Goal: Transaction & Acquisition: Purchase product/service

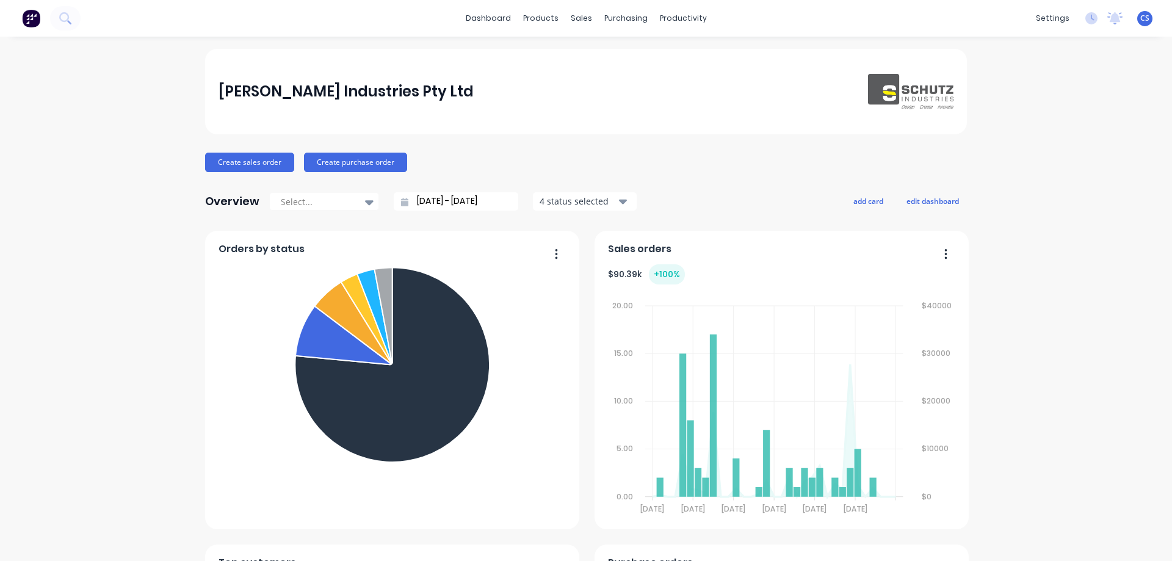
click at [29, 16] on img at bounding box center [31, 18] width 18 height 18
click at [651, 56] on div "Purchase Orders" at bounding box center [660, 58] width 65 height 11
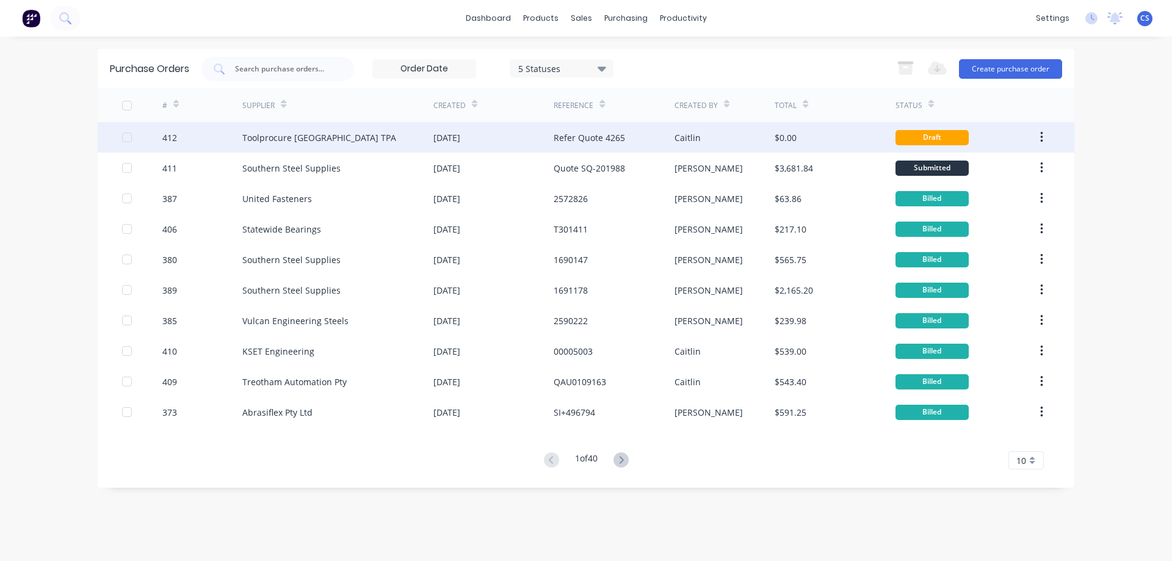
click at [363, 134] on div "Toolprocure [GEOGRAPHIC_DATA] TPA" at bounding box center [337, 137] width 191 height 31
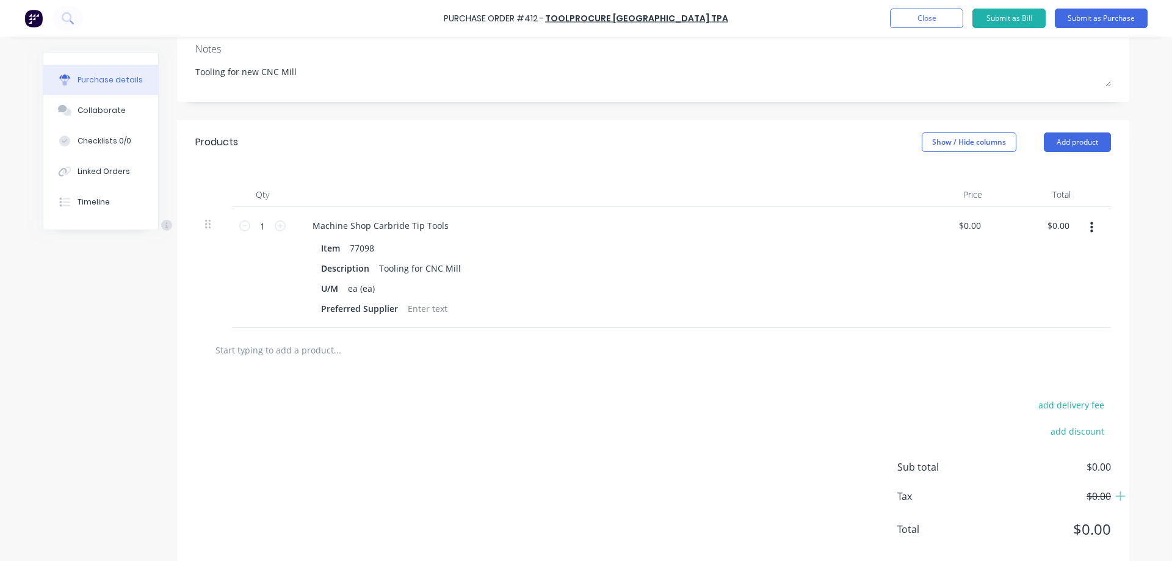
scroll to position [208, 0]
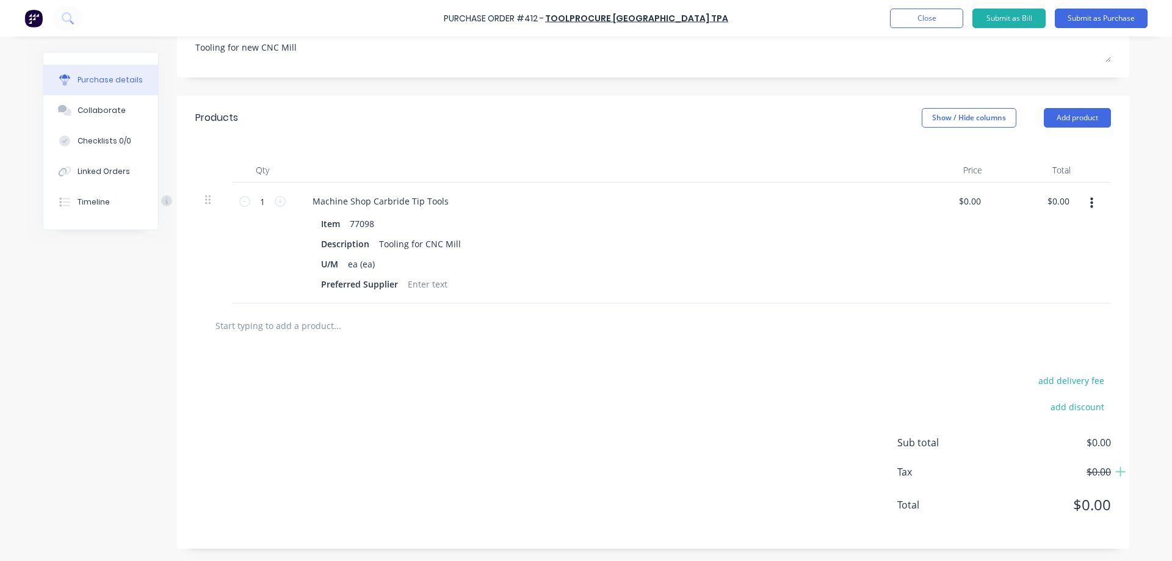
click at [292, 322] on input "text" at bounding box center [337, 325] width 244 height 24
type textarea "x"
type input "7"
type textarea "x"
type input "77"
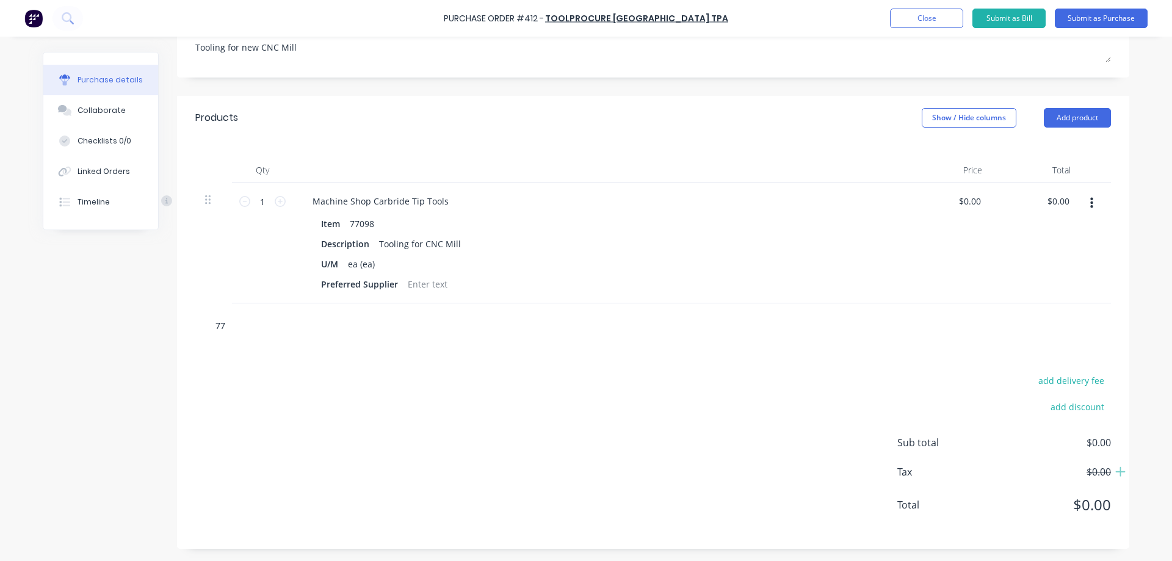
type textarea "x"
type input "7709"
type textarea "x"
type input "77098"
type textarea "x"
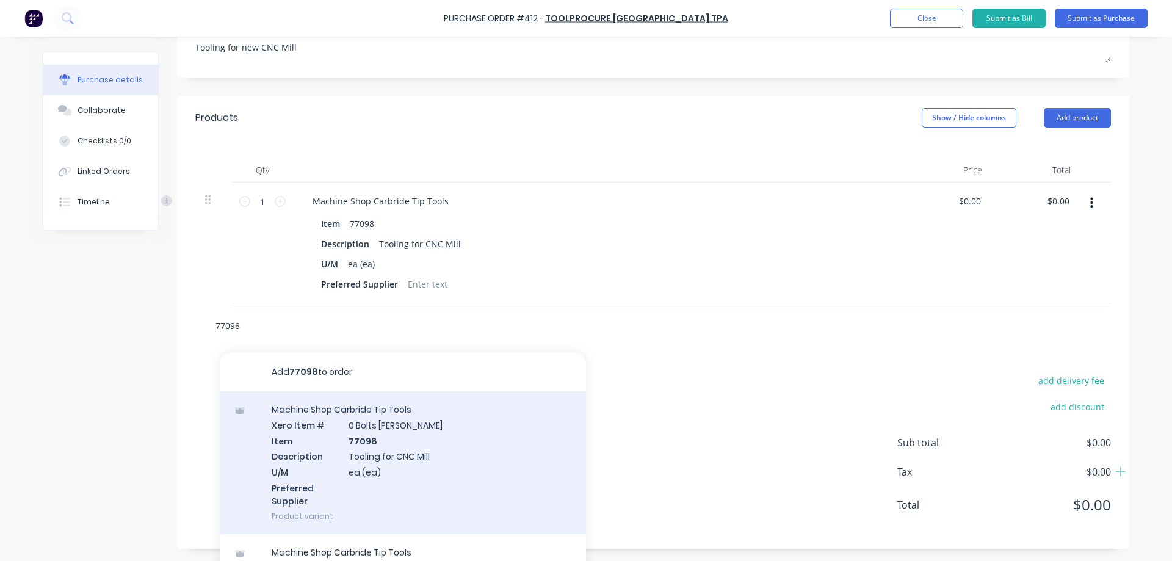
type input "77098"
click at [400, 480] on div "Machine Shop Carbride Tip Tools Xero Item # 0 Bolts Metric Galvanised Item 7709…" at bounding box center [403, 462] width 366 height 143
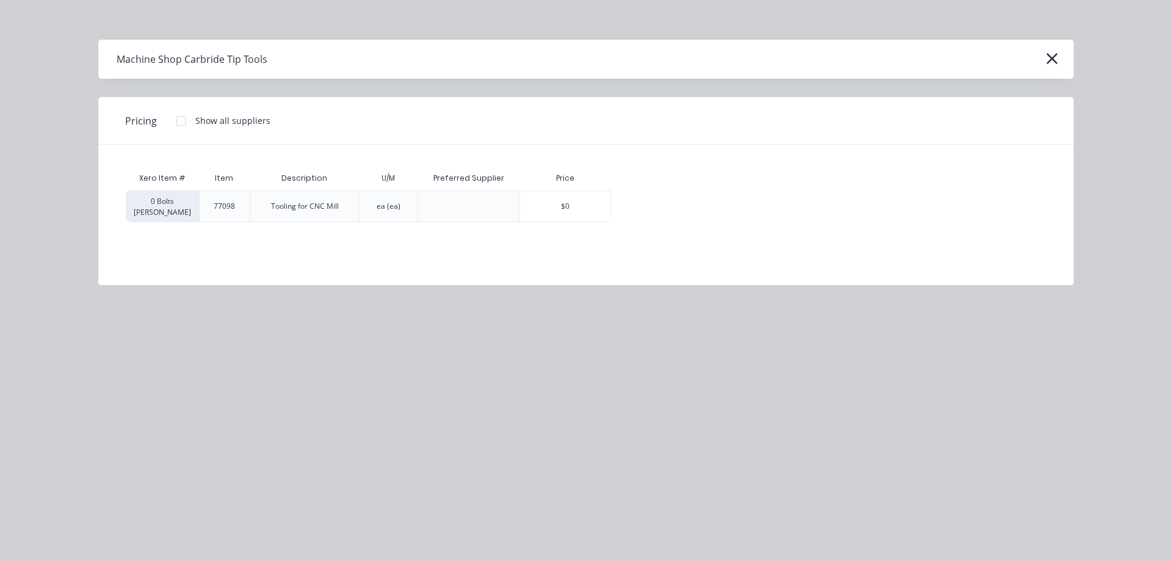
click at [555, 187] on div "Price" at bounding box center [565, 178] width 92 height 24
click at [556, 192] on div "$0" at bounding box center [565, 206] width 90 height 31
type textarea "x"
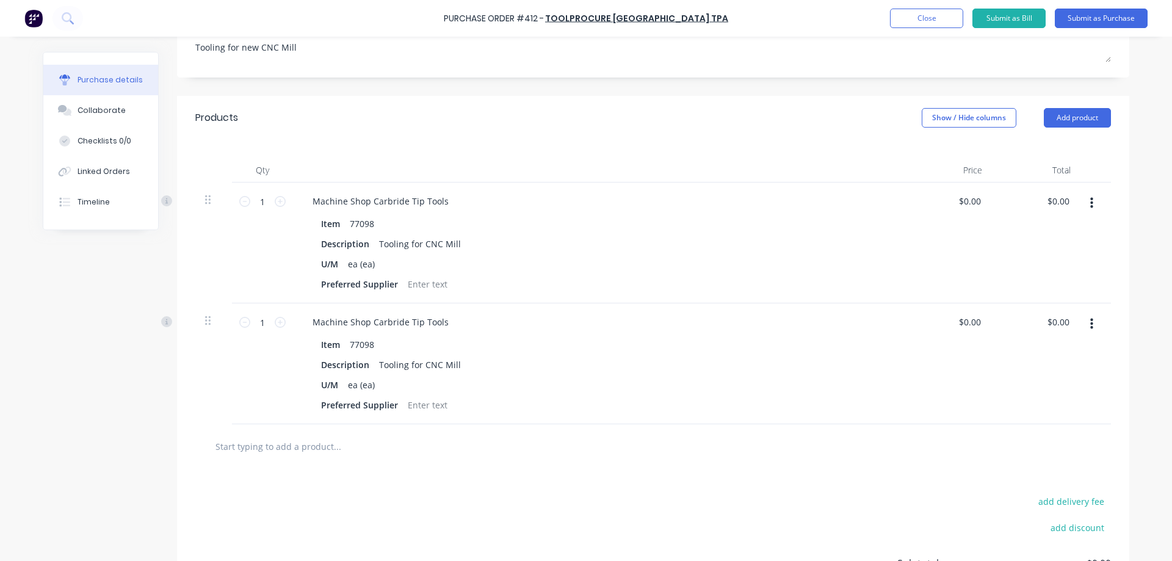
click at [556, 192] on div "Machine Shop Carbride Tip Tools" at bounding box center [598, 201] width 591 height 18
click at [274, 451] on input "text" at bounding box center [337, 446] width 244 height 24
type textarea "x"
type input "7"
type textarea "x"
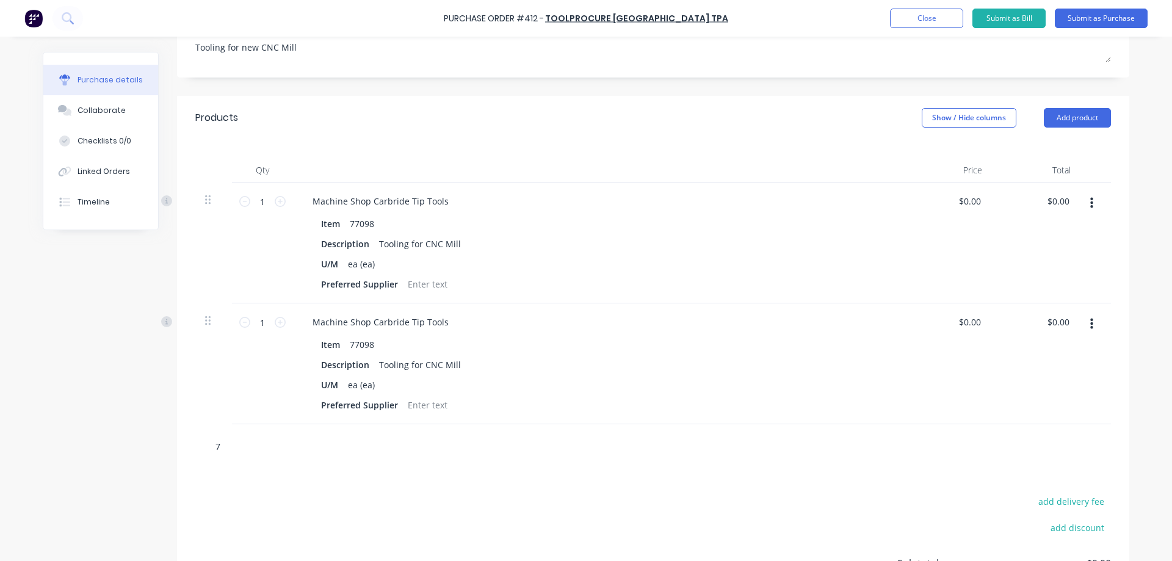
type input "77"
type textarea "x"
type input "7709"
type textarea "x"
type input "77098"
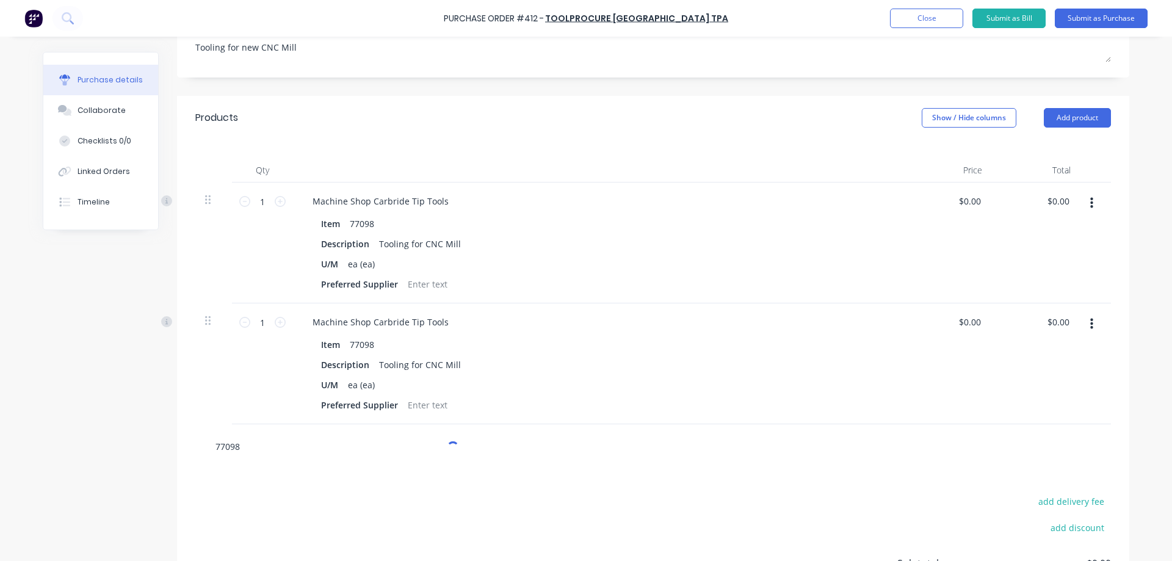
type textarea "x"
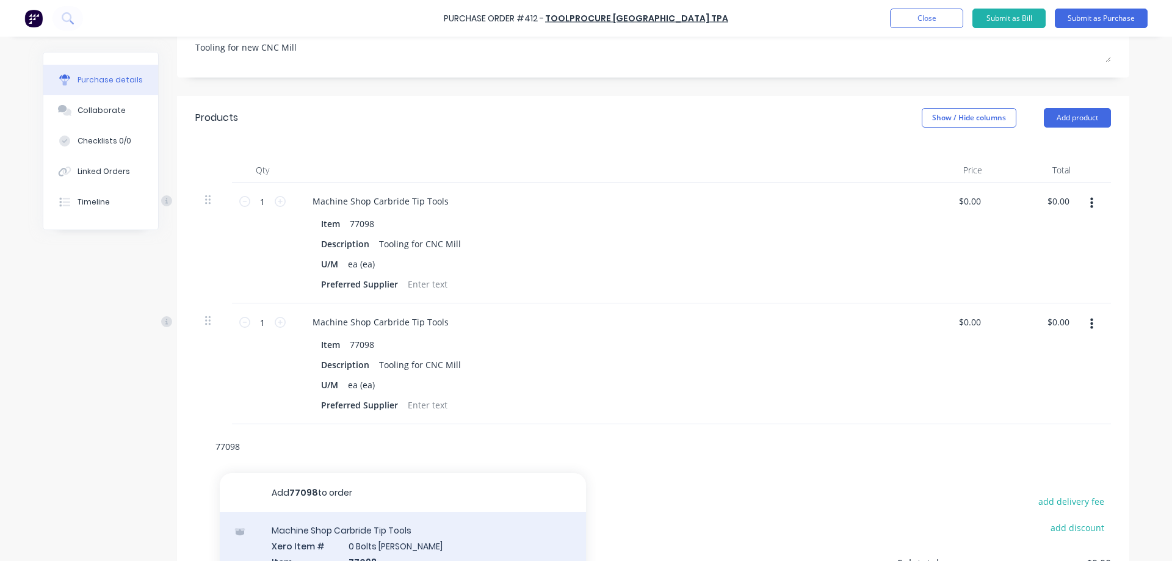
type input "77098"
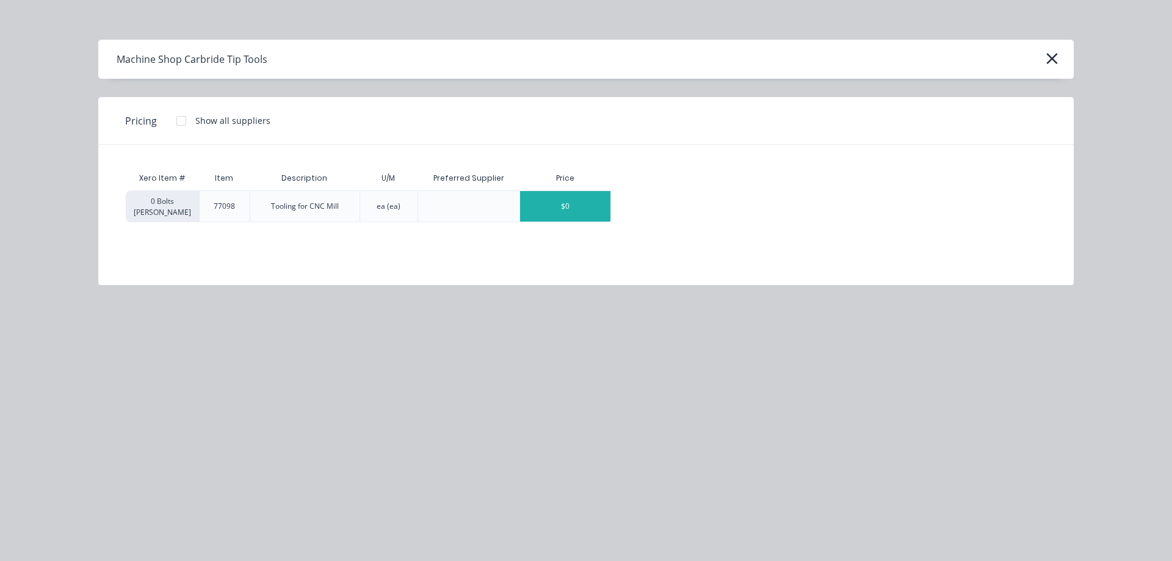
click at [591, 219] on div "$0" at bounding box center [565, 206] width 90 height 31
type textarea "x"
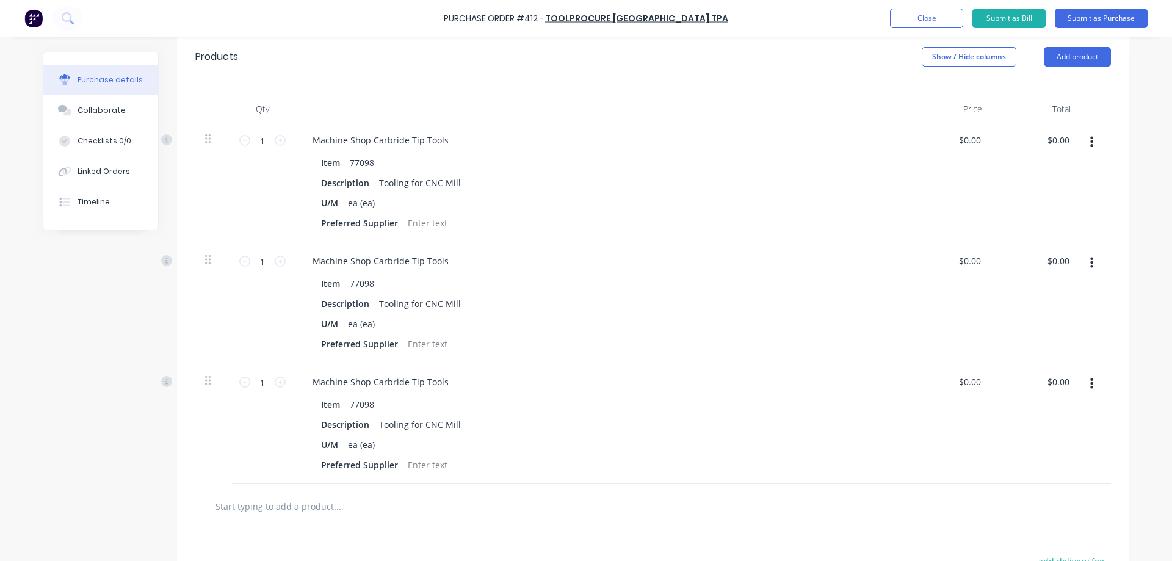
scroll to position [266, 0]
type textarea "x"
drag, startPoint x: 455, startPoint y: 183, endPoint x: 375, endPoint y: 176, distance: 80.8
click at [375, 176] on div "Tooling for CNC Mill" at bounding box center [420, 185] width 92 height 18
click at [439, 189] on div "MEW20-S20-10-13T" at bounding box center [418, 185] width 89 height 18
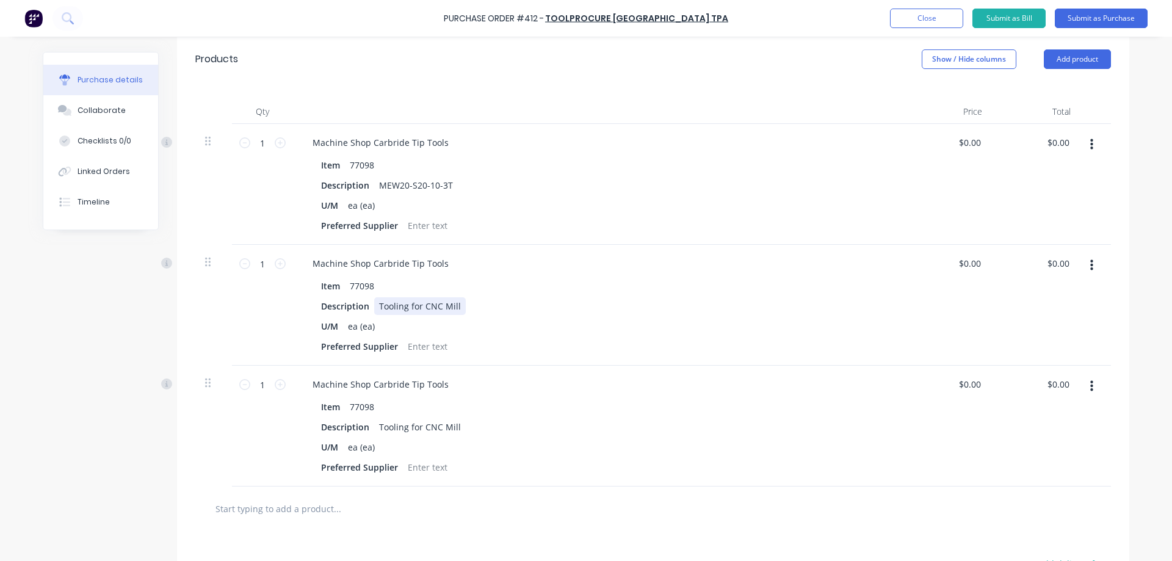
type textarea "x"
drag, startPoint x: 454, startPoint y: 311, endPoint x: 373, endPoint y: 307, distance: 80.7
click at [374, 307] on div "Tooling for CNC Mill" at bounding box center [420, 306] width 92 height 18
type textarea "x"
drag, startPoint x: 455, startPoint y: 432, endPoint x: 361, endPoint y: 435, distance: 93.4
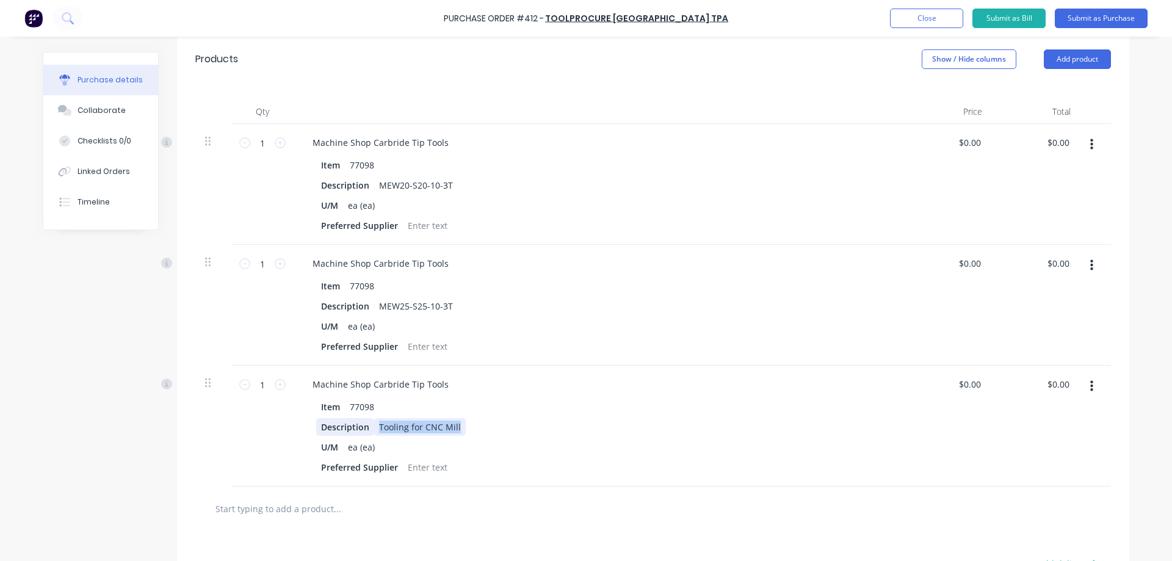
click at [361, 435] on div "Description Tooling for CNC Mill" at bounding box center [595, 427] width 559 height 18
type textarea "x"
drag, startPoint x: 1065, startPoint y: 141, endPoint x: 1040, endPoint y: 145, distance: 24.7
click at [1040, 145] on div "0.00 0.00" at bounding box center [1036, 184] width 89 height 121
type input "241.70"
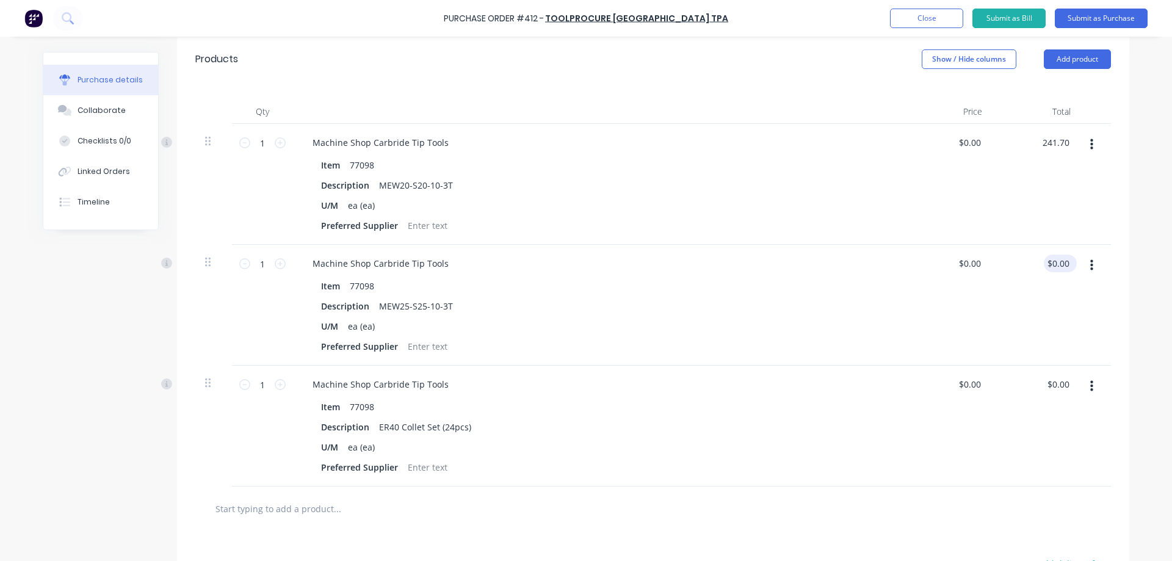
type textarea "x"
type input "$241.70"
drag, startPoint x: 1064, startPoint y: 262, endPoint x: 1035, endPoint y: 266, distance: 29.5
click at [1035, 266] on div "0.00 0.00" at bounding box center [1036, 305] width 89 height 121
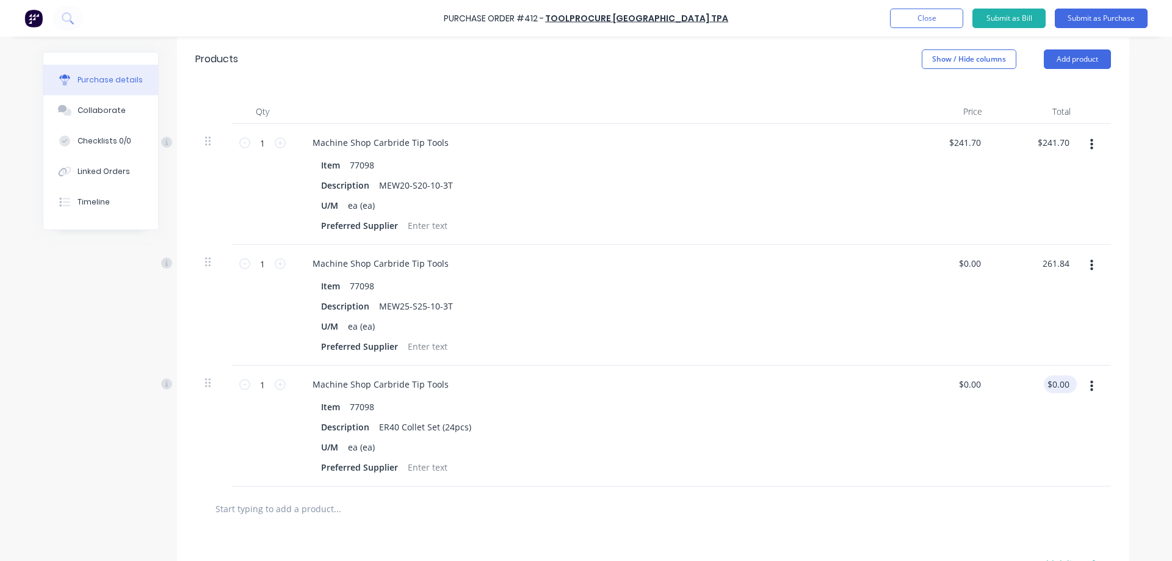
type input "261.84"
type textarea "x"
type input "$261.84"
drag, startPoint x: 1063, startPoint y: 383, endPoint x: 1035, endPoint y: 383, distance: 28.1
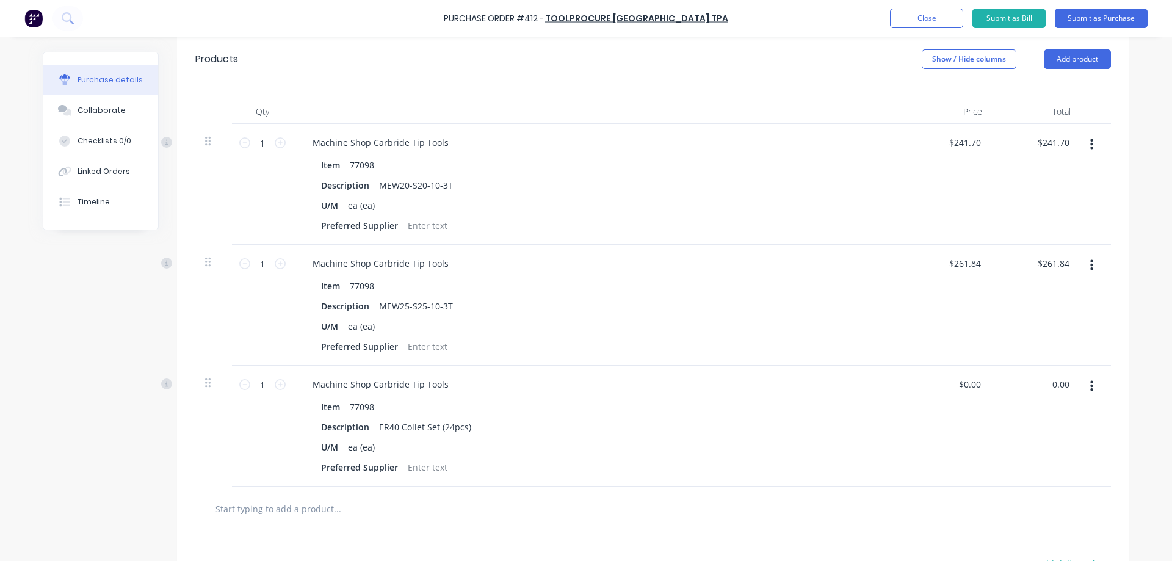
click at [1035, 383] on div "0.00 0.00" at bounding box center [1036, 426] width 89 height 121
type input "395"
type textarea "x"
type input "$395.00"
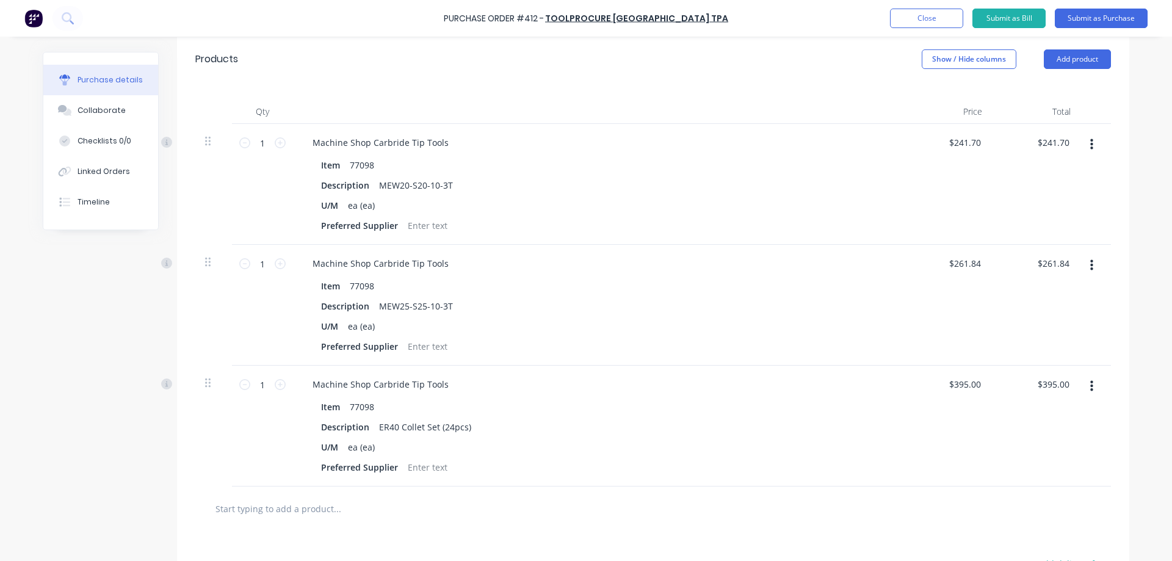
click at [1113, 337] on div "Qty Price Total 1 1 Machine Shop Carbride Tip Tools Item 77098 Description MEW2…" at bounding box center [653, 283] width 952 height 405
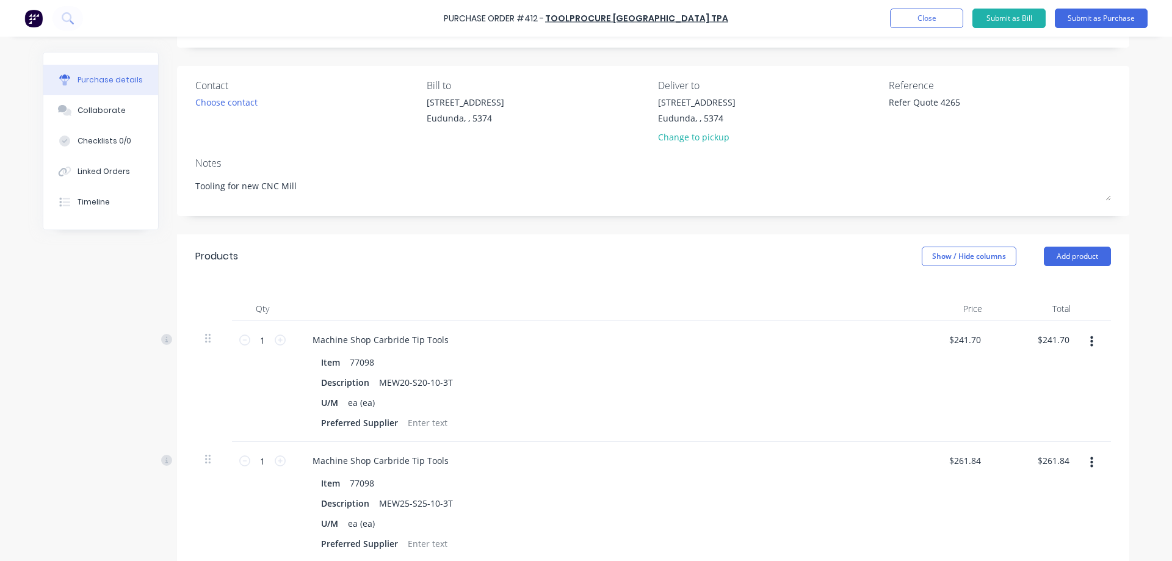
scroll to position [0, 0]
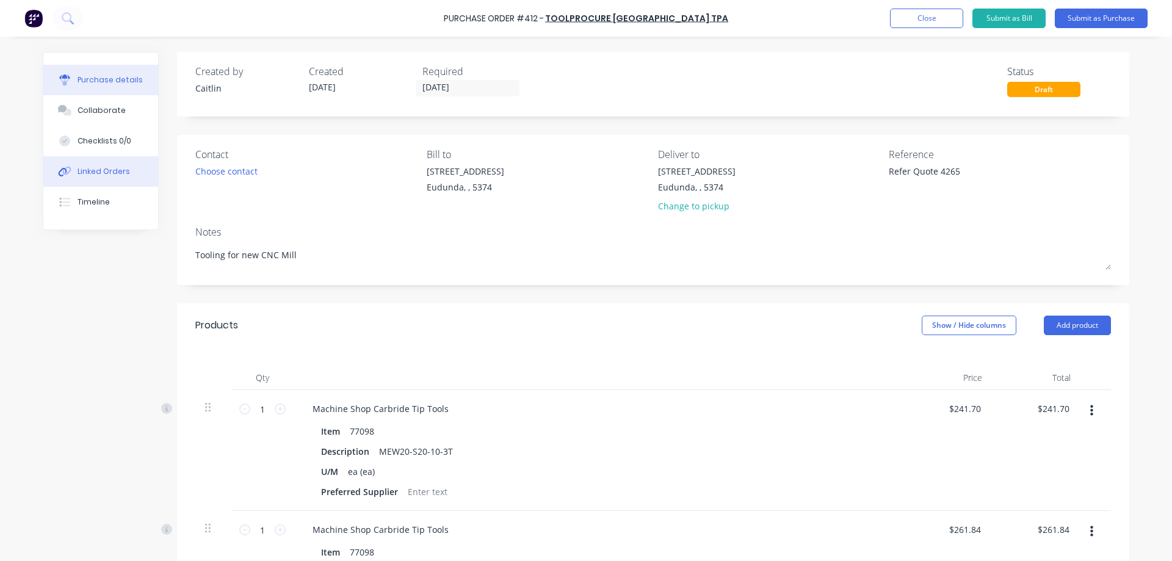
click at [108, 186] on button "Linked Orders" at bounding box center [100, 171] width 115 height 31
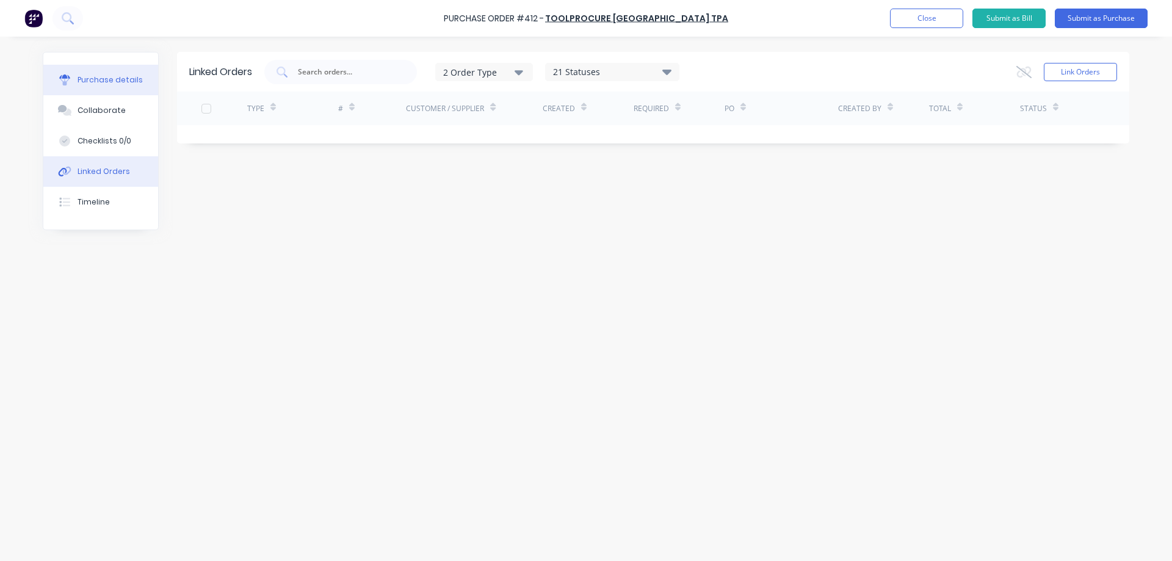
click at [104, 76] on div "Purchase details" at bounding box center [110, 79] width 65 height 11
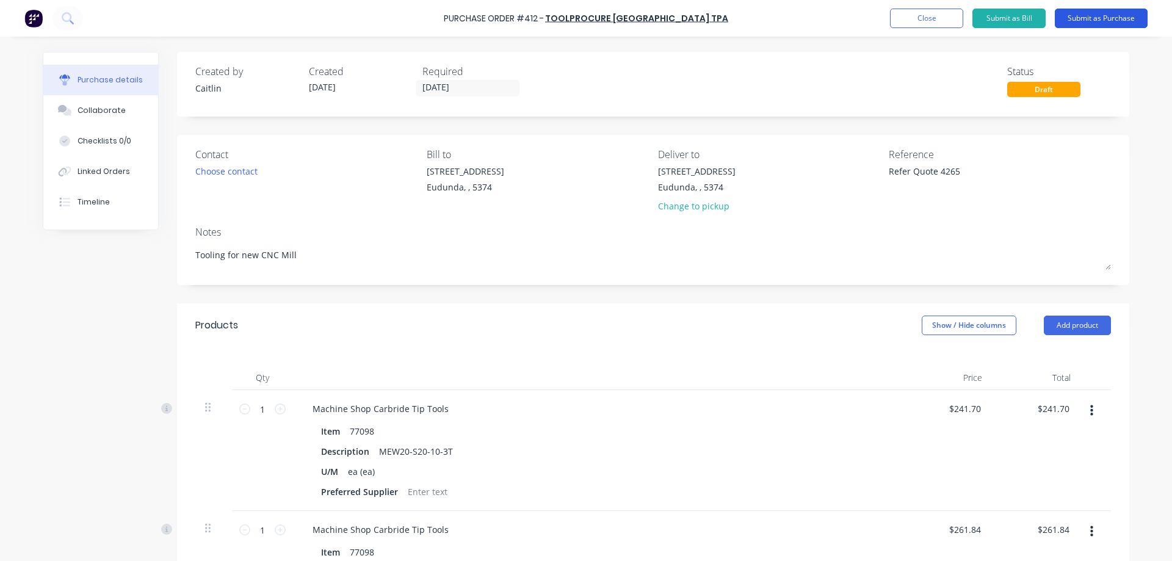
click at [1119, 23] on button "Submit as Purchase" at bounding box center [1101, 19] width 93 height 20
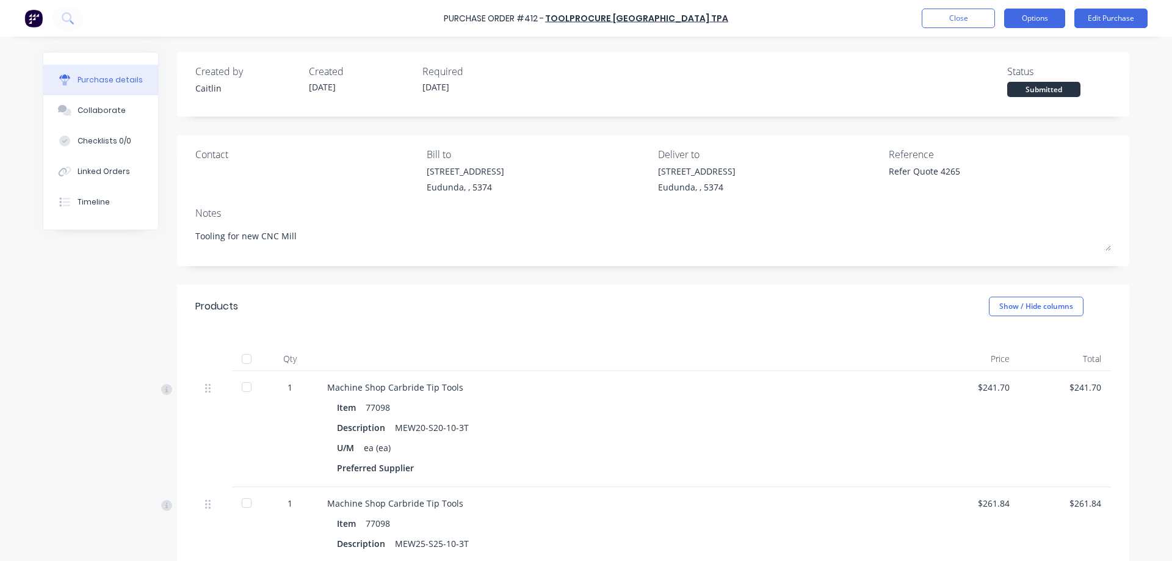
click at [1033, 20] on button "Options" at bounding box center [1034, 19] width 61 height 20
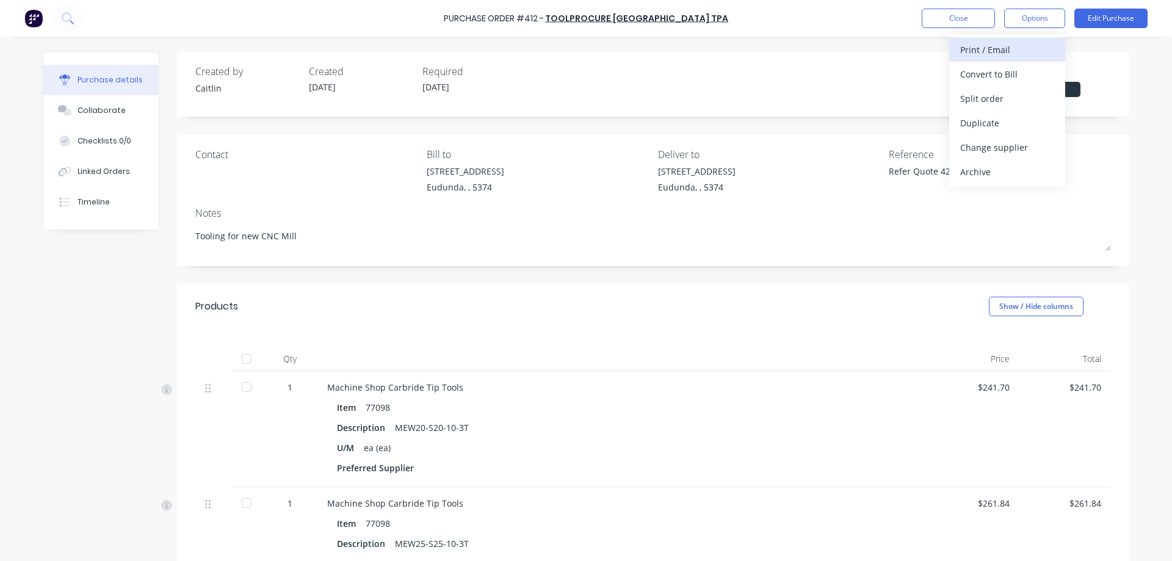
click at [1028, 47] on div "Print / Email" at bounding box center [1007, 50] width 94 height 18
click at [1023, 69] on div "With pricing" at bounding box center [1007, 74] width 94 height 18
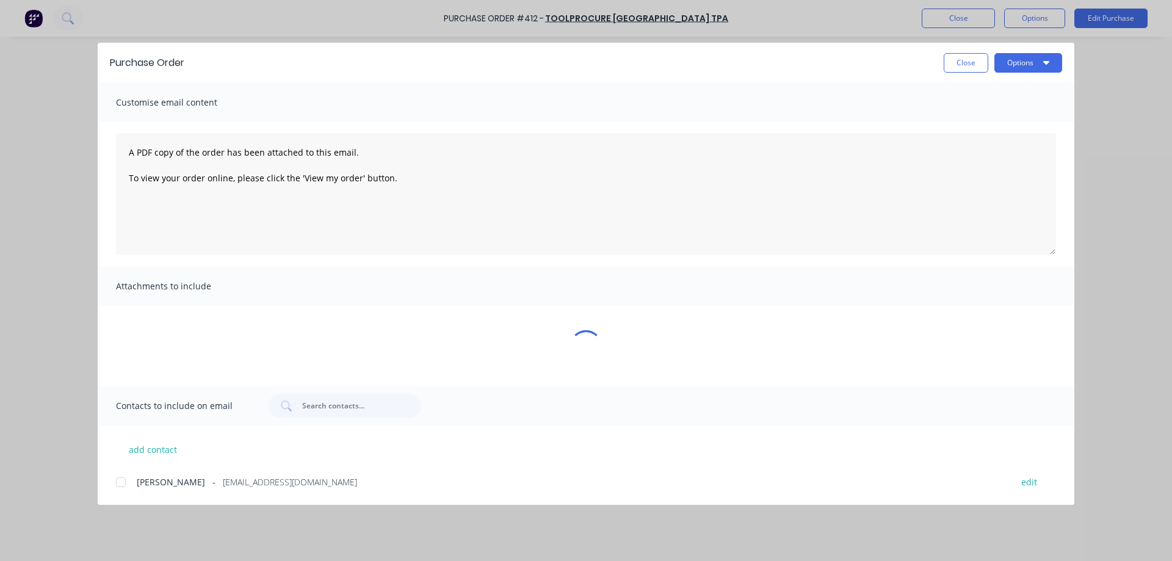
type textarea "x"
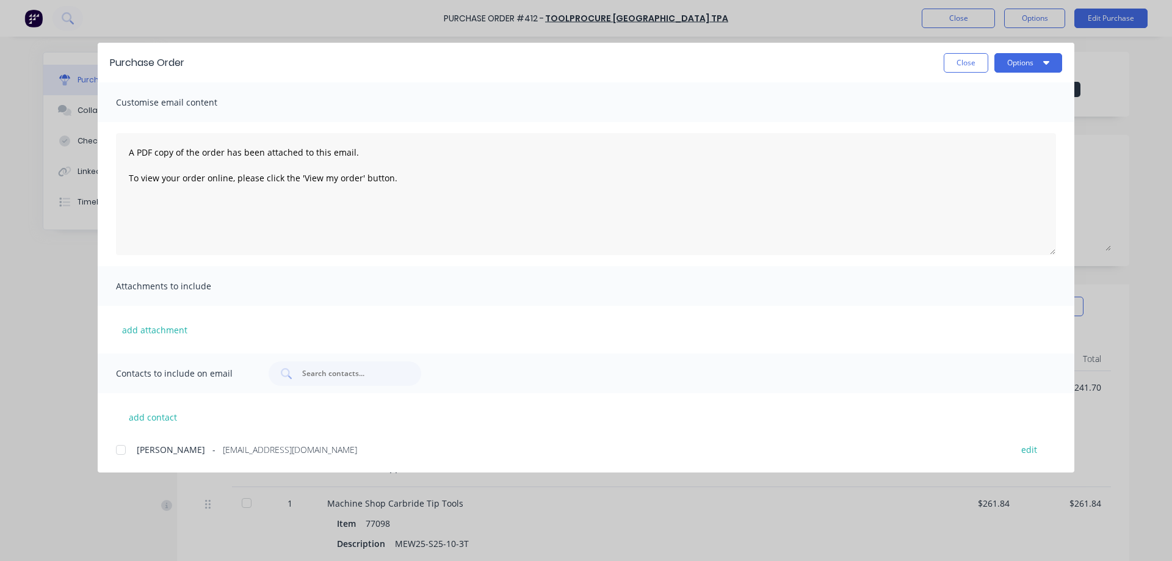
click at [118, 450] on div at bounding box center [121, 450] width 24 height 24
click at [129, 152] on textarea "A PDF copy of the order has been attached to this email. To view your order onl…" at bounding box center [586, 194] width 940 height 122
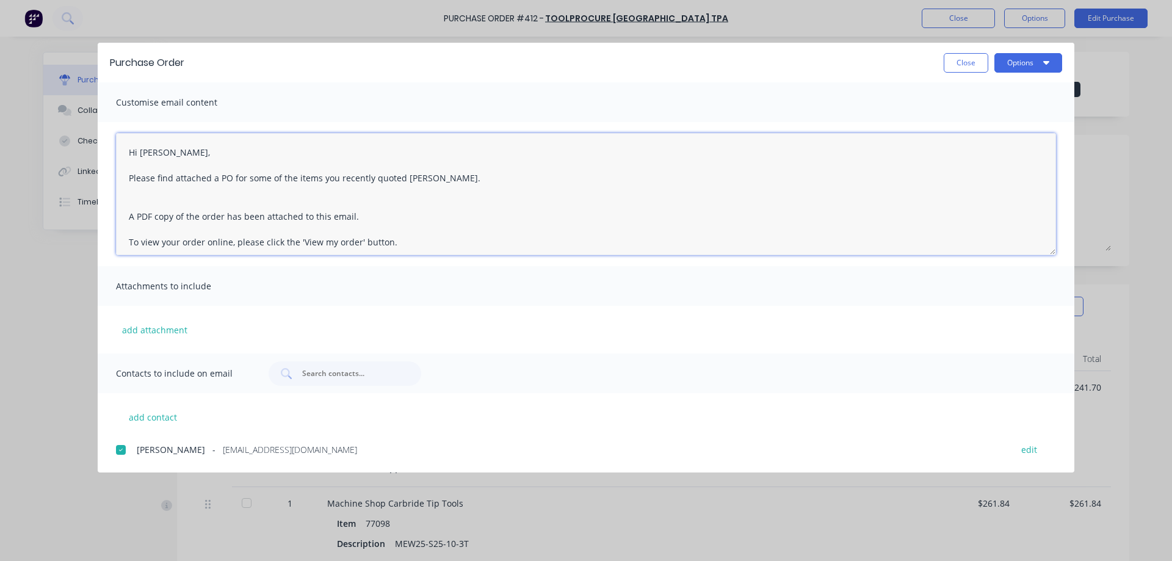
click at [426, 173] on textarea "Hi [PERSON_NAME], Please find attached a PO for some of the items you recently …" at bounding box center [586, 194] width 940 height 122
drag, startPoint x: 401, startPoint y: 179, endPoint x: 442, endPoint y: 175, distance: 41.1
click at [442, 175] on textarea "Hi [PERSON_NAME], Please find attached a PO for some of the items you recently …" at bounding box center [586, 194] width 940 height 122
type textarea "Hi [PERSON_NAME], Please find attached a PO for some of the items you recently …"
click at [1037, 57] on button "Options" at bounding box center [1028, 63] width 68 height 20
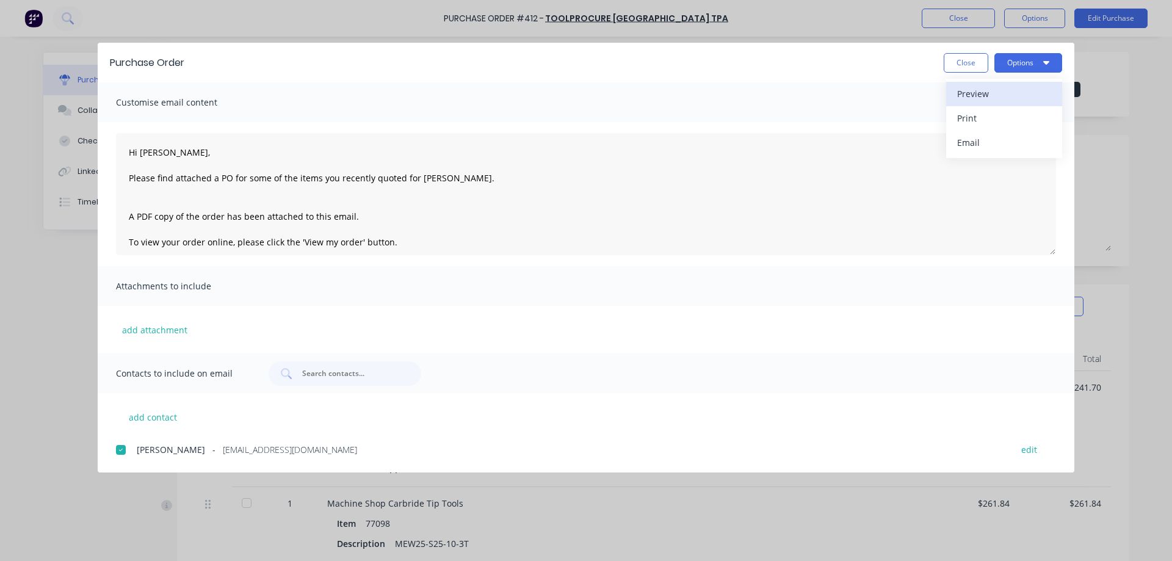
click at [1010, 96] on div "Preview" at bounding box center [1004, 94] width 94 height 18
click at [1022, 66] on button "Options" at bounding box center [1028, 63] width 68 height 20
click at [998, 135] on div "Email" at bounding box center [1004, 143] width 94 height 18
click at [963, 64] on button "Close" at bounding box center [966, 63] width 45 height 20
type textarea "x"
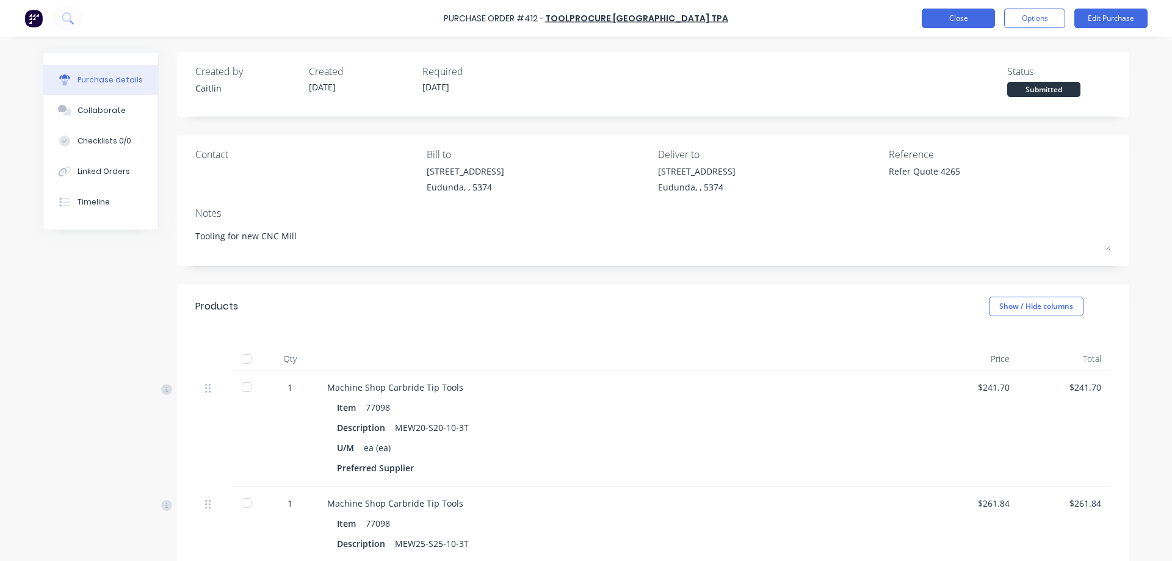
click at [978, 24] on button "Close" at bounding box center [958, 19] width 73 height 20
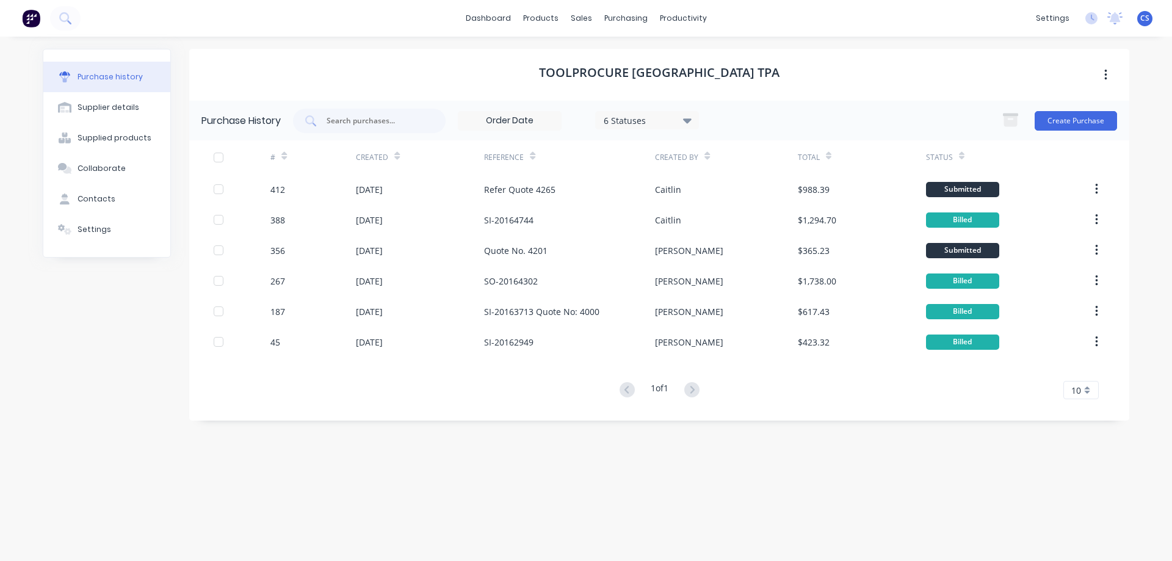
click at [26, 24] on img at bounding box center [31, 18] width 18 height 18
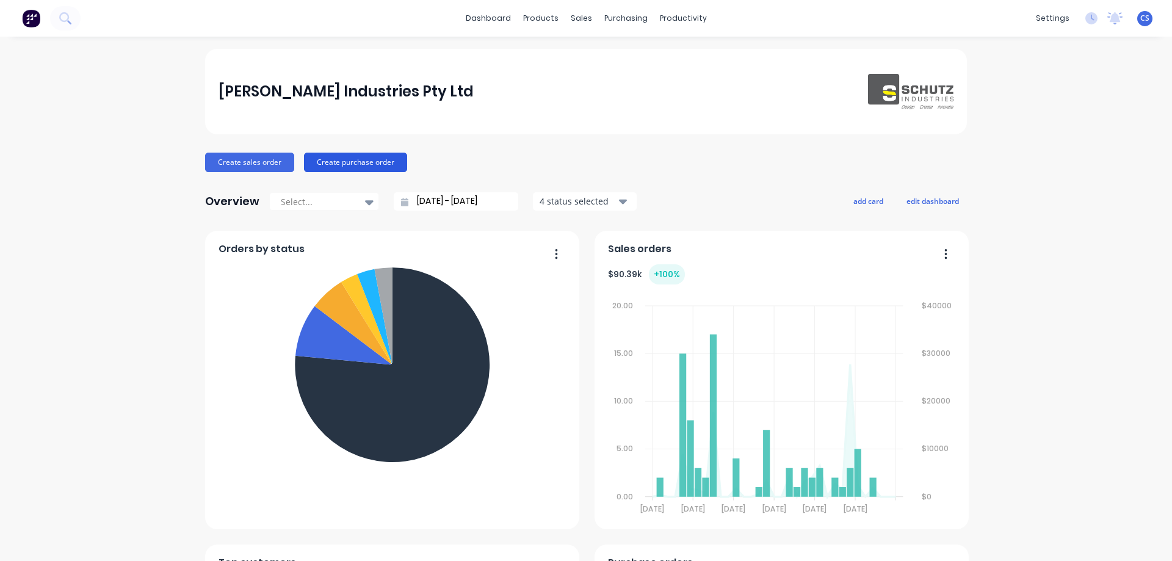
click at [351, 169] on button "Create purchase order" at bounding box center [355, 163] width 103 height 20
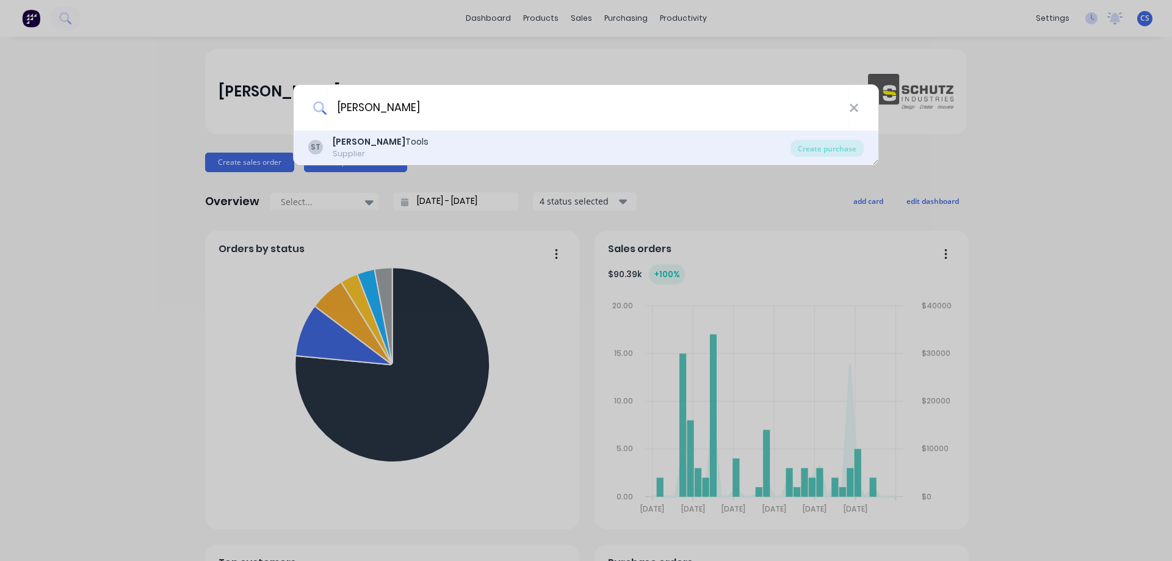
type input "[PERSON_NAME]"
click at [557, 142] on div "ST [PERSON_NAME] Tools Supplier" at bounding box center [549, 148] width 482 height 24
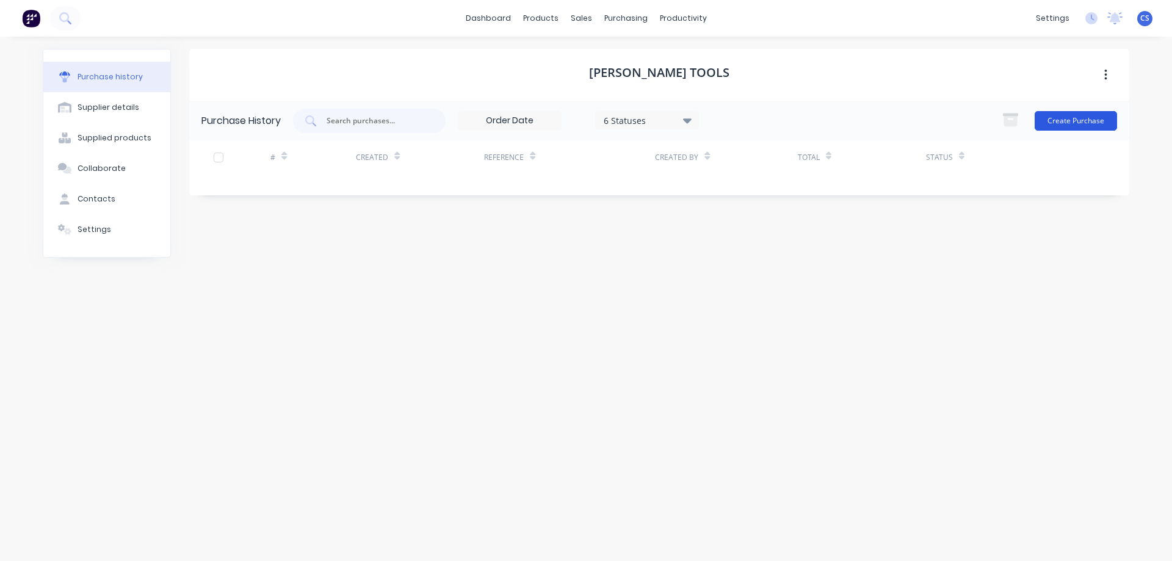
click at [1069, 121] on button "Create Purchase" at bounding box center [1076, 121] width 82 height 20
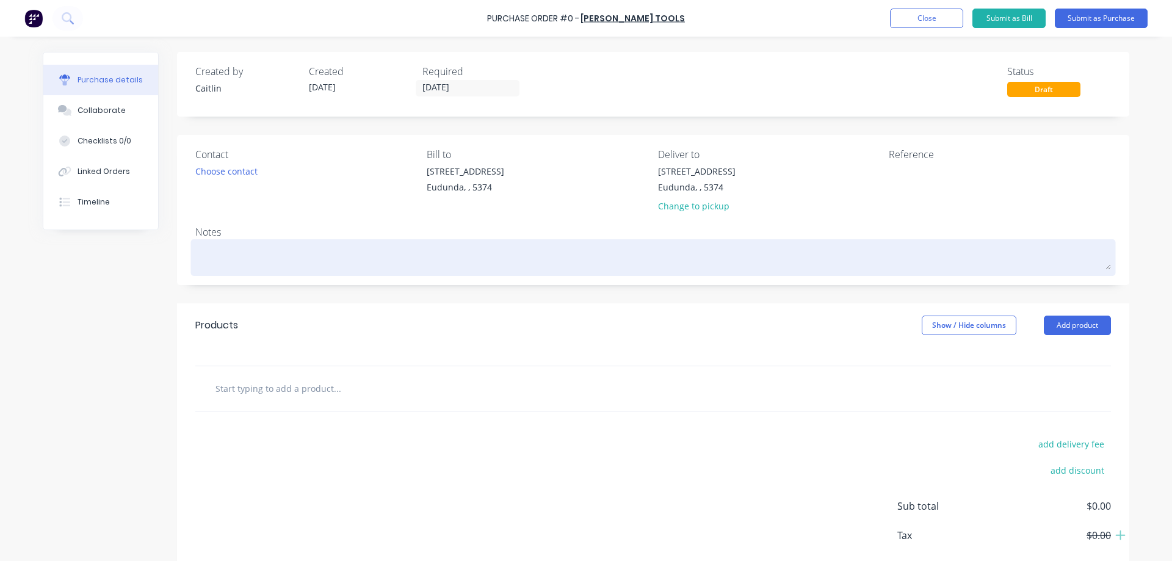
click at [228, 251] on textarea at bounding box center [653, 255] width 916 height 27
type textarea "x"
type textarea "R"
type textarea "x"
type textarea "Re"
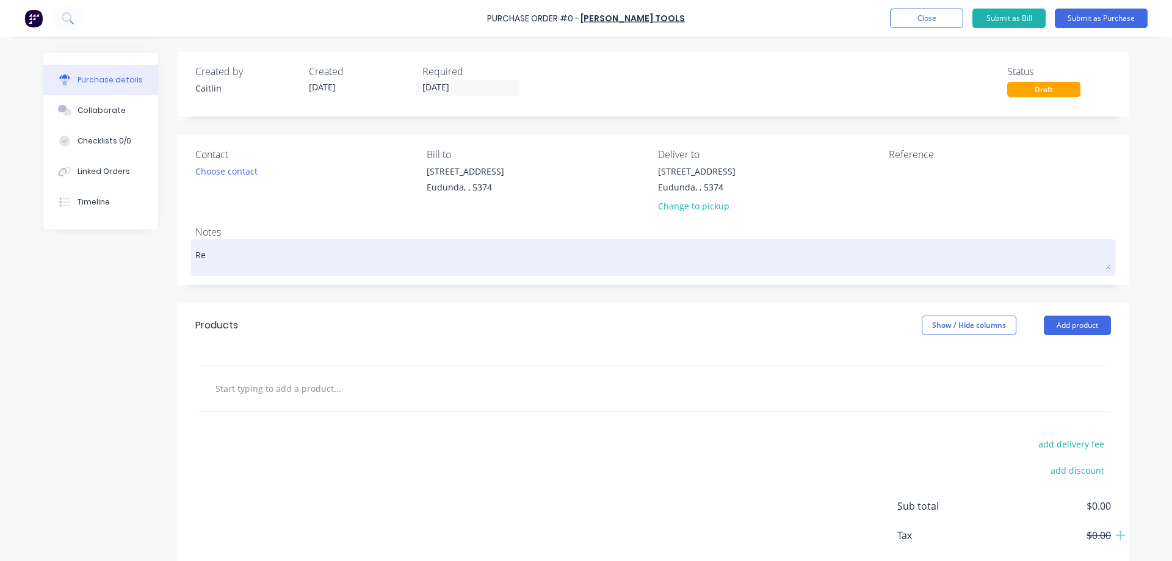
type textarea "x"
type textarea "Refe"
type textarea "x"
type textarea "Refer"
type textarea "x"
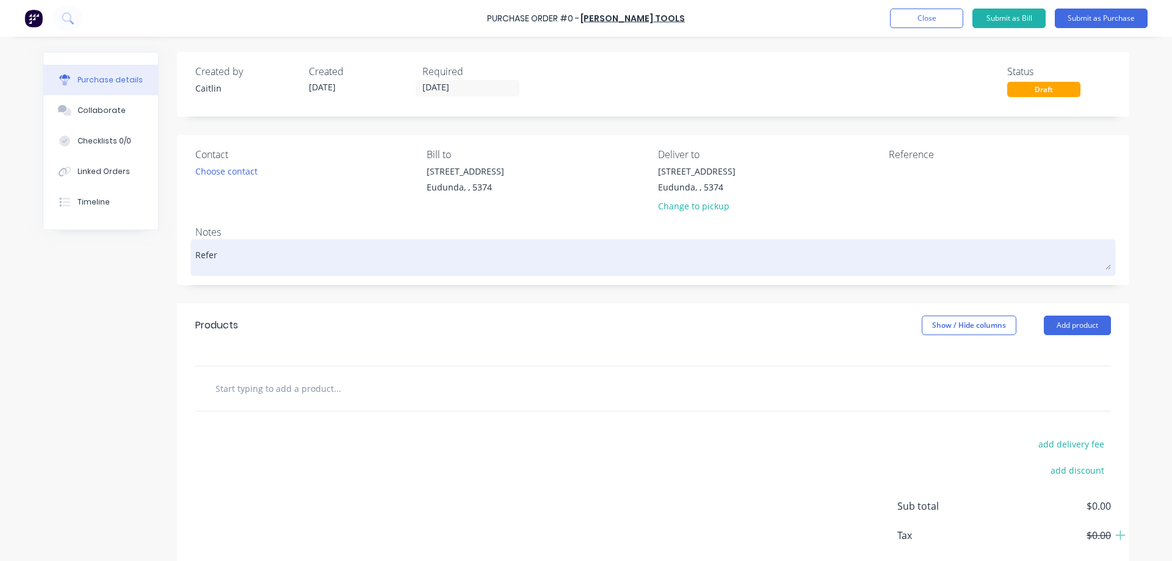
type textarea "Refer"
type textarea "x"
type textarea "Refer Q"
type textarea "x"
type textarea "Refer Qu"
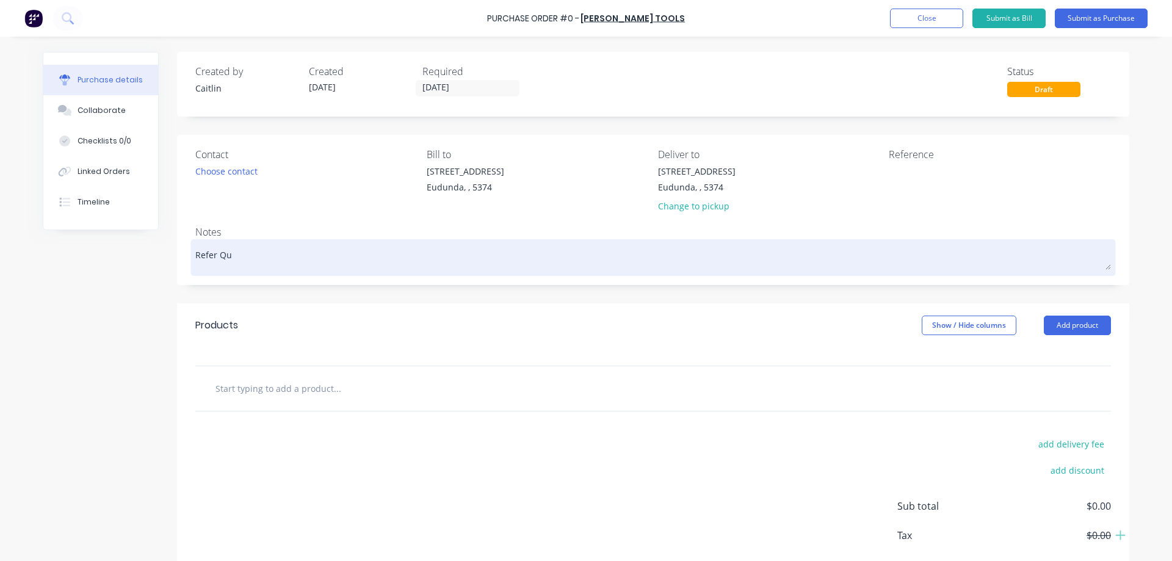
type textarea "x"
type textarea "Refer Quot"
type textarea "x"
type textarea "Refer Quote"
type textarea "x"
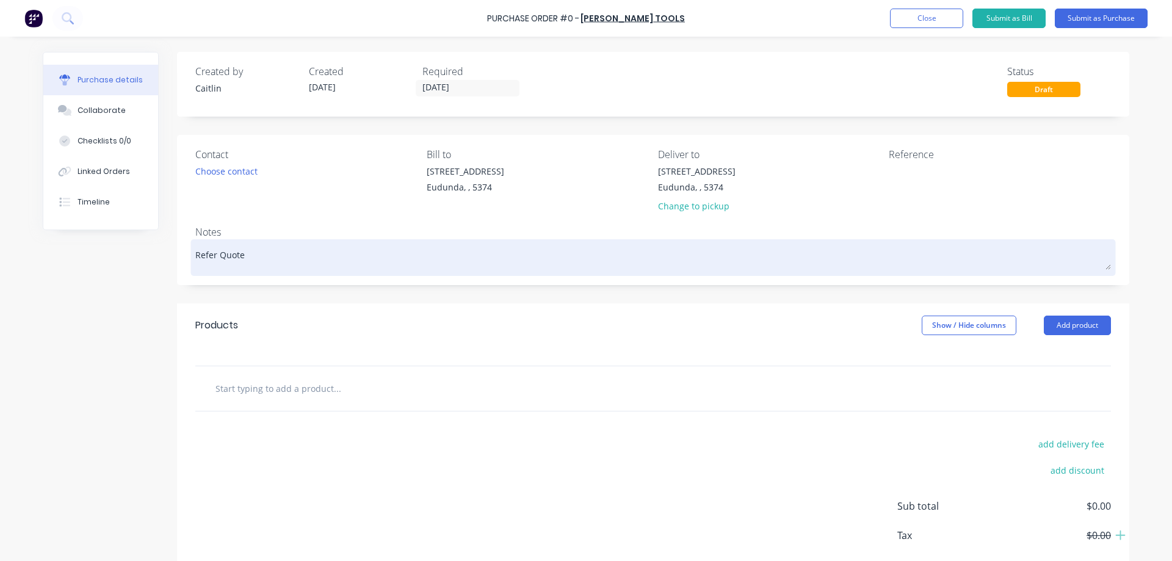
type textarea "Refer Quote"
type textarea "x"
type textarea "Refer Quote A"
type textarea "x"
type textarea "Refer Quote AN"
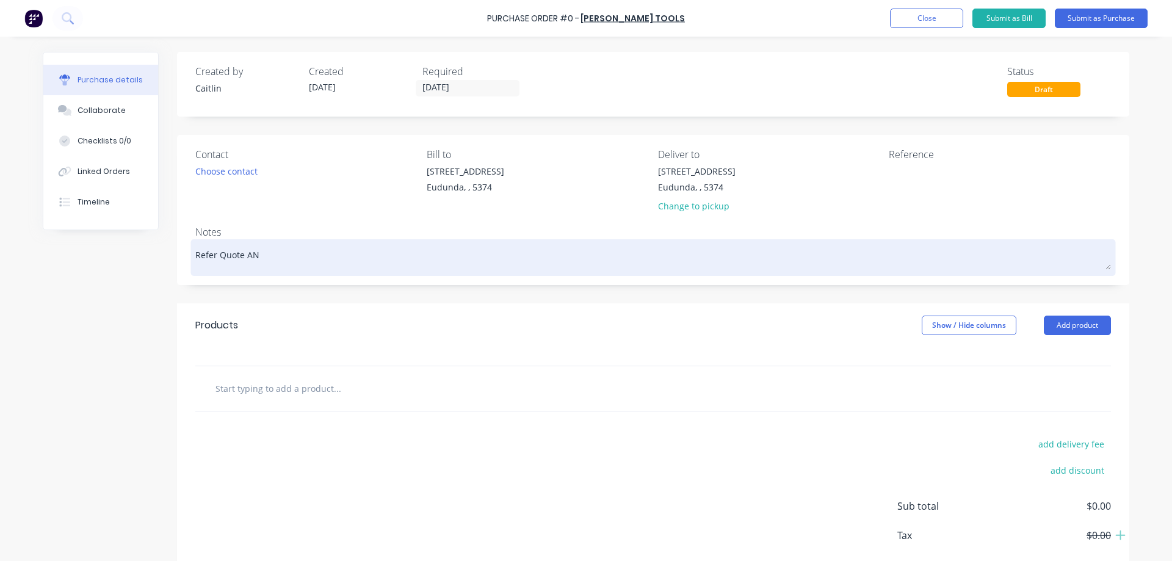
type textarea "x"
type textarea "Refer Quote AN7"
type textarea "x"
type textarea "Refer Quote AN75"
type textarea "x"
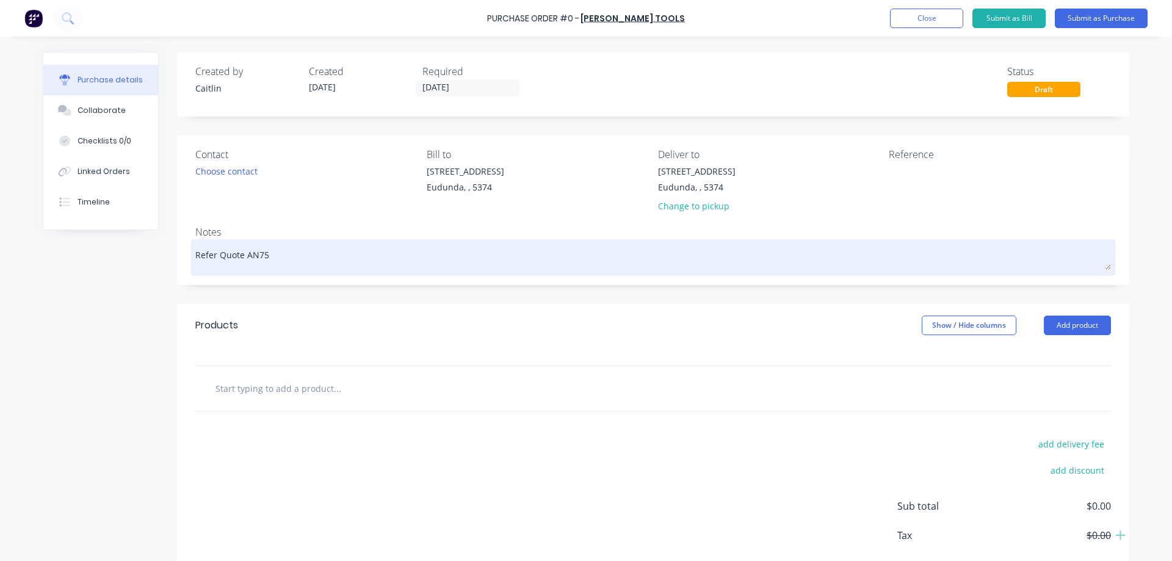
type textarea "Refer Quote AN758"
type textarea "x"
type textarea "Refer Quote AN7585"
type textarea "x"
type textarea "Refer Quote AN75858"
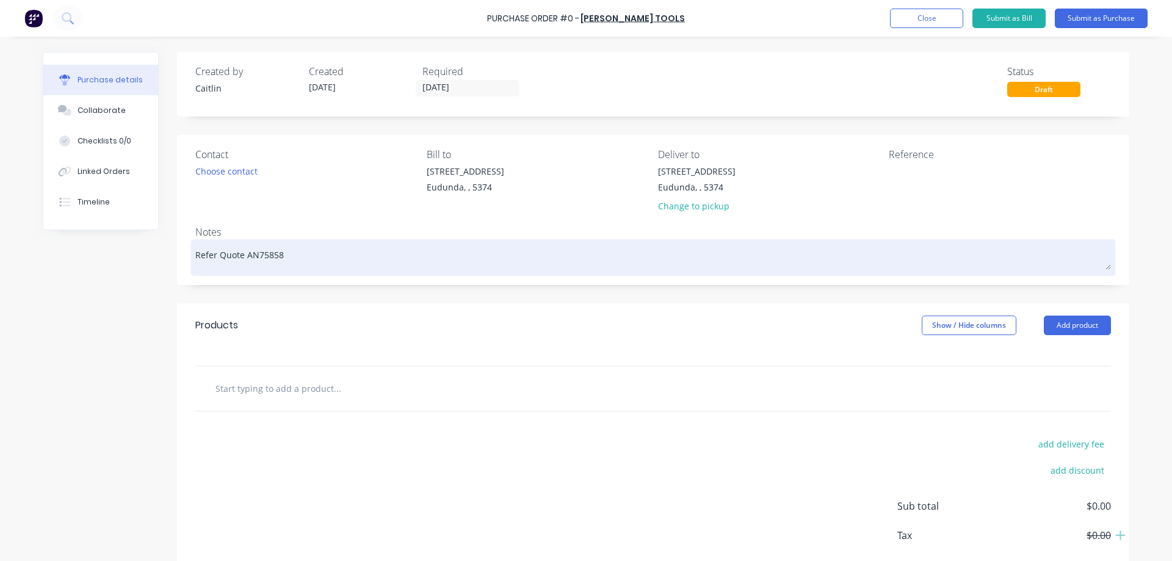
type textarea "x"
type textarea "Refer Quote AN75858"
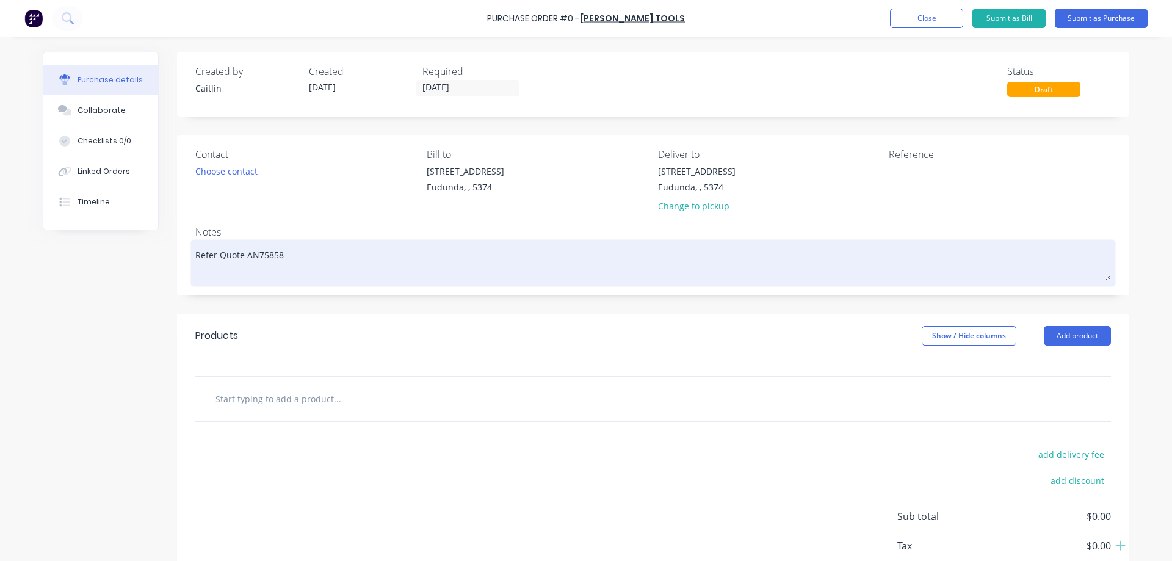
type textarea "x"
type textarea "Refer Quote AN75858"
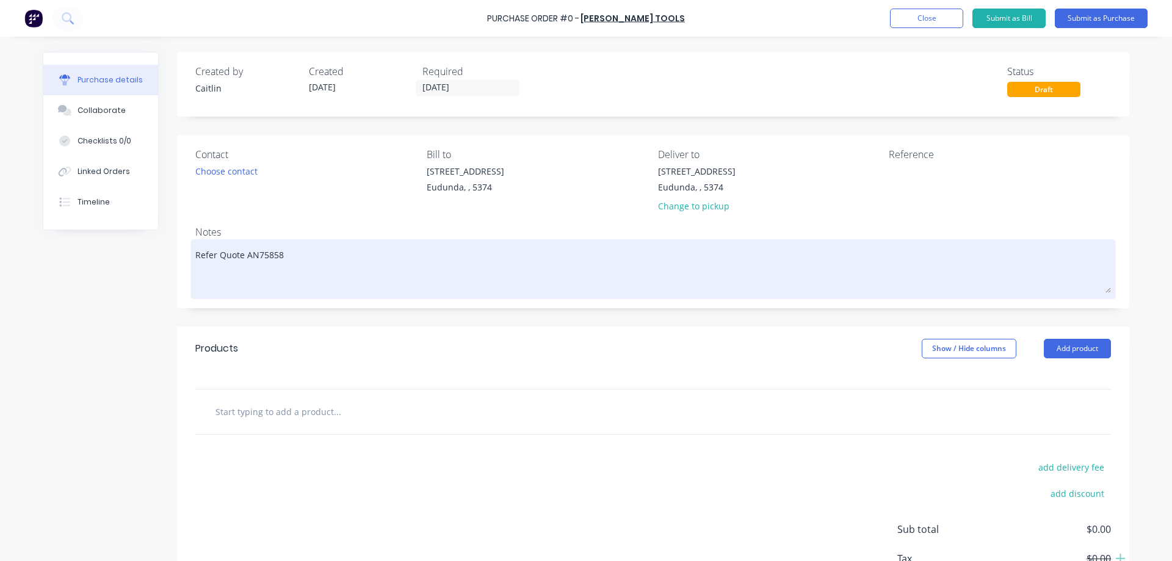
type textarea "x"
type textarea "Refer Quote AN75858 T"
type textarea "x"
type textarea "Refer Quote AN75858 To"
type textarea "x"
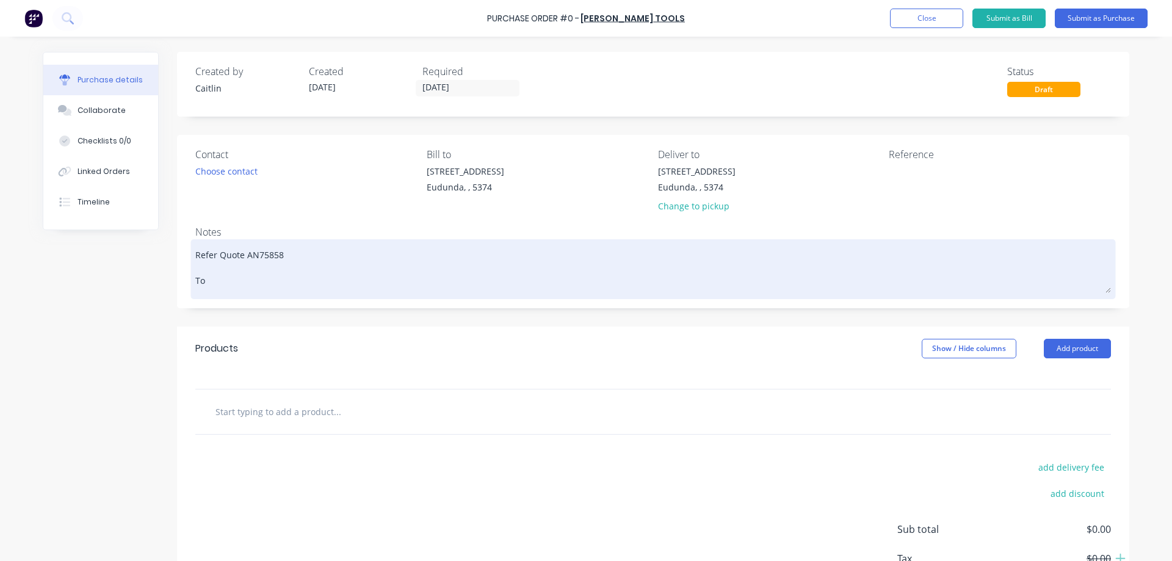
type textarea "Refer Quote AN75858 Too"
type textarea "x"
type textarea "Refer Quote AN75858 Tool"
type textarea "x"
type textarea "Refer Quote AN75858 [GEOGRAPHIC_DATA]"
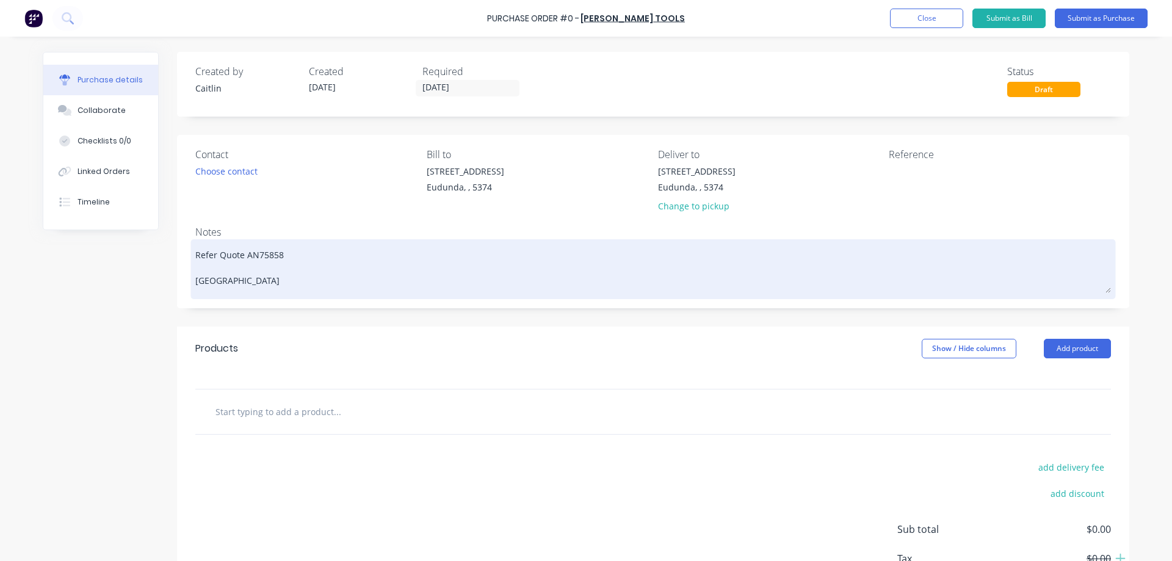
type textarea "x"
type textarea "Refer Quote AN75858 [GEOGRAPHIC_DATA]"
type textarea "x"
type textarea "Refer Quote AN75858 Tooling"
type textarea "x"
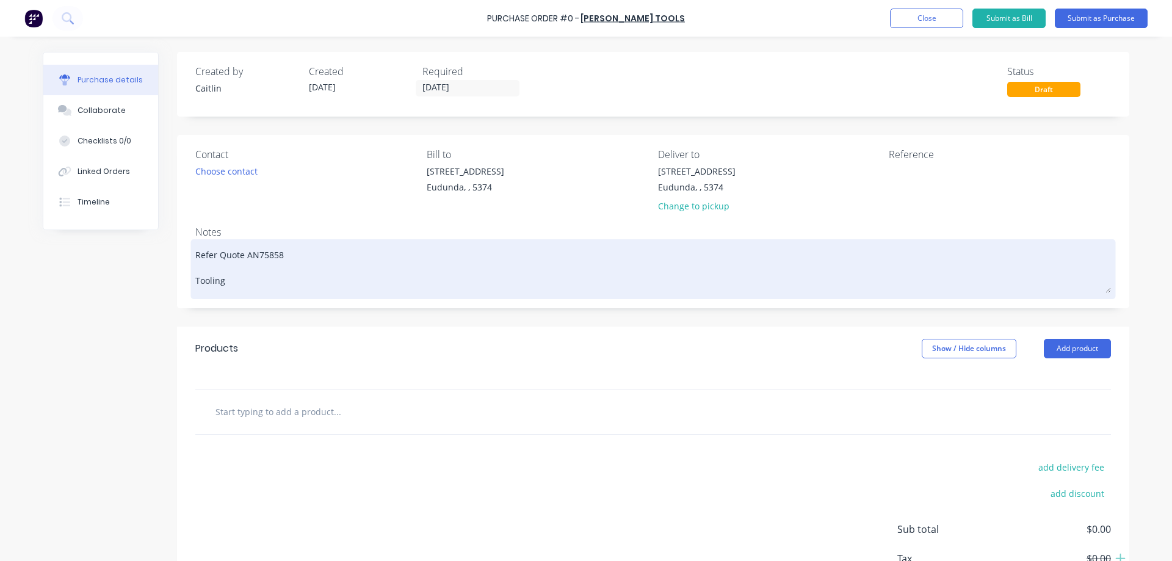
type textarea "Refer Quote AN75858 Tooling o"
type textarea "x"
type textarea "Refer Quote AN75858 Tooling of"
type textarea "x"
type textarea "Refer Quote AN75858 Tooling ofr"
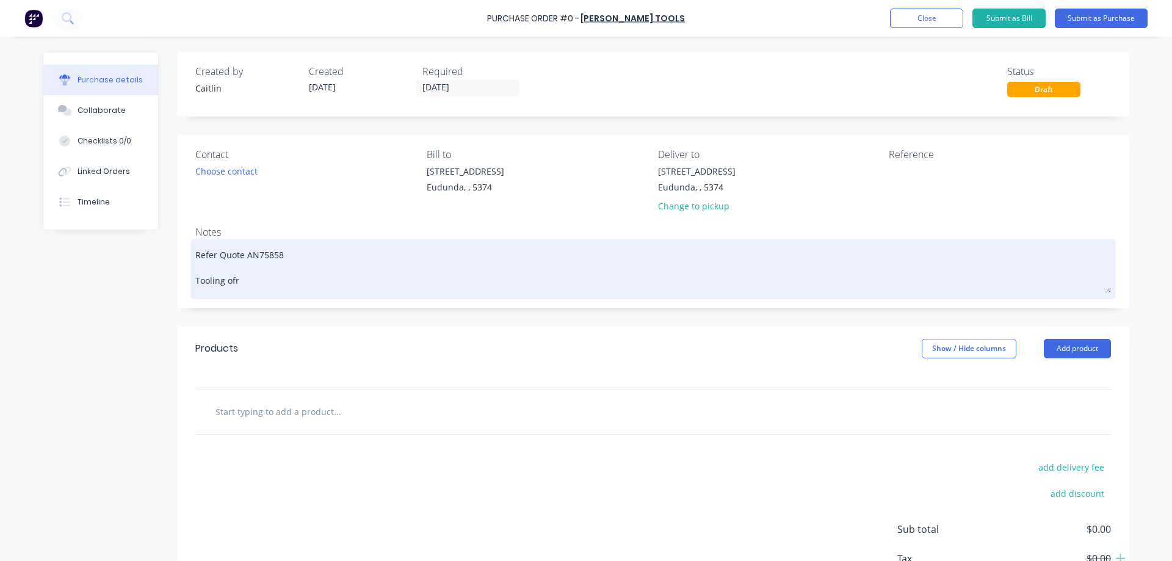
type textarea "x"
type textarea "Refer Quote AN75858 Tooling of"
type textarea "x"
type textarea "Refer Quote AN75858 Tooling o"
type textarea "x"
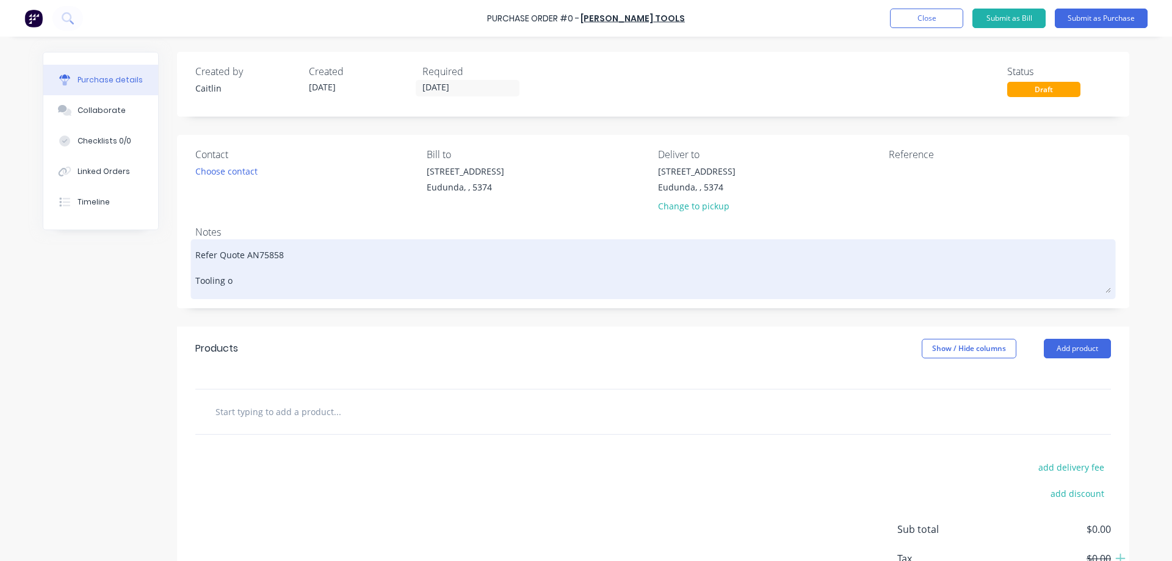
type textarea "Refer Quote AN75858 Tooling"
type textarea "x"
type textarea "Refer Quote AN75858 Tooling f"
type textarea "x"
type textarea "Refer Quote AN75858 Tooling fo"
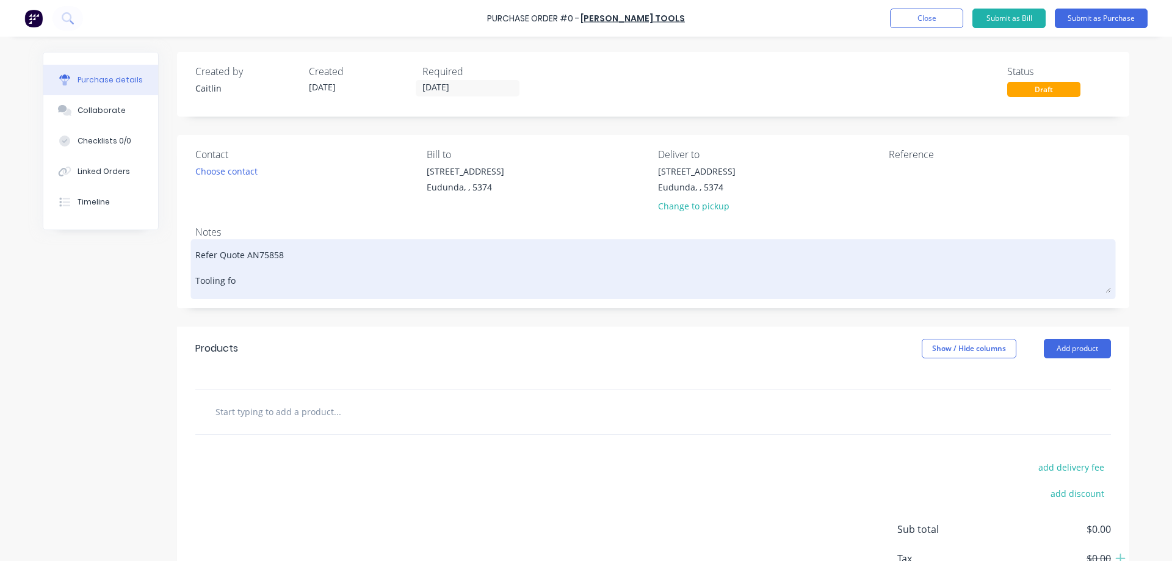
type textarea "x"
type textarea "Refer Quote AN75858 Tooling for"
type textarea "x"
type textarea "Refer Quote AN75858 Tooling for"
type textarea "x"
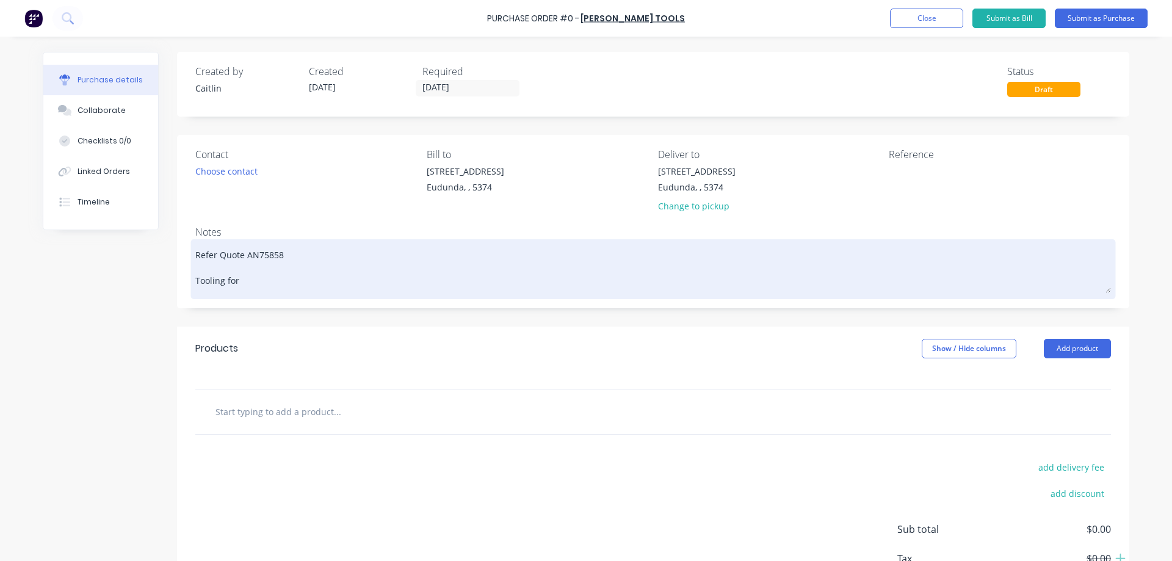
type textarea "Refer Quote AN75858 Tooling for C"
type textarea "x"
type textarea "Refer Quote AN75858 Tooling for CN"
type textarea "x"
type textarea "Refer Quote AN75858 Tooling for CNC"
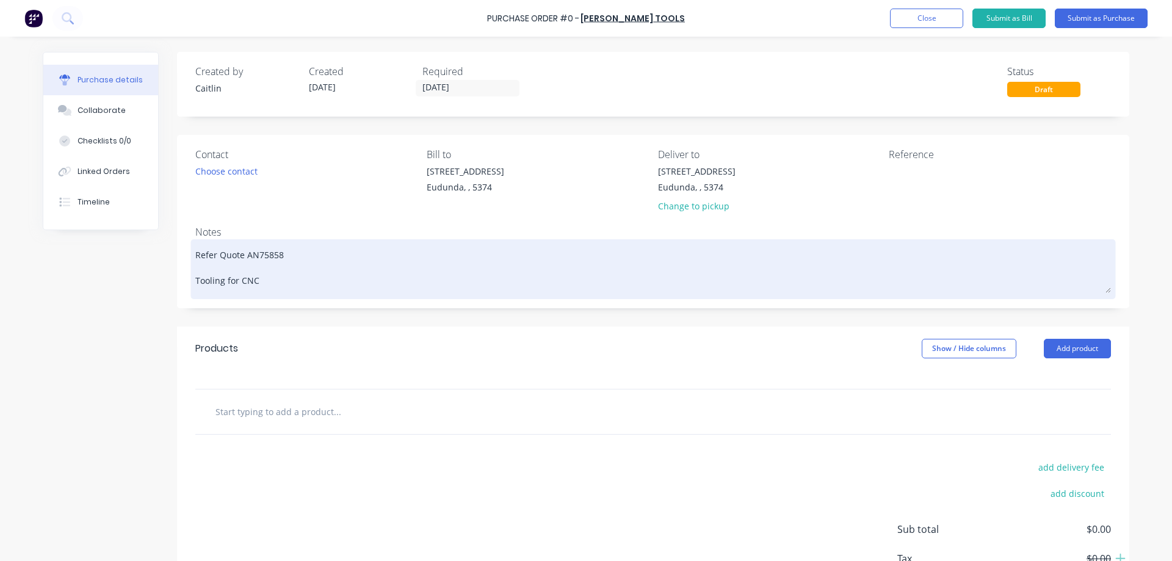
type textarea "x"
type textarea "Refer Quote AN75858 Tooling for CNC"
type textarea "x"
type textarea "Refer Quote AN75858 Tooling for CNC M"
type textarea "x"
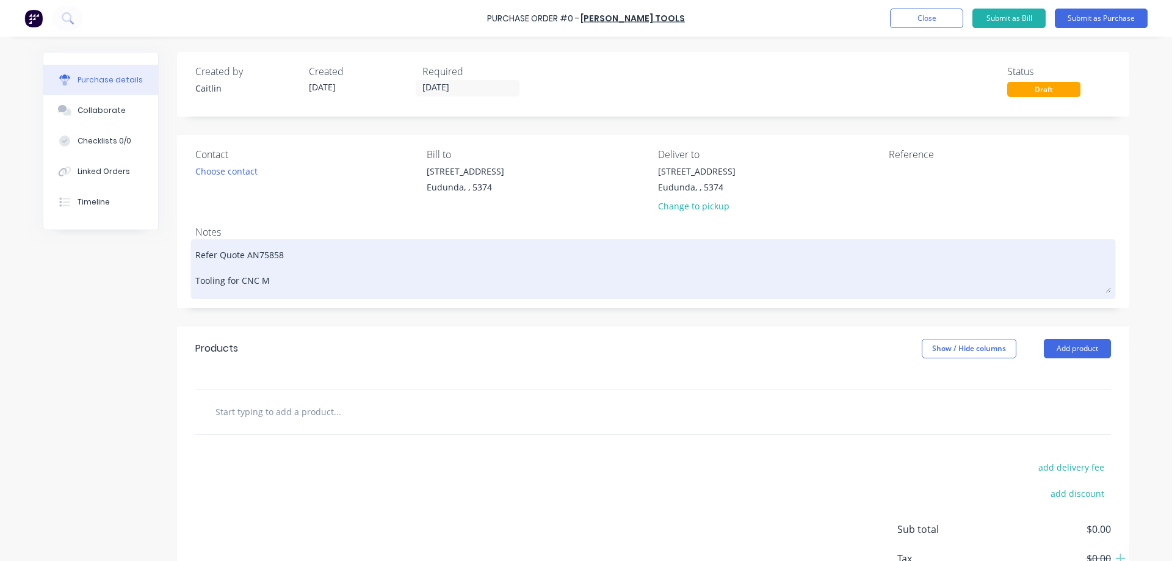
type textarea "Refer Quote AN75858 Tooling for CNC Mi"
type textarea "x"
type textarea "Refer Quote AN75858 Tooling for CNC Mil"
type textarea "x"
type textarea "Refer Quote AN75858 Tooling for CNC Mill"
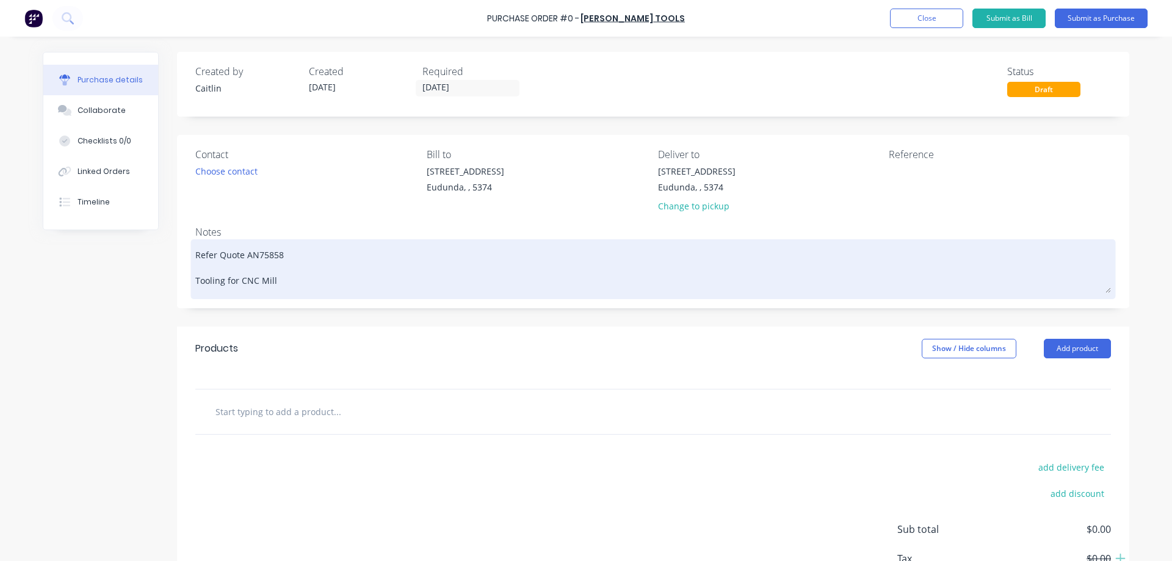
click at [237, 279] on textarea "Refer Quote AN75858 Tooling for CNC Mill" at bounding box center [653, 267] width 916 height 51
type textarea "x"
type textarea "Refer Quote AN75858 Tooling for nCNC Mill"
type textarea "x"
type textarea "Refer Quote AN75858 Tooling for neCNC Mill"
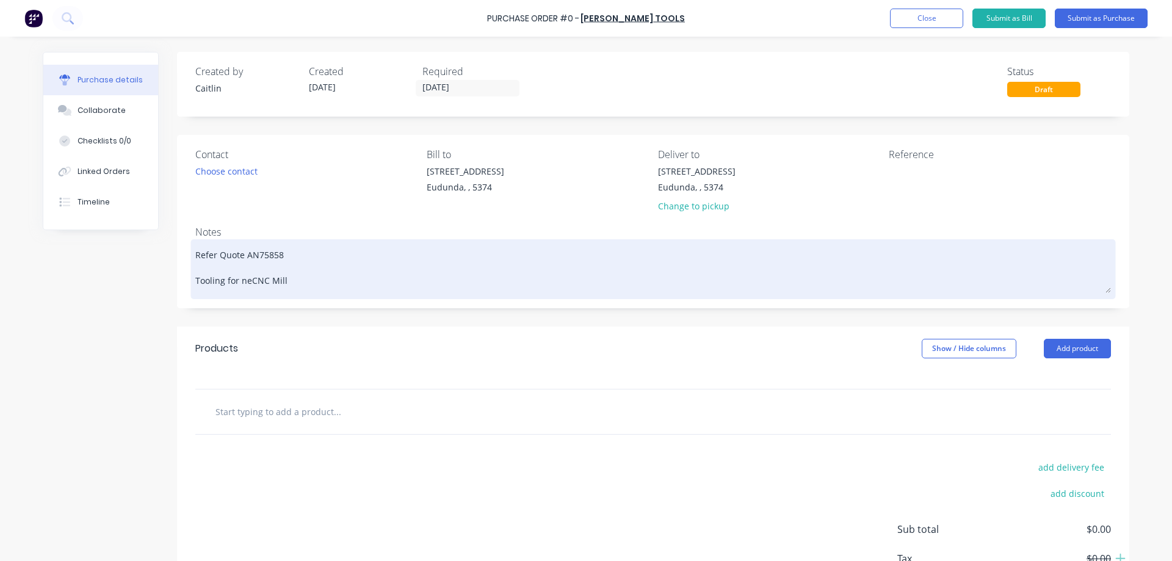
type textarea "x"
type textarea "Refer Quote AN75858 Tooling for new CNC Mill"
type textarea "x"
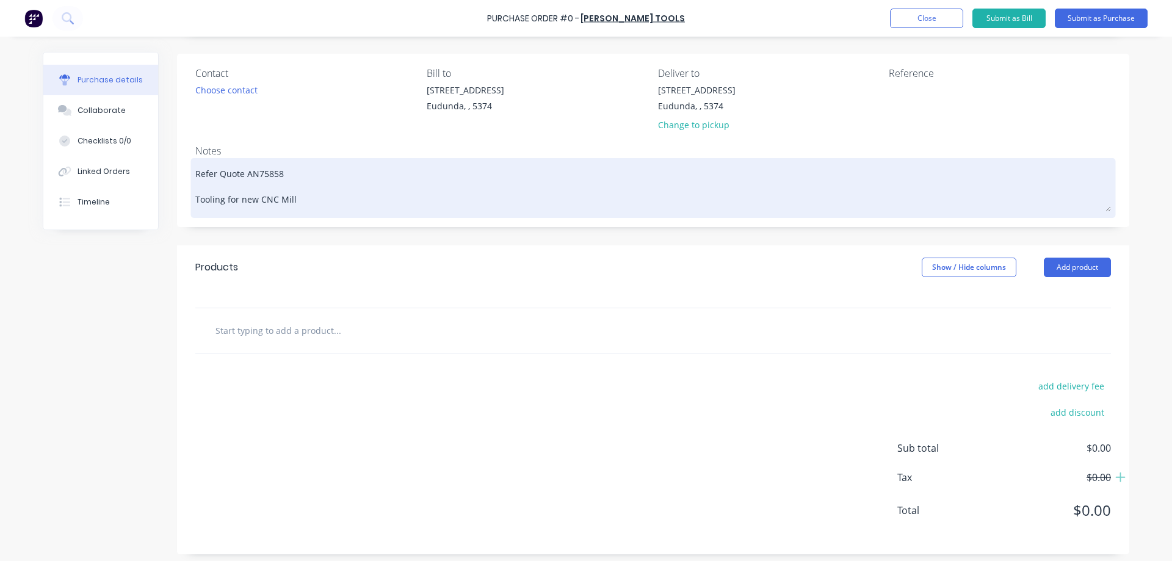
scroll to position [87, 0]
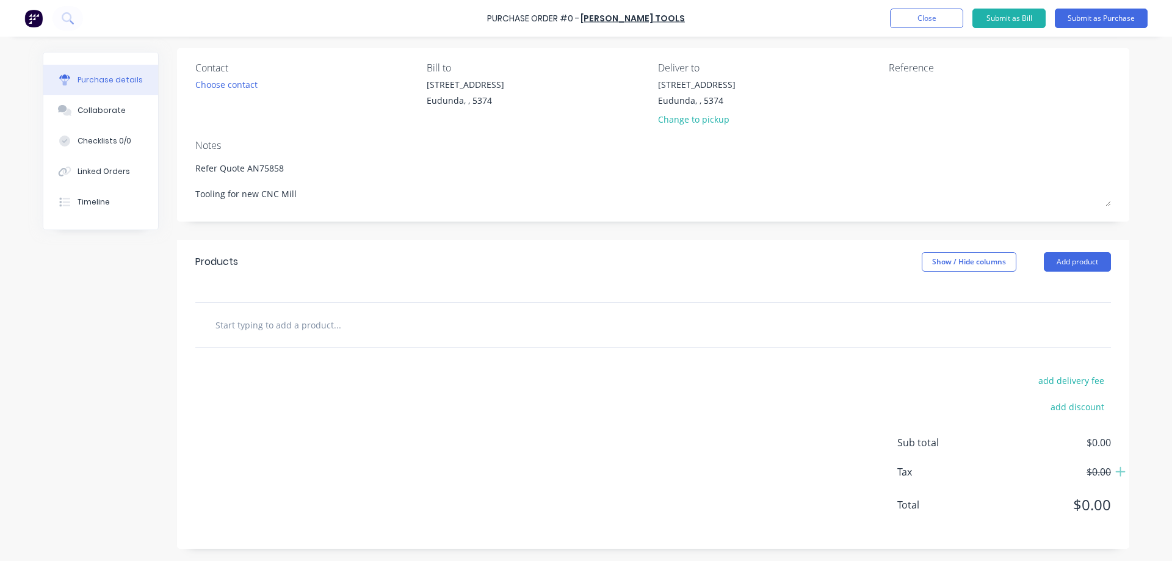
type textarea "Refer Quote AN75858 Tooling for new CNC Mill"
click at [293, 323] on div "Products Show / Hide columns Add product add delivery fee add discount Sub tota…" at bounding box center [653, 394] width 952 height 309
type textarea "x"
type textarea "Refer Quote AN75858 Tooling for new CNC Mill"
type textarea "x"
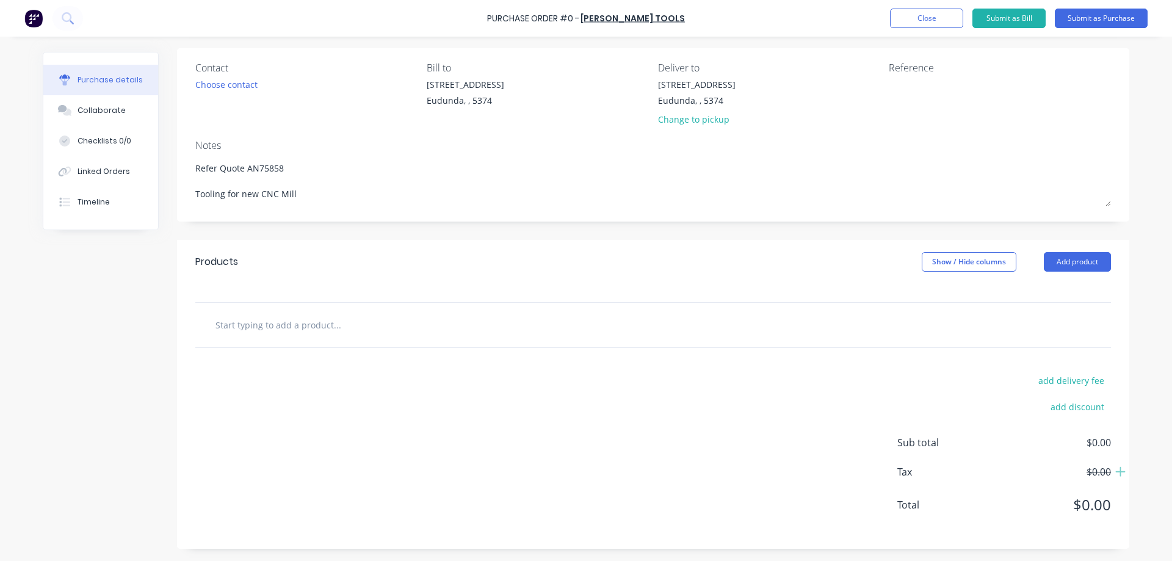
type input "7"
type textarea "x"
type input "77"
type textarea "x"
type input "770"
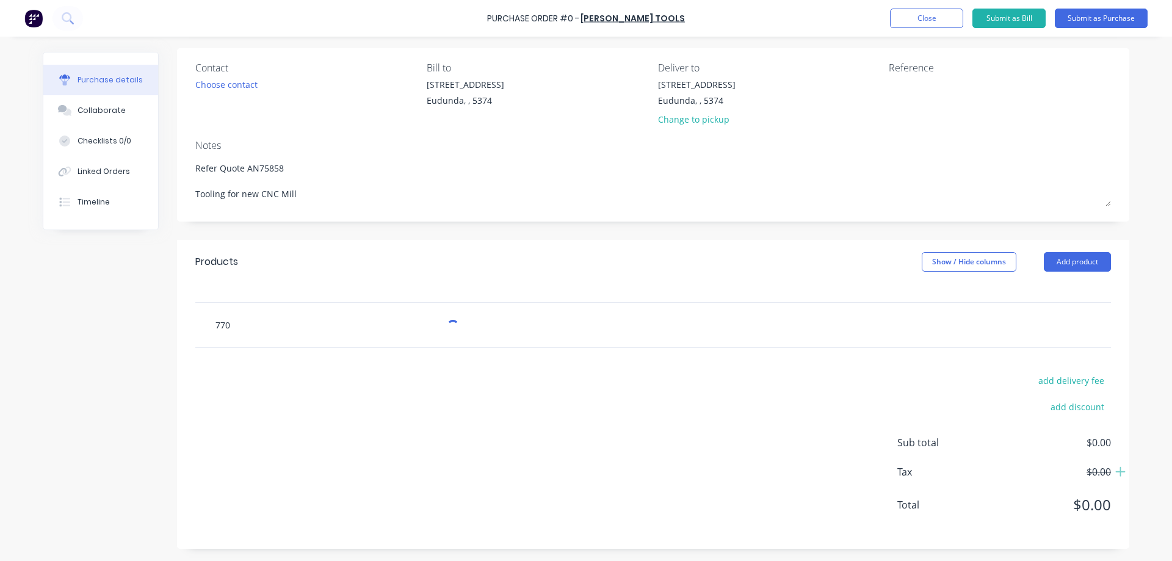
type textarea "x"
type input "7709"
type textarea "x"
type input "77098"
type textarea "x"
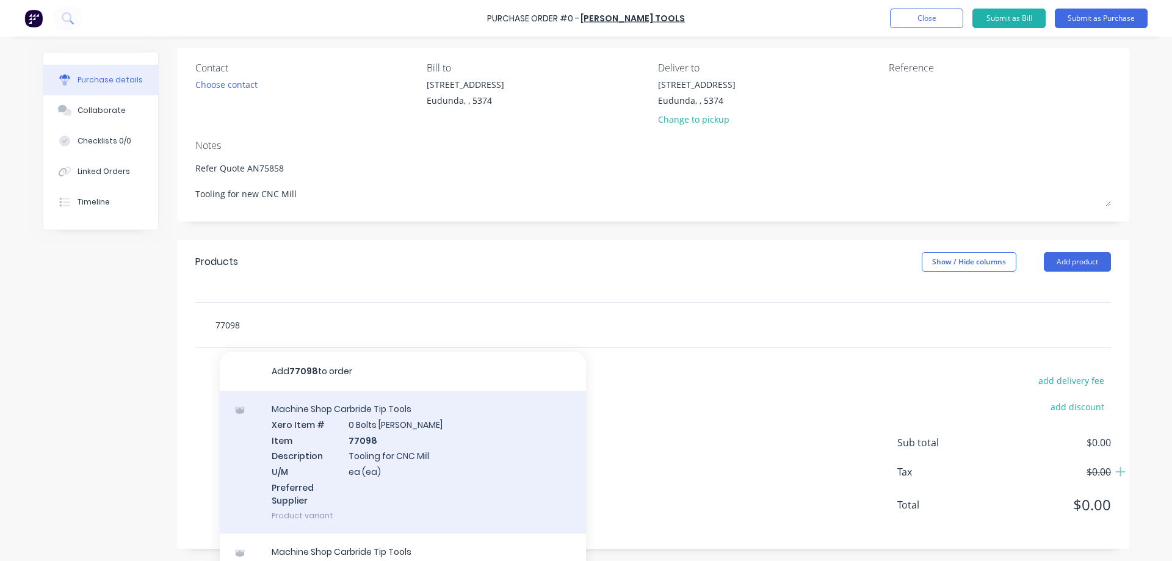
type input "77098"
click at [438, 449] on div "Machine Shop Carbride Tip Tools Xero Item # 0 Bolts Metric Galvanised Item 7709…" at bounding box center [403, 462] width 366 height 143
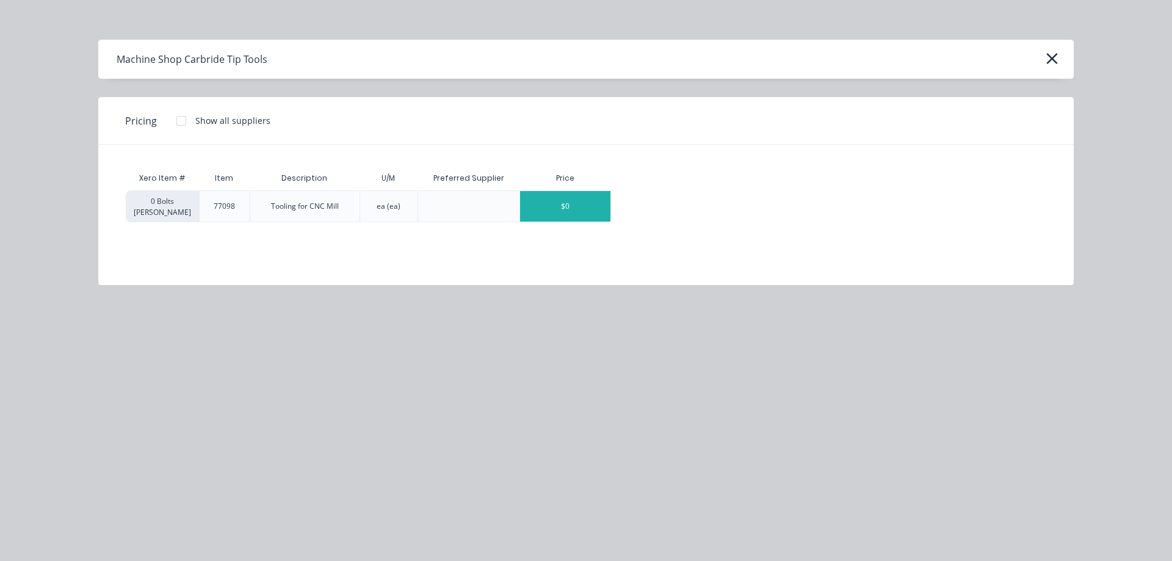
click at [591, 213] on div "$0" at bounding box center [565, 206] width 90 height 31
type textarea "x"
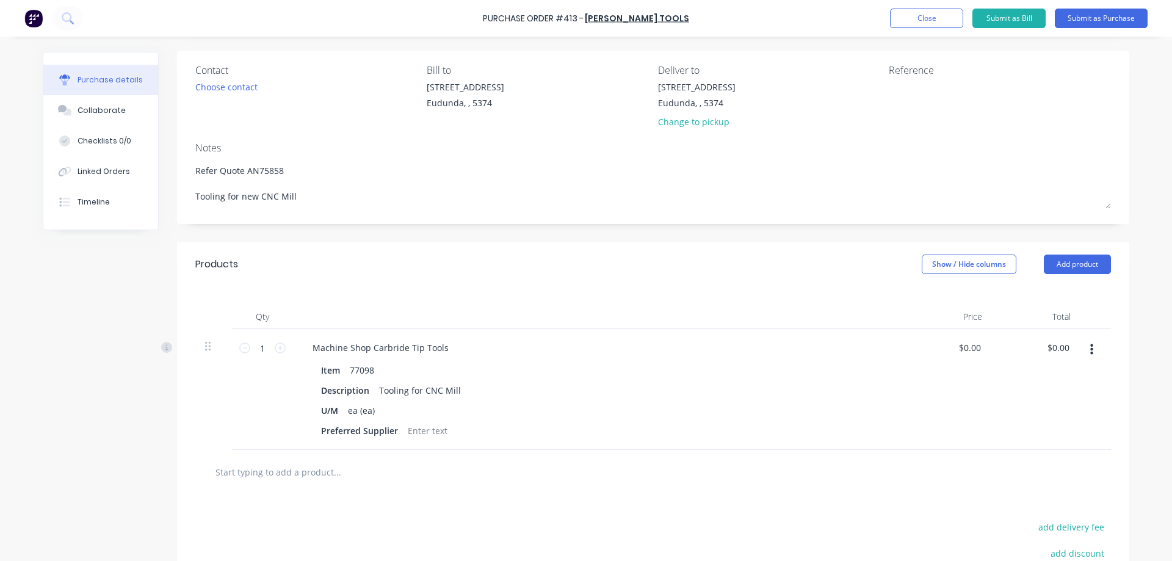
scroll to position [122, 0]
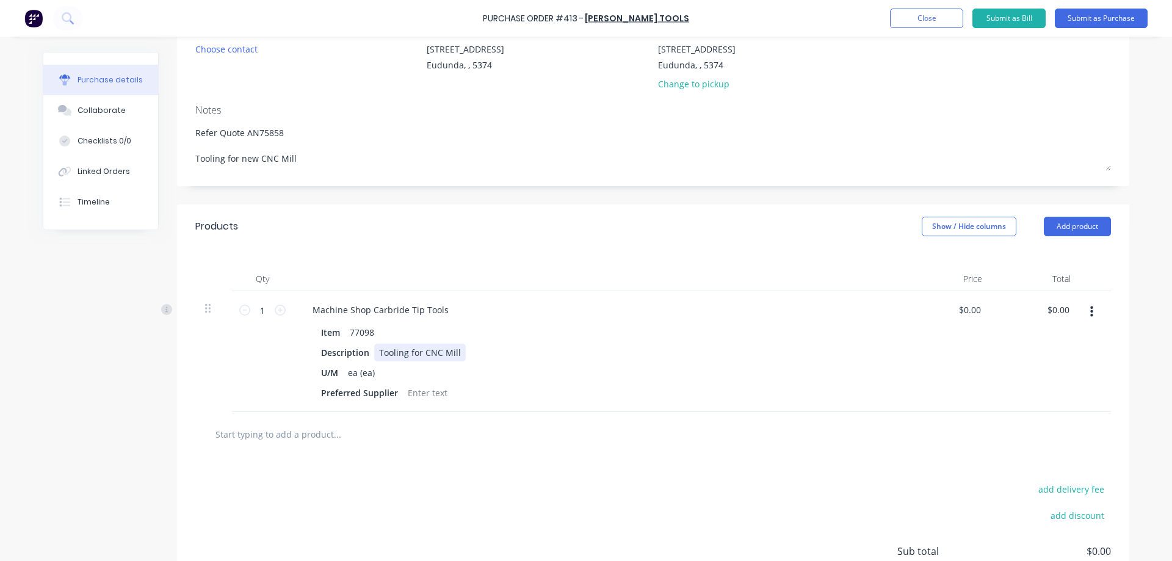
type textarea "x"
drag, startPoint x: 454, startPoint y: 352, endPoint x: 373, endPoint y: 360, distance: 81.6
click at [374, 360] on div "Tooling for CNC Mill" at bounding box center [420, 353] width 92 height 18
type textarea "x"
drag, startPoint x: 1065, startPoint y: 309, endPoint x: 1046, endPoint y: 309, distance: 18.9
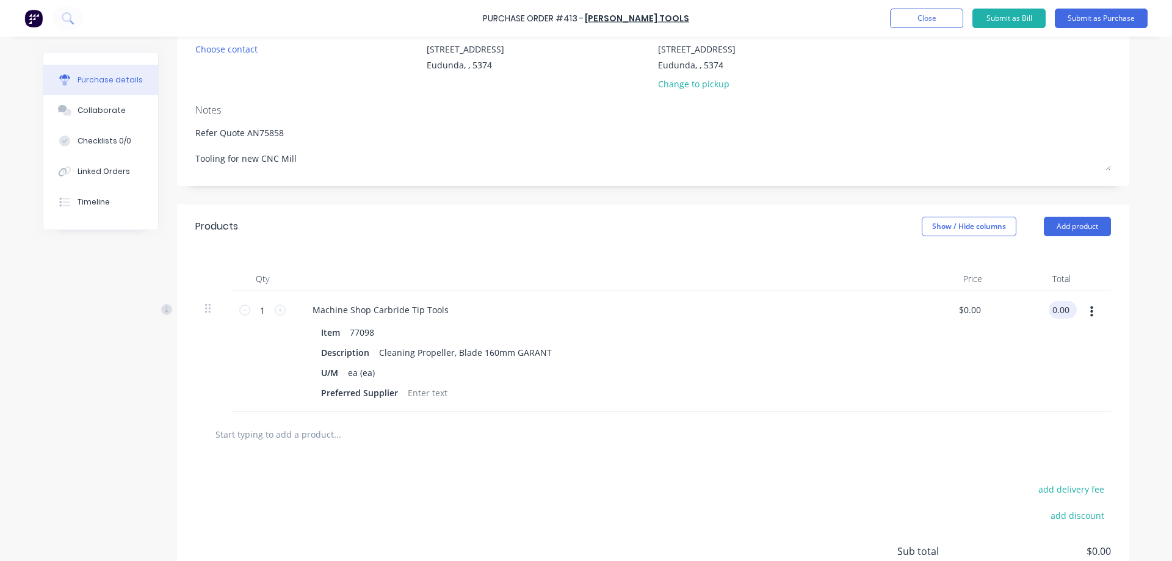
click at [1049, 309] on input "0.00" at bounding box center [1060, 310] width 23 height 18
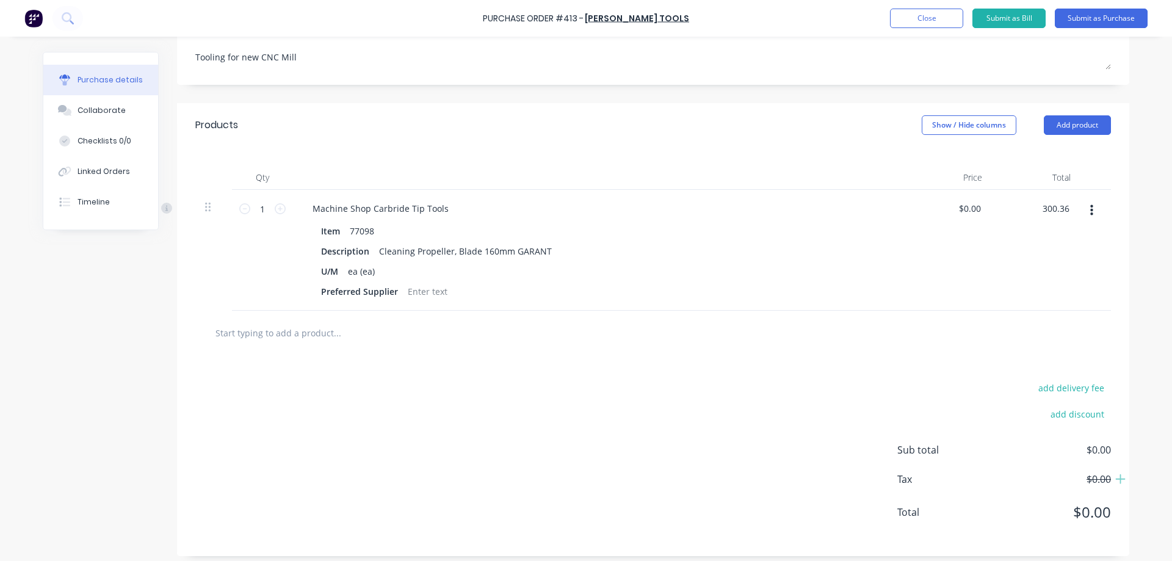
scroll to position [231, 0]
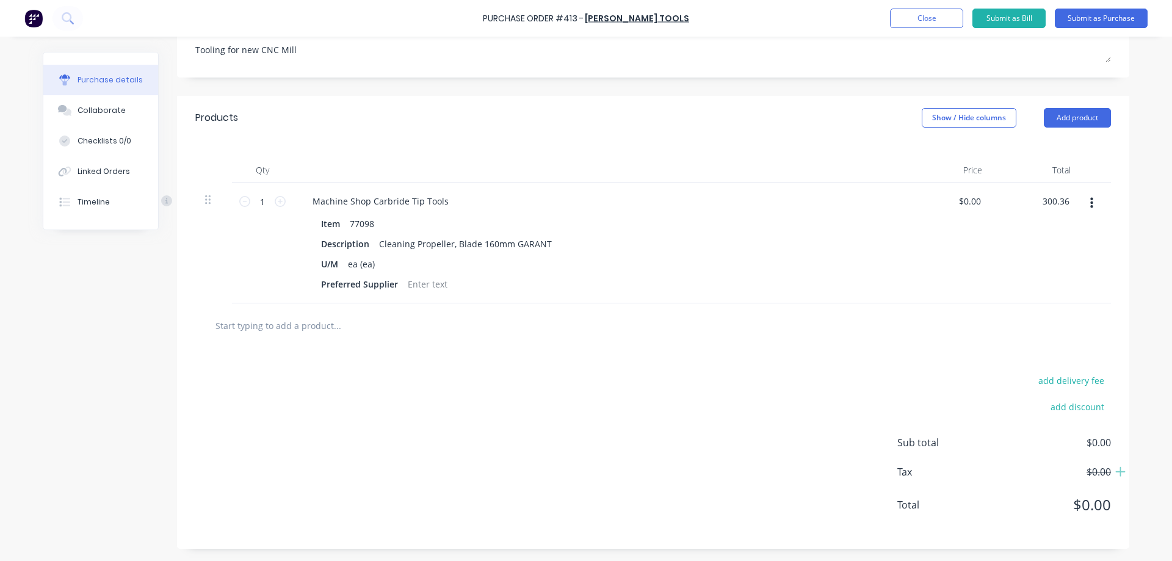
type input "300.36"
type textarea "x"
type input "$300.36"
click at [308, 318] on input "text" at bounding box center [337, 325] width 244 height 24
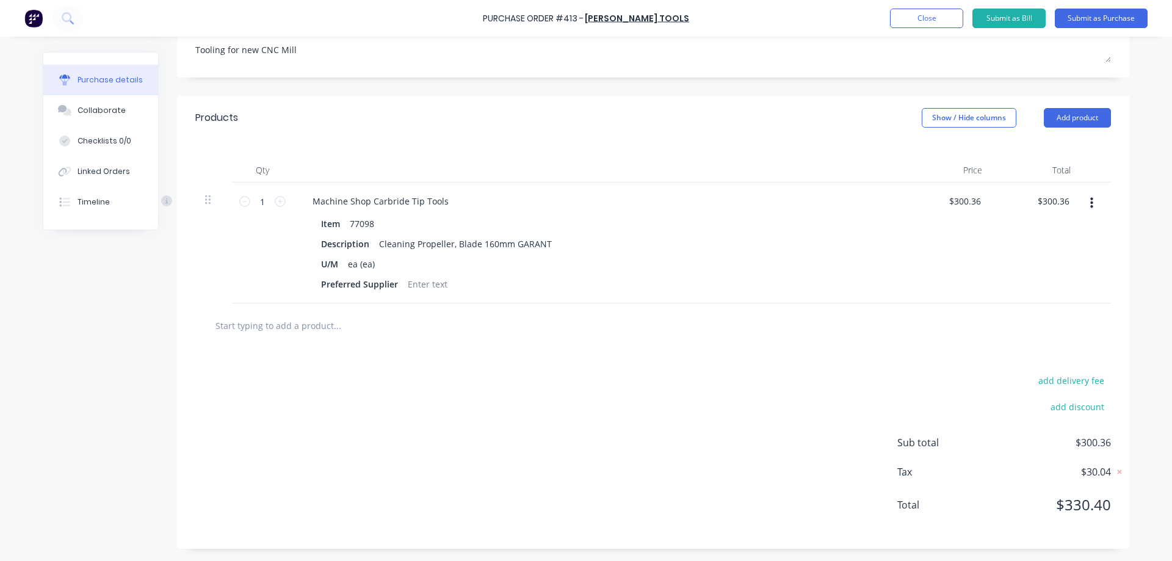
type textarea "x"
type input "7"
type textarea "x"
type input "77"
type textarea "x"
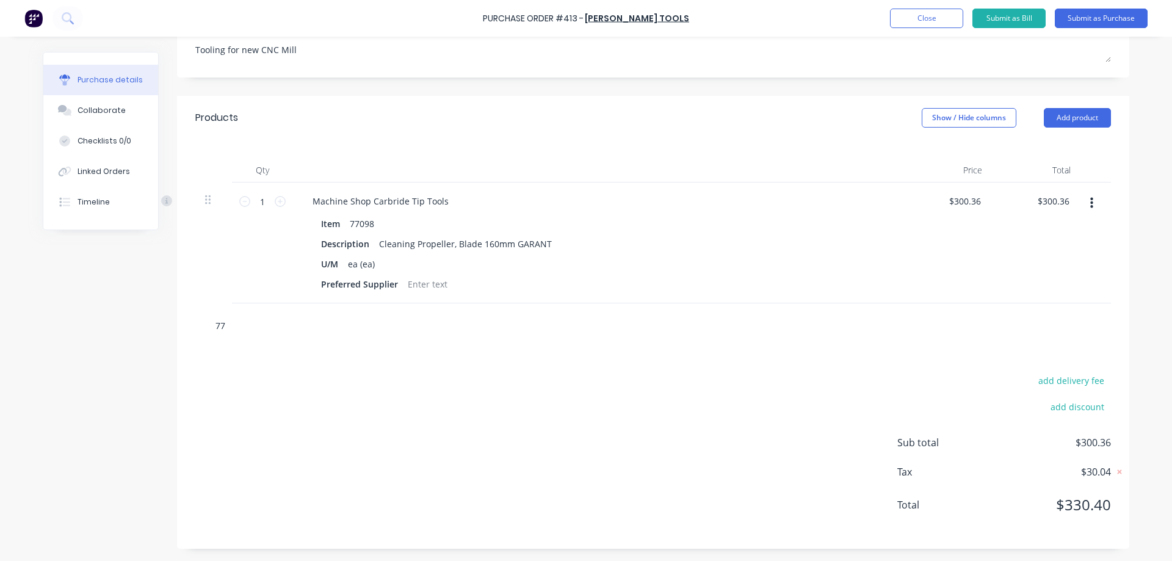
type input "770"
type textarea "x"
type input "7709"
type textarea "x"
type input "77098"
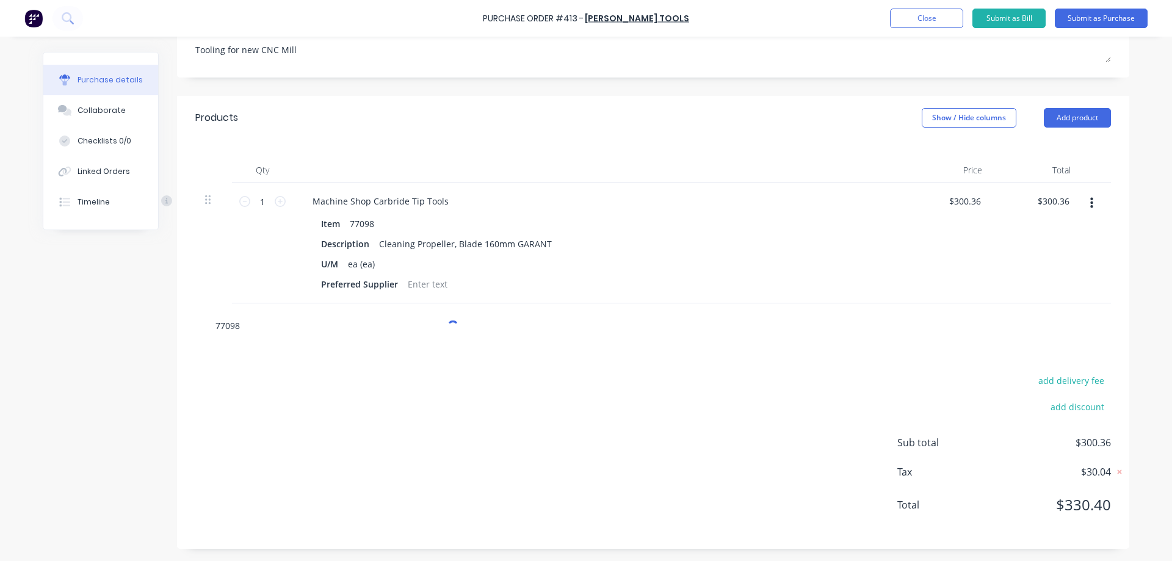
type textarea "x"
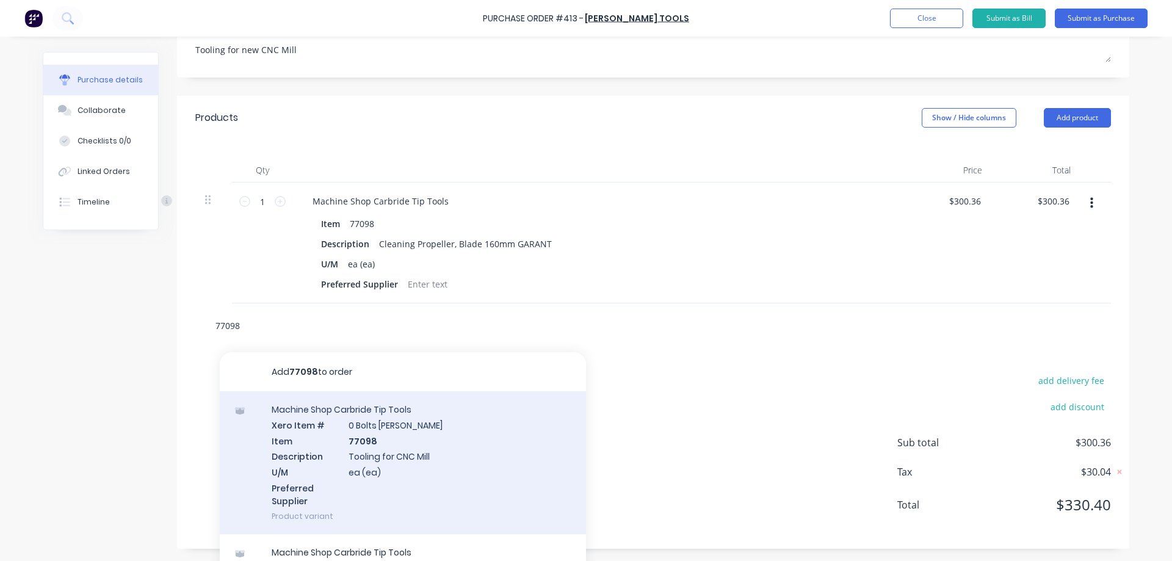
type input "77098"
click at [375, 421] on div "Machine Shop Carbride Tip Tools Xero Item # 0 Bolts Metric Galvanised Item 7709…" at bounding box center [403, 462] width 366 height 143
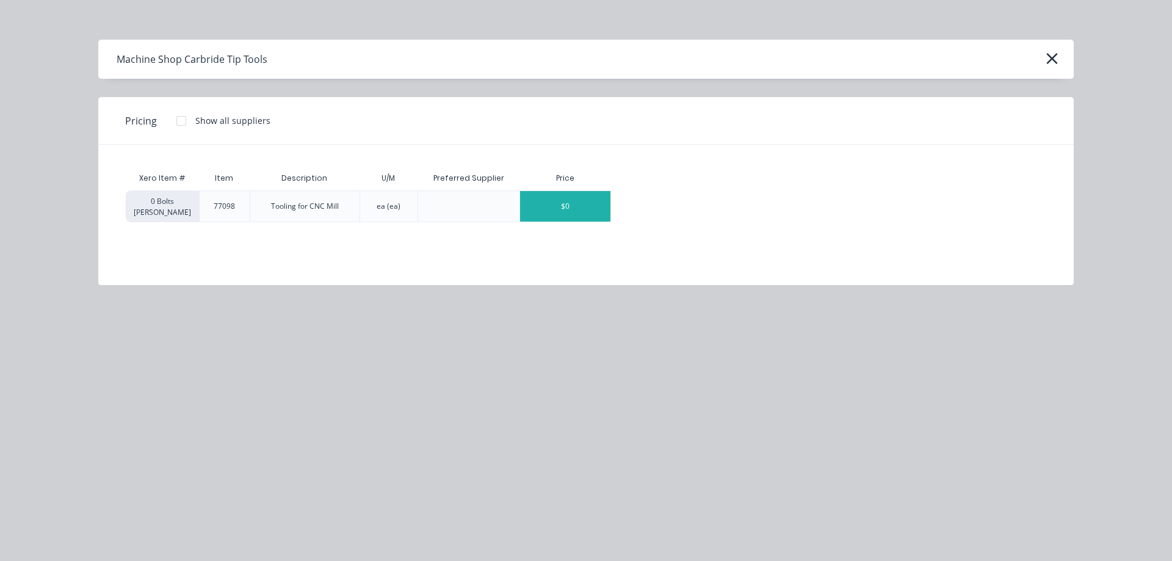
click at [566, 212] on div "$0" at bounding box center [565, 206] width 90 height 31
type textarea "x"
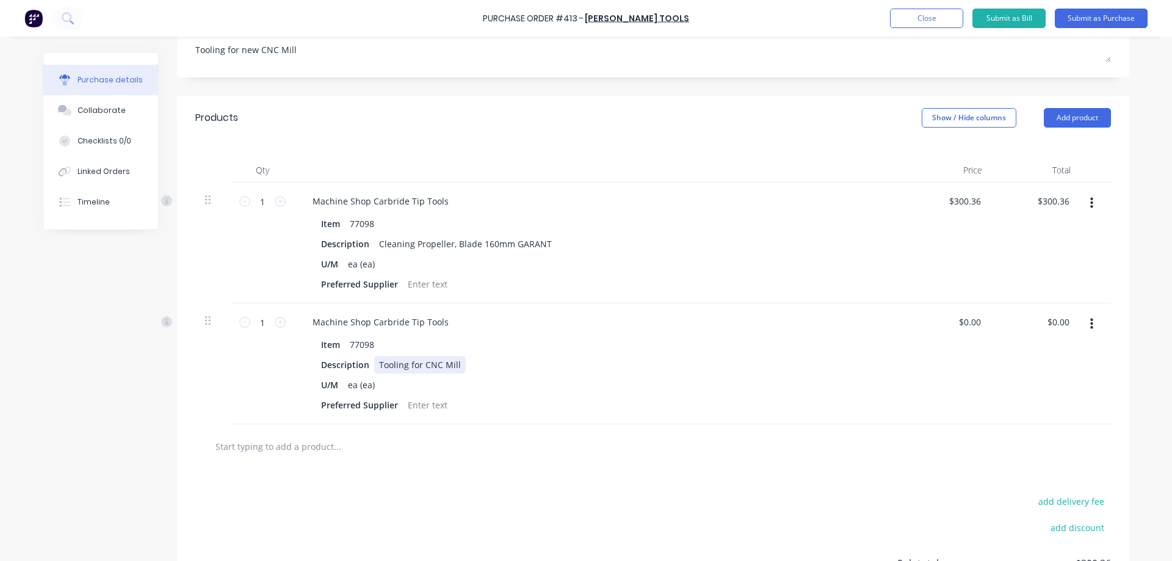
type textarea "x"
drag, startPoint x: 422, startPoint y: 364, endPoint x: 370, endPoint y: 370, distance: 52.8
click at [374, 370] on div "Tooling for CNC Mill" at bounding box center [420, 365] width 92 height 18
click at [275, 324] on icon at bounding box center [280, 322] width 11 height 11
type textarea "x"
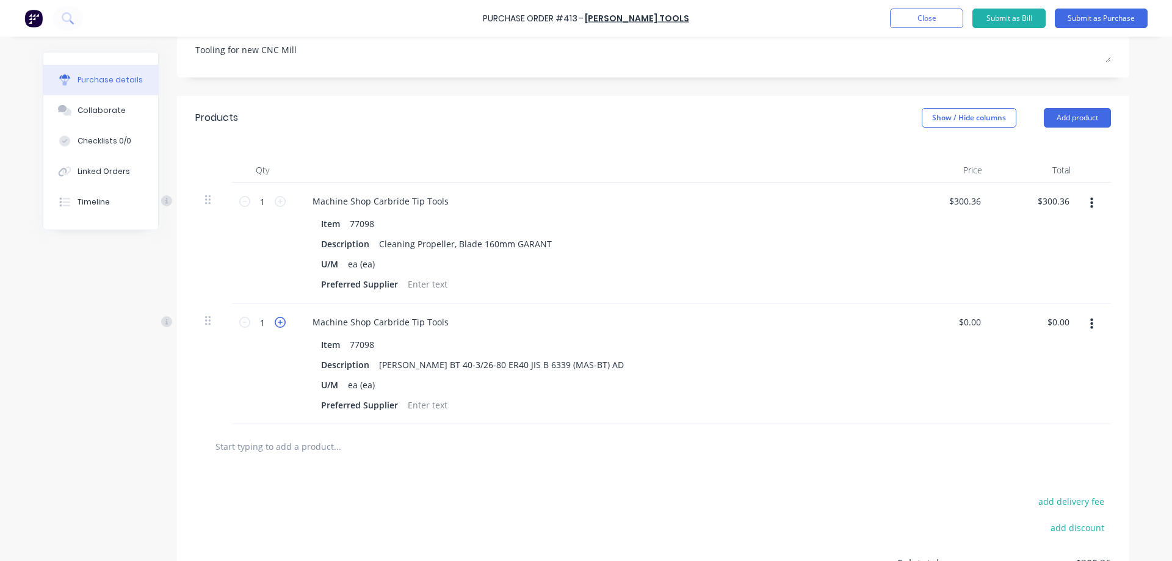
type input "2"
click at [275, 324] on icon at bounding box center [280, 322] width 11 height 11
type textarea "x"
type input "3"
click at [275, 324] on icon at bounding box center [280, 322] width 11 height 11
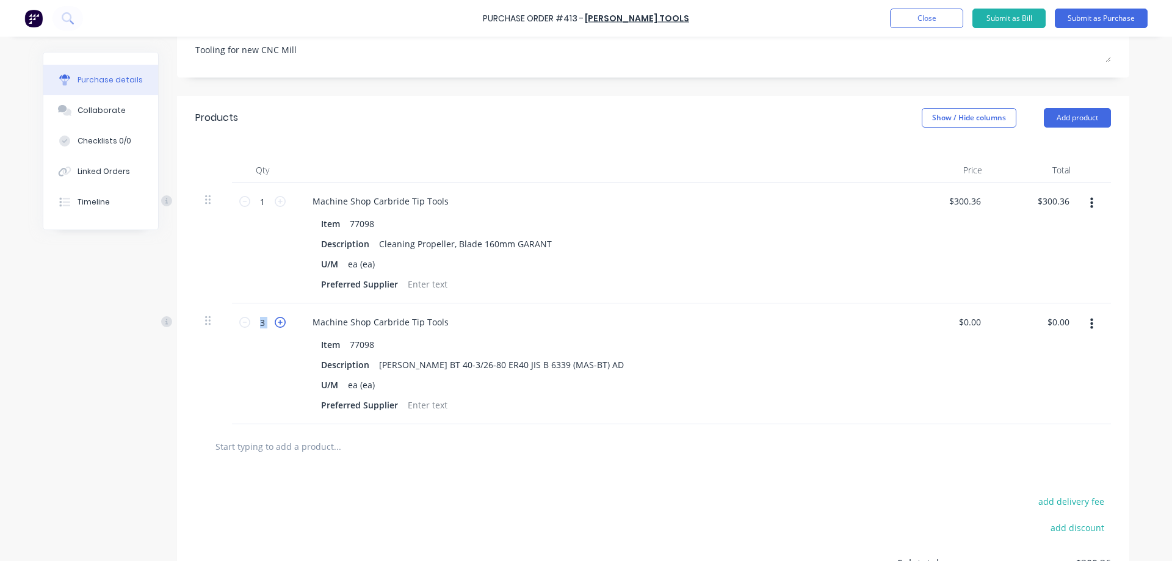
type textarea "x"
type input "4"
click at [275, 324] on icon at bounding box center [280, 322] width 11 height 11
type textarea "x"
type input "5"
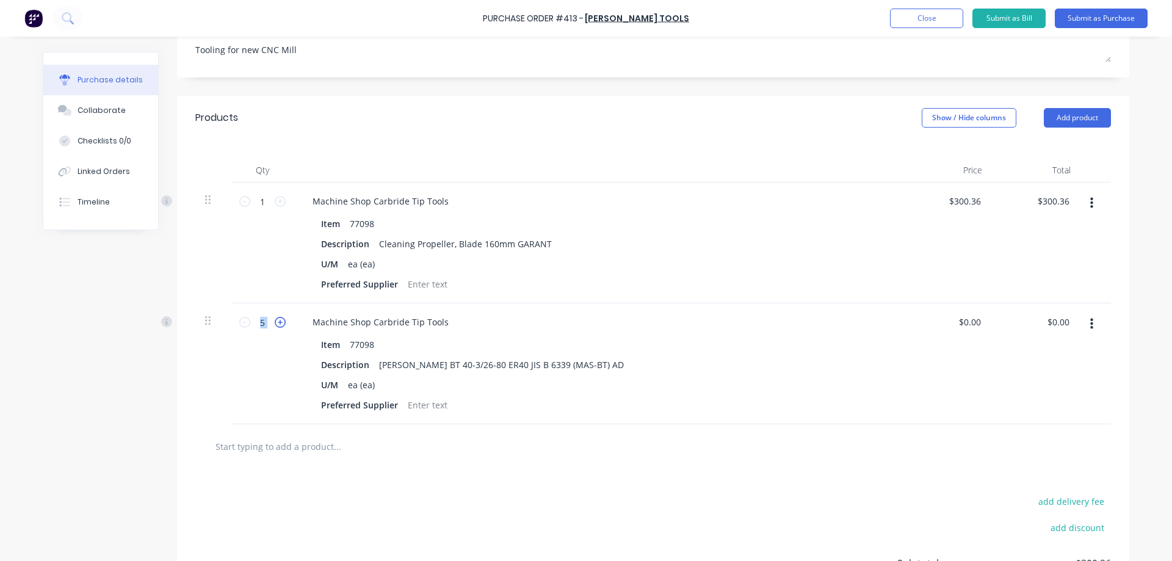
click at [275, 324] on icon at bounding box center [280, 322] width 11 height 11
type textarea "x"
type input "6"
click at [275, 324] on icon at bounding box center [280, 322] width 11 height 11
type textarea "x"
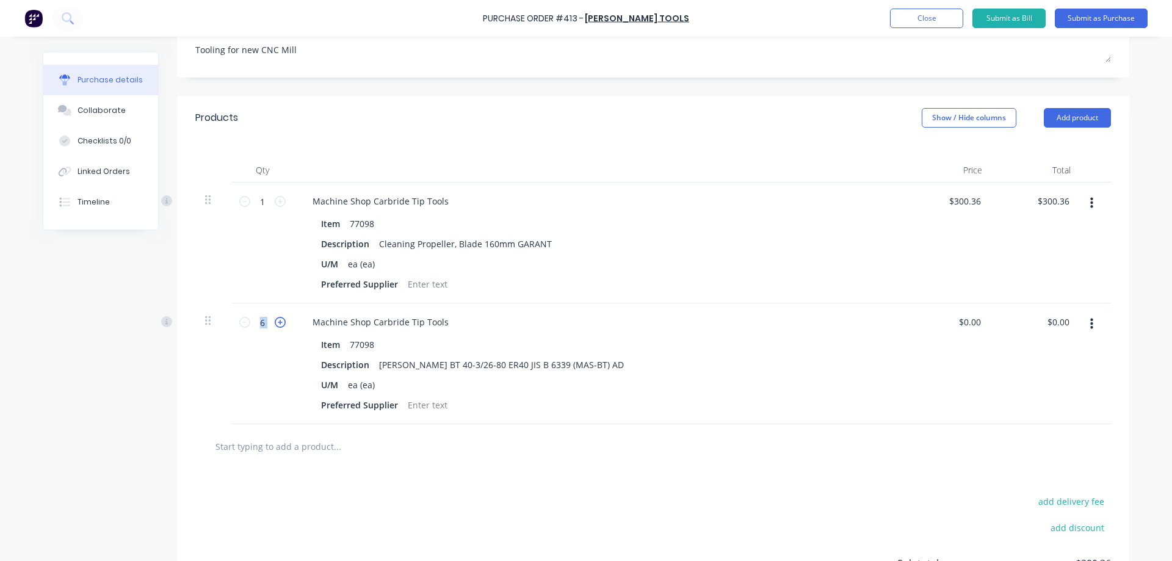
type input "7"
click at [275, 324] on icon at bounding box center [280, 322] width 11 height 11
type textarea "x"
type input "8"
type textarea "x"
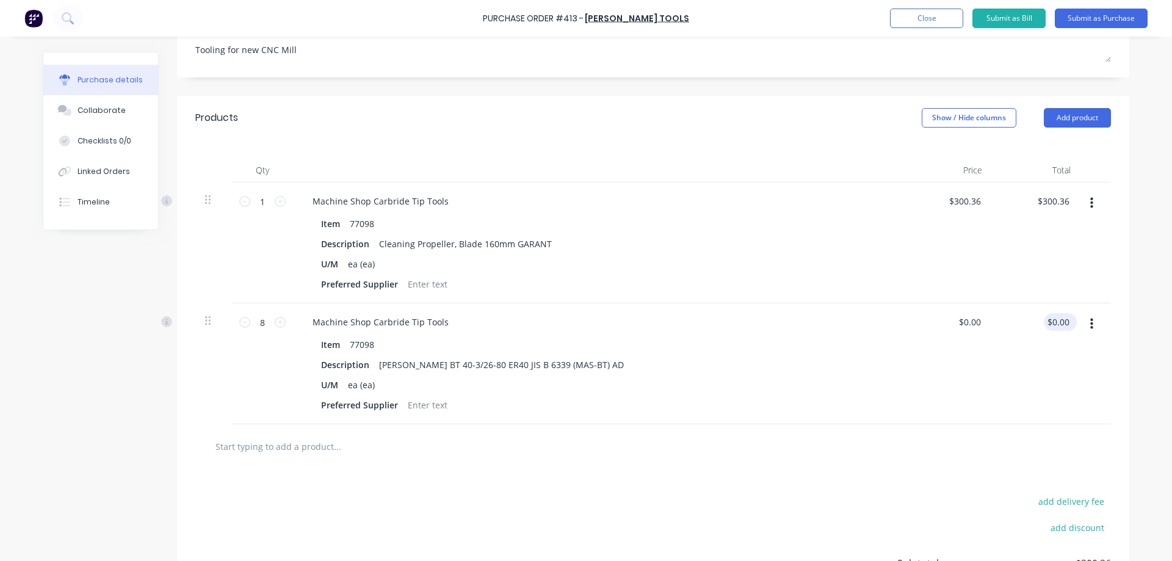
type input "0.00"
click at [1065, 327] on input "0.00" at bounding box center [1058, 322] width 28 height 18
type textarea "x"
type input "$0.00"
click at [1068, 327] on div "$0.00 $0.00" at bounding box center [1060, 322] width 33 height 18
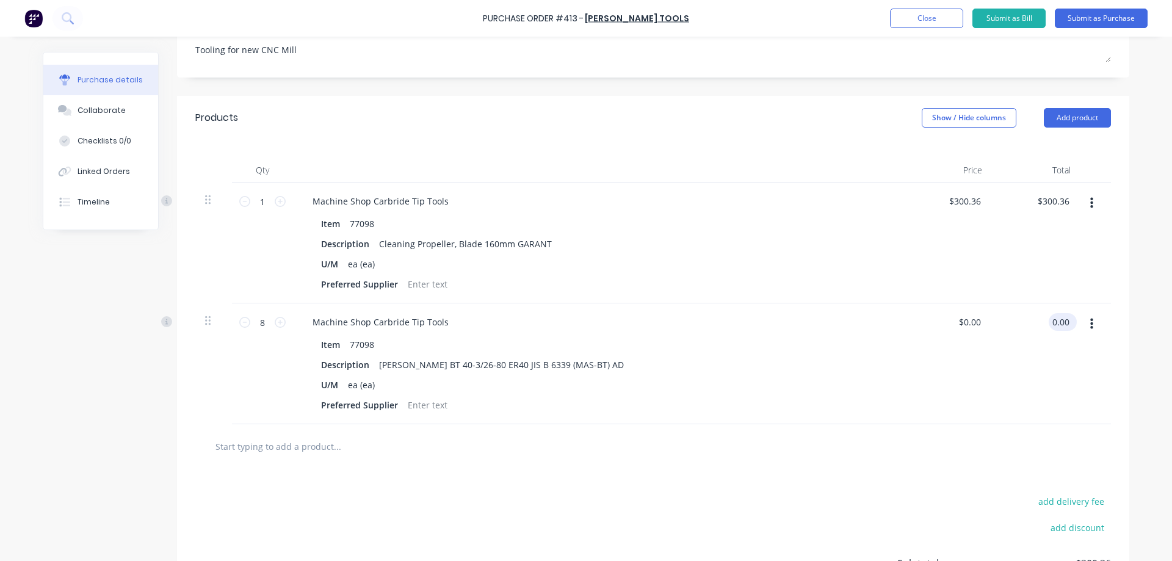
drag, startPoint x: 1066, startPoint y: 324, endPoint x: 1044, endPoint y: 323, distance: 21.4
click at [1049, 323] on input "0.00" at bounding box center [1060, 322] width 23 height 18
click at [1127, 363] on div "Purchase Order #413 - [PERSON_NAME] Tools Add product Close Submit as Bill Subm…" at bounding box center [586, 280] width 1172 height 561
click at [278, 444] on input "text" at bounding box center [337, 446] width 244 height 24
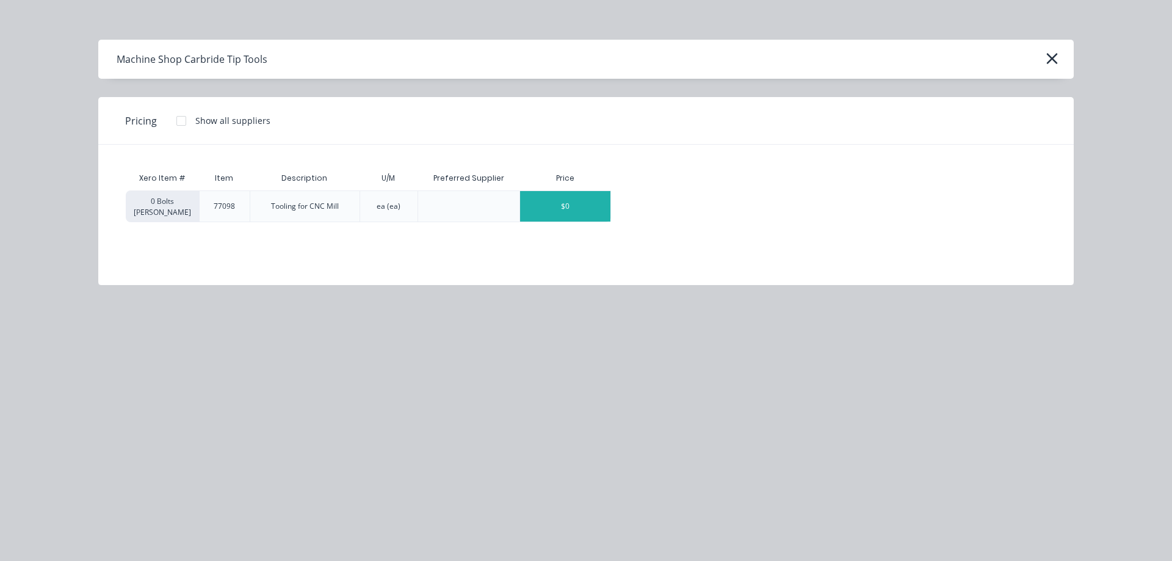
click at [537, 210] on div "$0" at bounding box center [565, 206] width 90 height 31
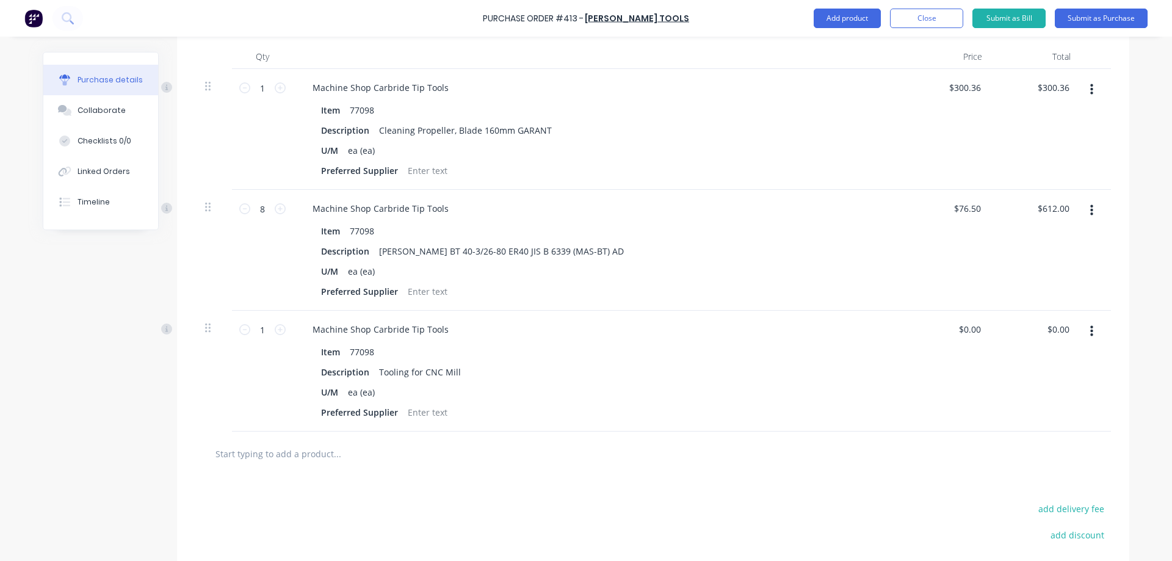
scroll to position [353, 0]
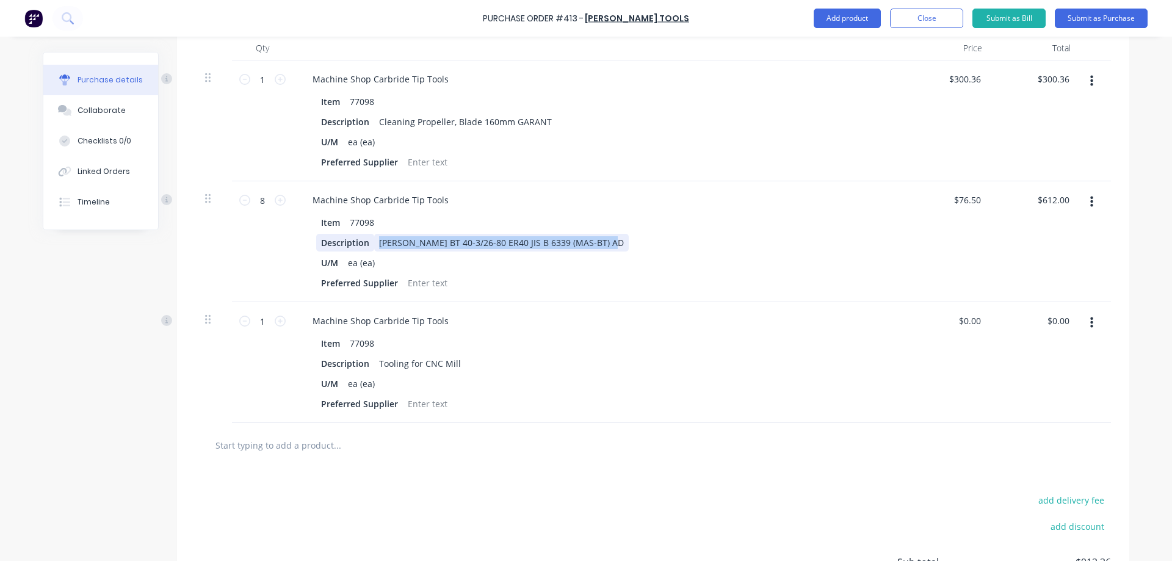
drag, startPoint x: 595, startPoint y: 244, endPoint x: 360, endPoint y: 239, distance: 235.7
click at [360, 239] on div "Description [PERSON_NAME] BT 40-3/26-80 ER40 JIS B 6339 (MAS-BT) AD" at bounding box center [595, 243] width 559 height 18
copy div "[PERSON_NAME] BT 40-3/26-80 ER40 JIS B 6339 (MAS-BT) AD"
drag, startPoint x: 454, startPoint y: 359, endPoint x: 373, endPoint y: 362, distance: 81.2
click at [374, 362] on div "Tooling for CNC Mill" at bounding box center [420, 364] width 92 height 18
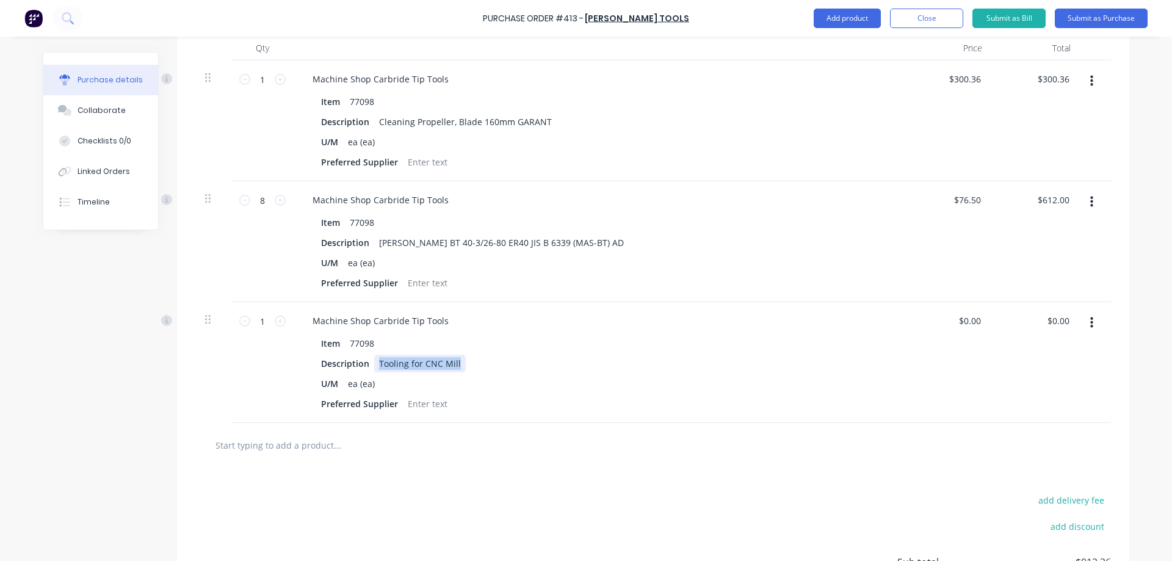
paste div
click at [1069, 318] on div "$0.00 $0.00" at bounding box center [1060, 321] width 33 height 18
drag, startPoint x: 1066, startPoint y: 319, endPoint x: 1044, endPoint y: 320, distance: 22.6
click at [1049, 320] on div "0.00 0.00" at bounding box center [1060, 321] width 23 height 18
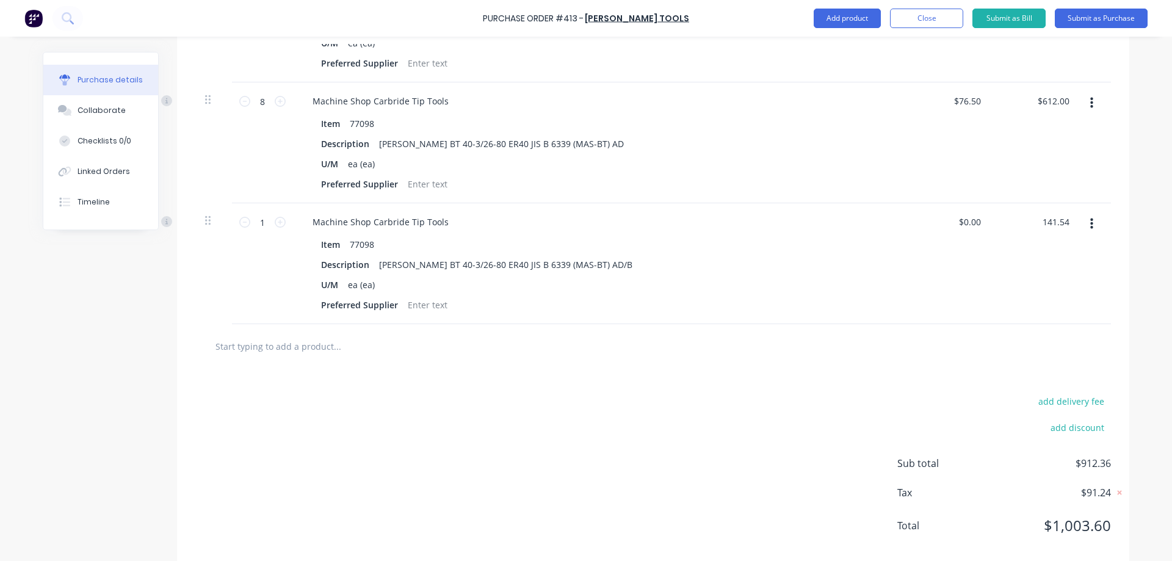
scroll to position [472, 0]
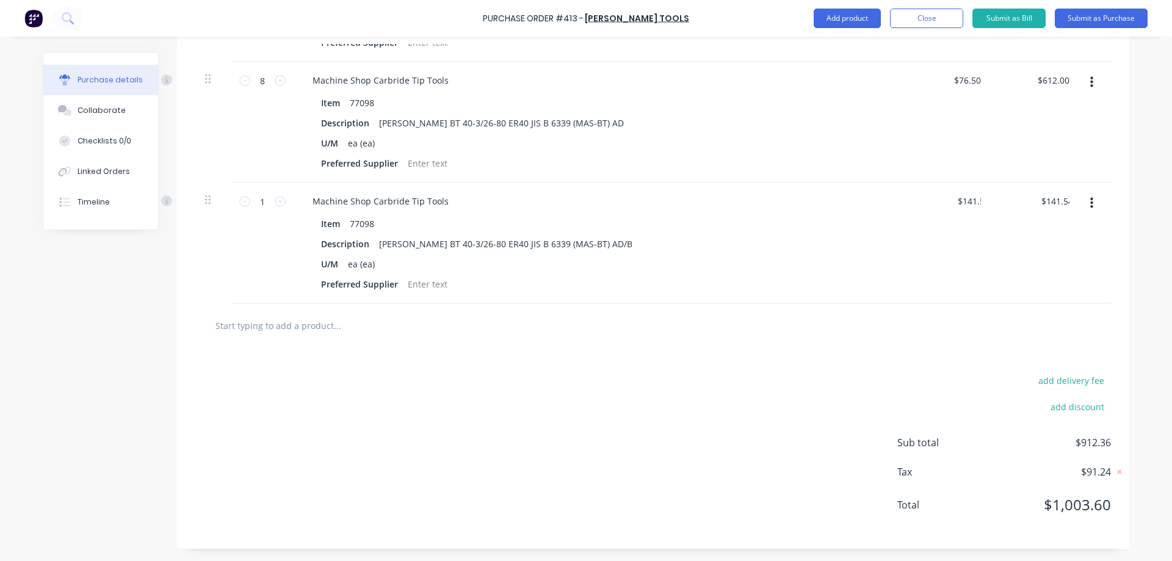
click at [297, 328] on input "text" at bounding box center [337, 325] width 244 height 24
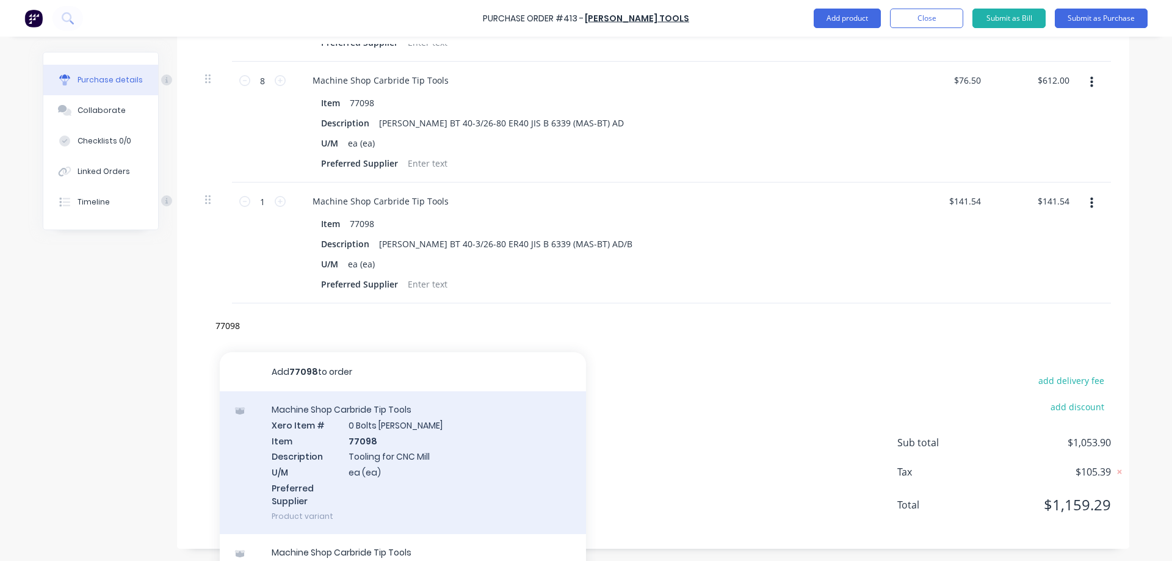
click at [450, 421] on div "Machine Shop Carbride Tip Tools Xero Item # 0 Bolts Metric Galvanised Item 7709…" at bounding box center [403, 462] width 366 height 143
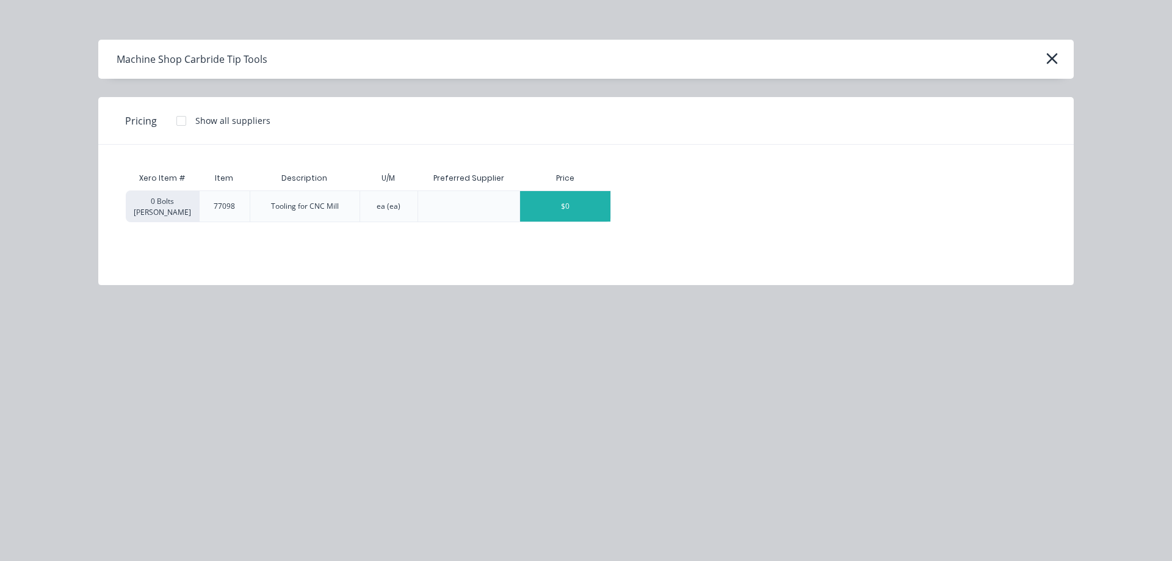
click at [562, 192] on div "$0" at bounding box center [565, 206] width 90 height 31
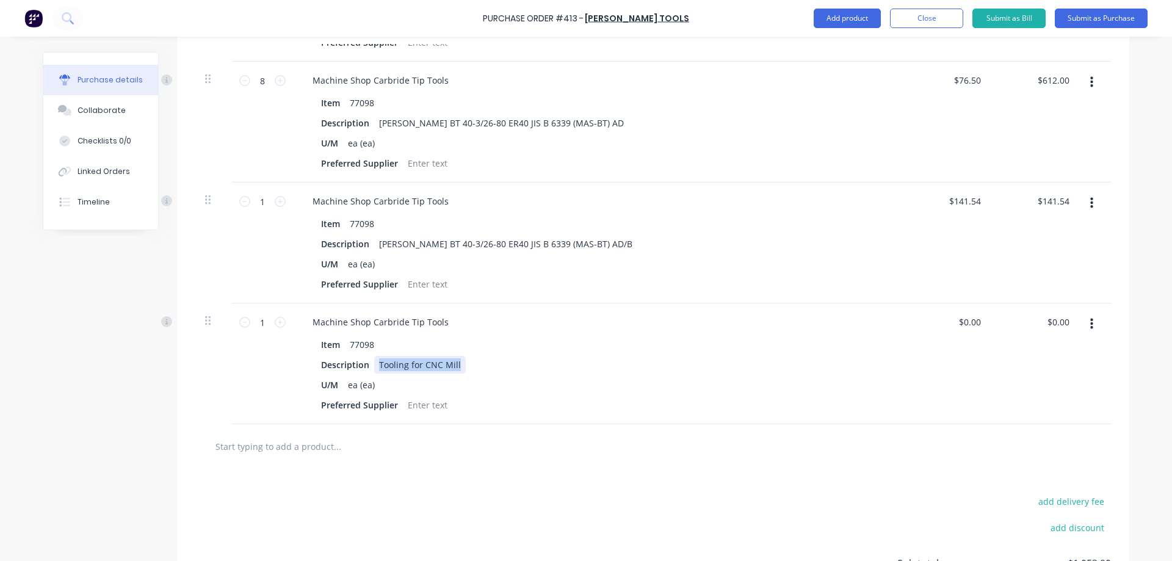
drag, startPoint x: 454, startPoint y: 367, endPoint x: 370, endPoint y: 372, distance: 83.7
click at [374, 372] on div "Tooling for CNC Mill" at bounding box center [420, 365] width 92 height 18
click at [275, 323] on icon at bounding box center [280, 322] width 11 height 11
drag, startPoint x: 1063, startPoint y: 324, endPoint x: 1041, endPoint y: 327, distance: 22.1
click at [1041, 327] on div "0.00 0.00" at bounding box center [1036, 363] width 89 height 121
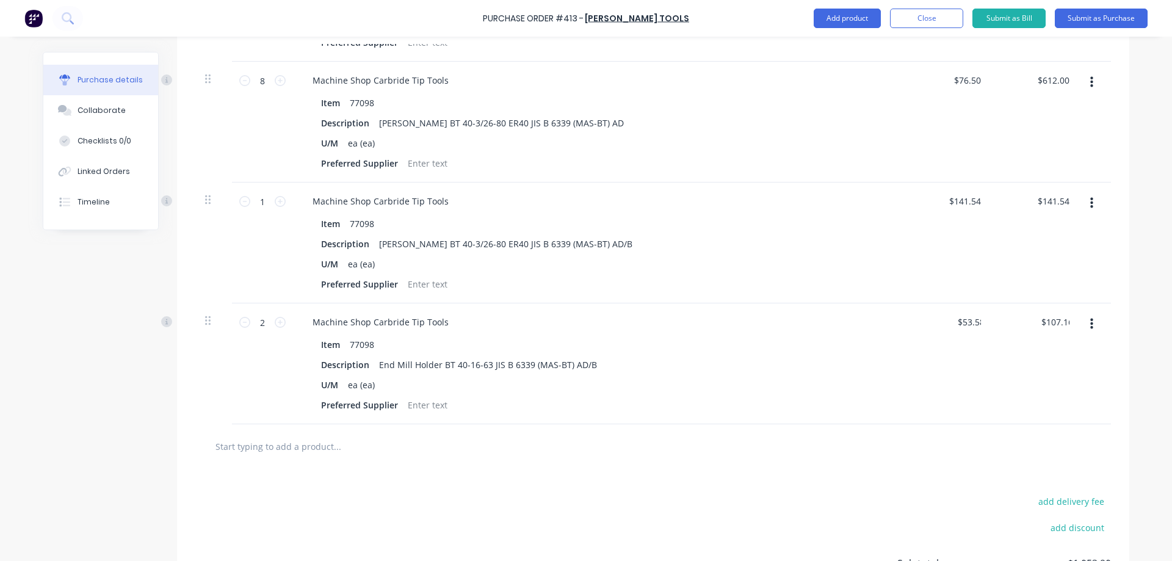
click at [634, 473] on div "add delivery fee add discount Sub total $1,053.90 Tax $105.39 Total $1,159.29" at bounding box center [653, 569] width 952 height 201
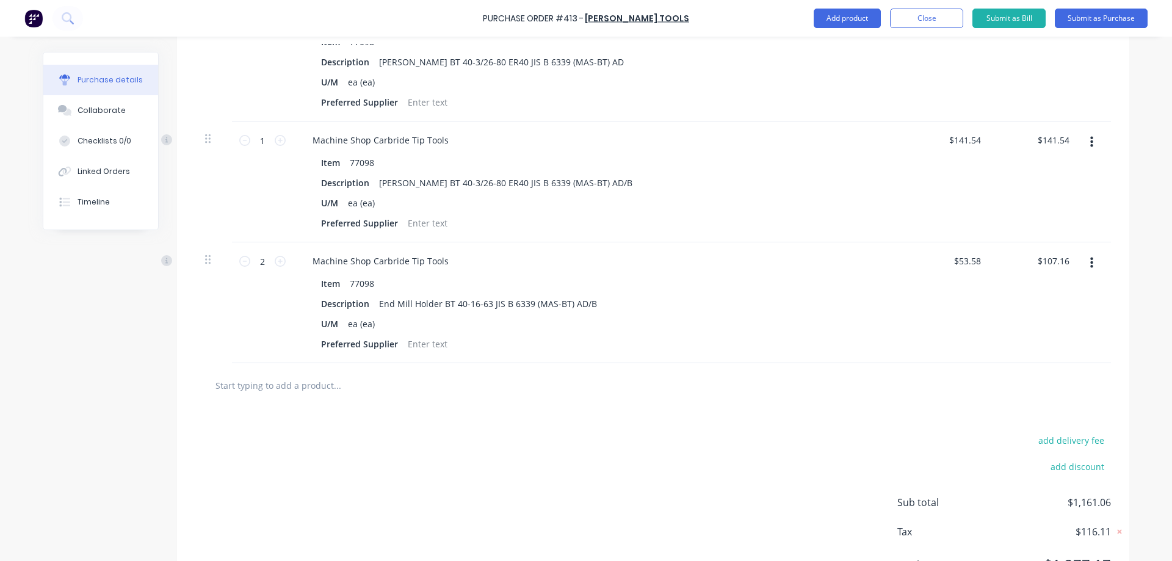
scroll to position [593, 0]
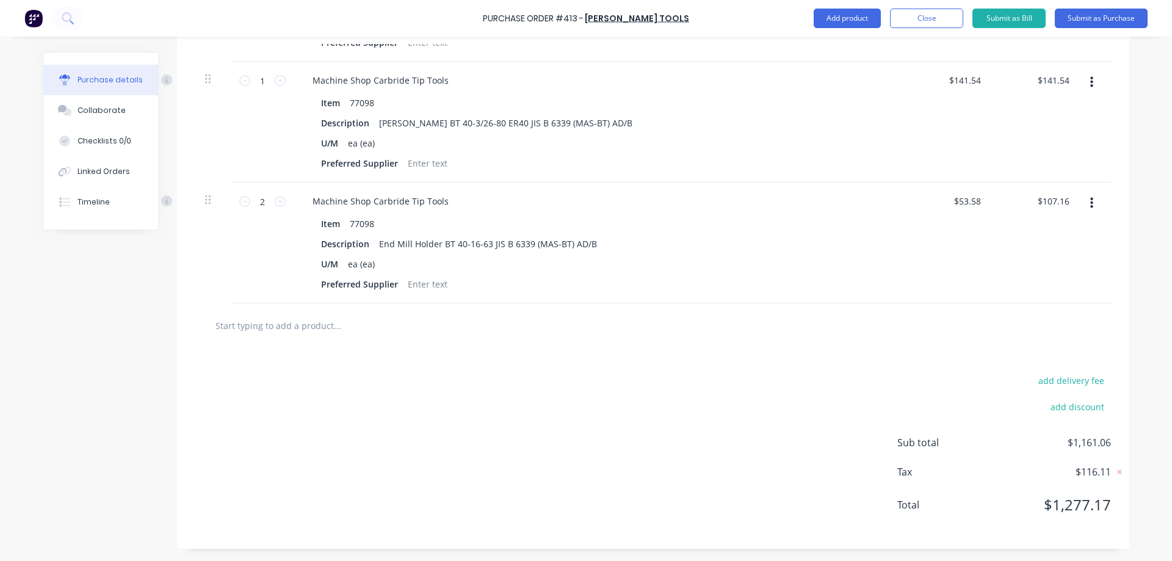
click at [255, 329] on input "text" at bounding box center [337, 325] width 244 height 24
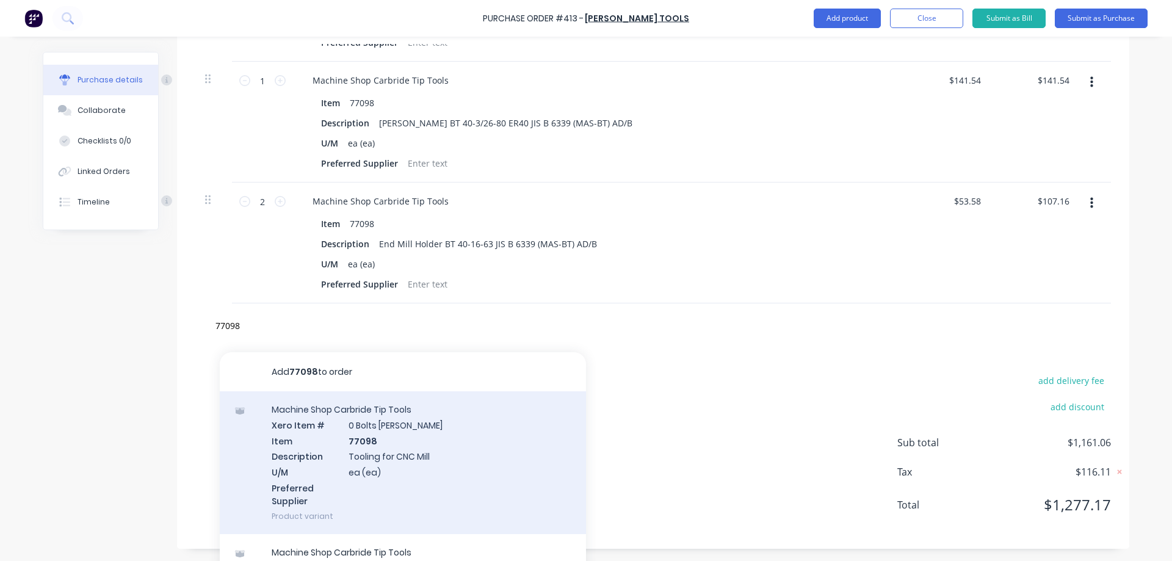
click at [408, 427] on div "Machine Shop Carbride Tip Tools Xero Item # 0 Bolts Metric Galvanised Item 7709…" at bounding box center [403, 462] width 366 height 143
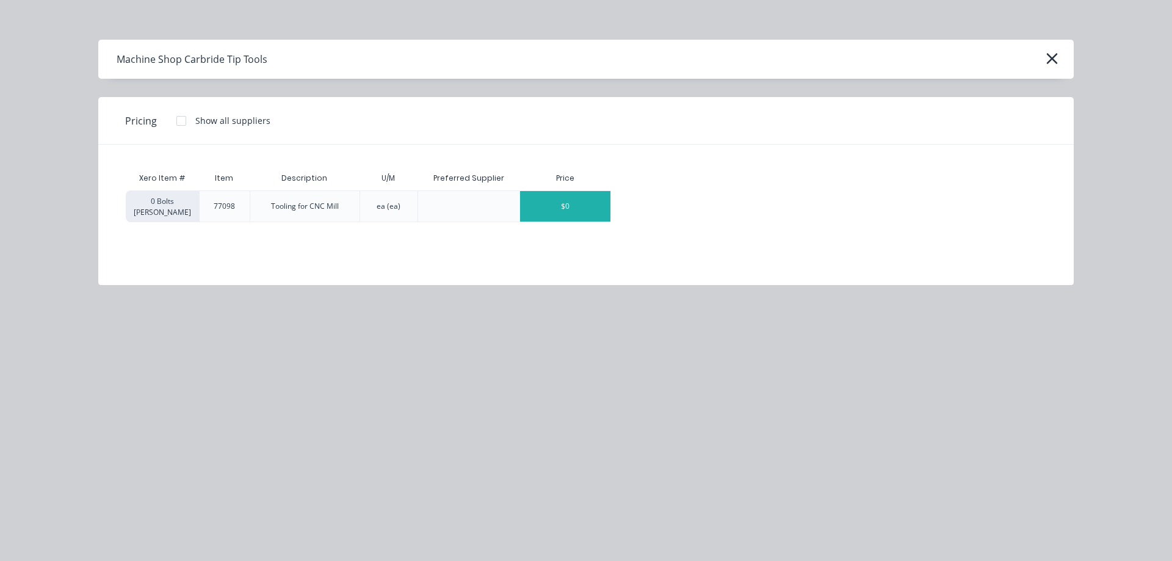
click at [588, 200] on div "$0" at bounding box center [565, 206] width 90 height 31
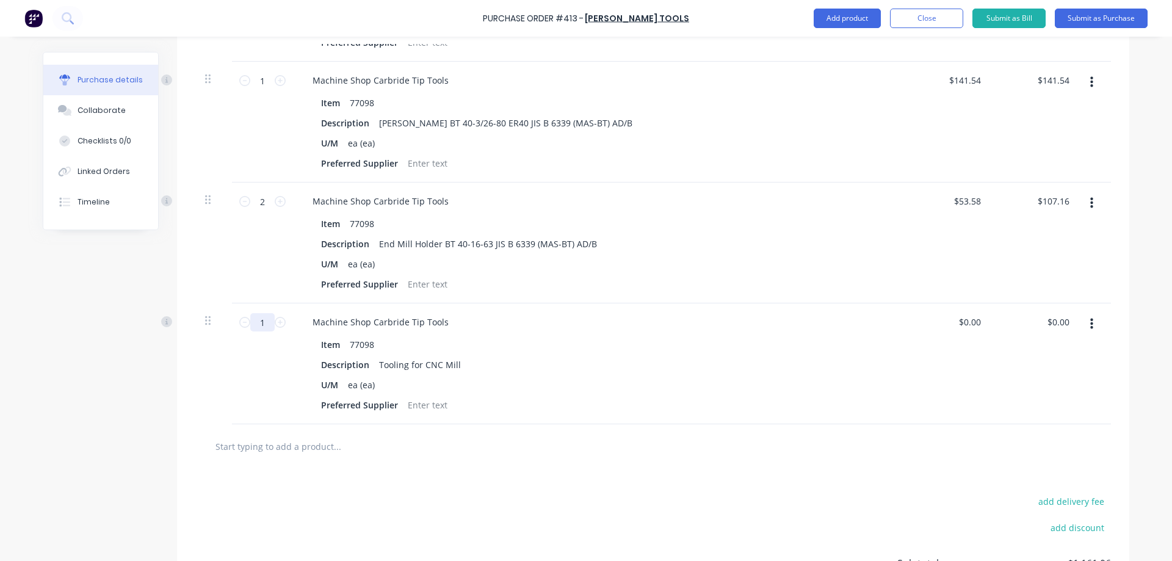
click at [266, 319] on input "1" at bounding box center [262, 322] width 24 height 18
click at [275, 323] on icon at bounding box center [280, 322] width 11 height 11
drag, startPoint x: 453, startPoint y: 364, endPoint x: 367, endPoint y: 370, distance: 85.6
click at [367, 370] on div "Description Tooling for CNC Mill" at bounding box center [595, 365] width 559 height 18
drag, startPoint x: 590, startPoint y: 242, endPoint x: 366, endPoint y: 247, distance: 223.5
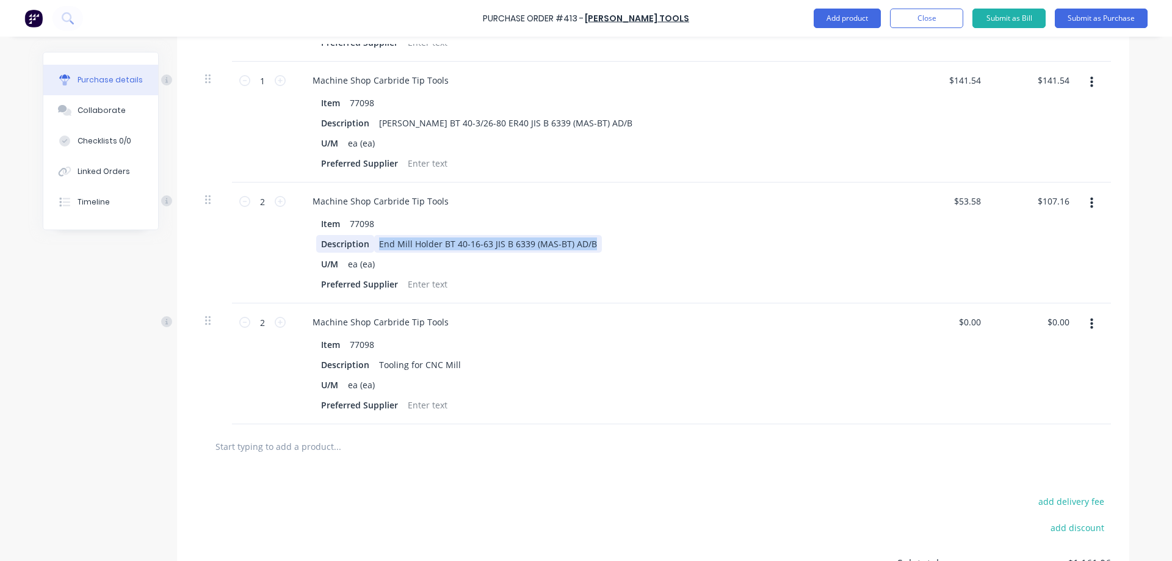
click at [366, 247] on div "Description End Mill Holder BT 40-16-63 JIS B 6339 (MAS-BT) AD/B" at bounding box center [595, 244] width 559 height 18
copy div "End Mill Holder BT 40-16-63 JIS B 6339 (MAS-BT) AD/B"
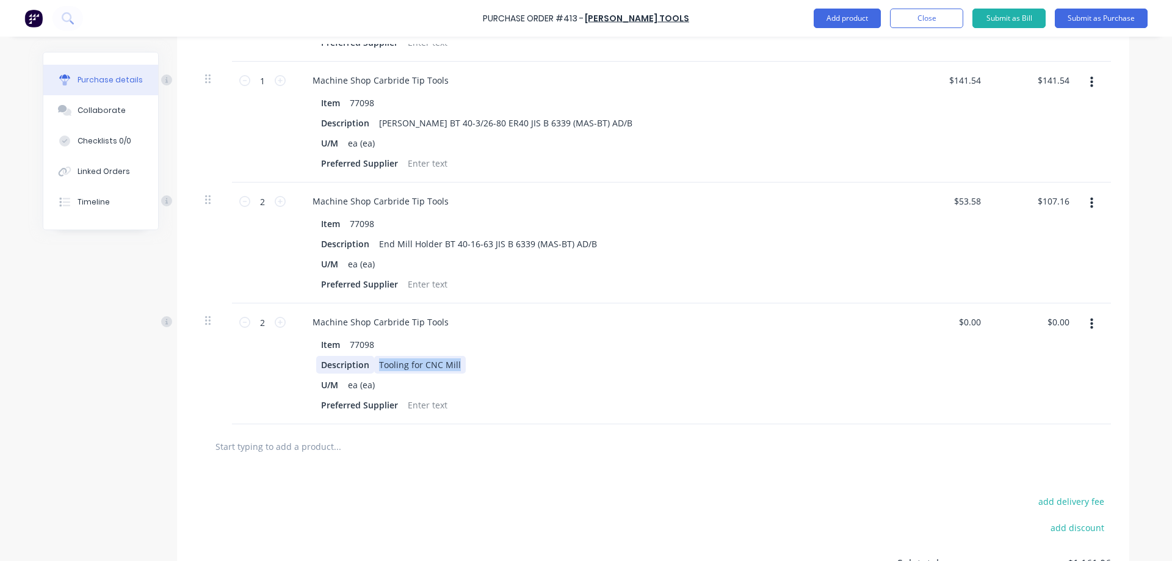
drag, startPoint x: 452, startPoint y: 366, endPoint x: 364, endPoint y: 366, distance: 87.3
click at [364, 366] on div "Description Tooling for CNC Mill" at bounding box center [595, 365] width 559 height 18
paste div
click at [468, 366] on div "End Mill Holder BT 40-16-63 JIS B 6339 (MAS-BT) AD/B" at bounding box center [488, 365] width 228 height 18
click at [1061, 323] on input "0.00" at bounding box center [1060, 322] width 23 height 18
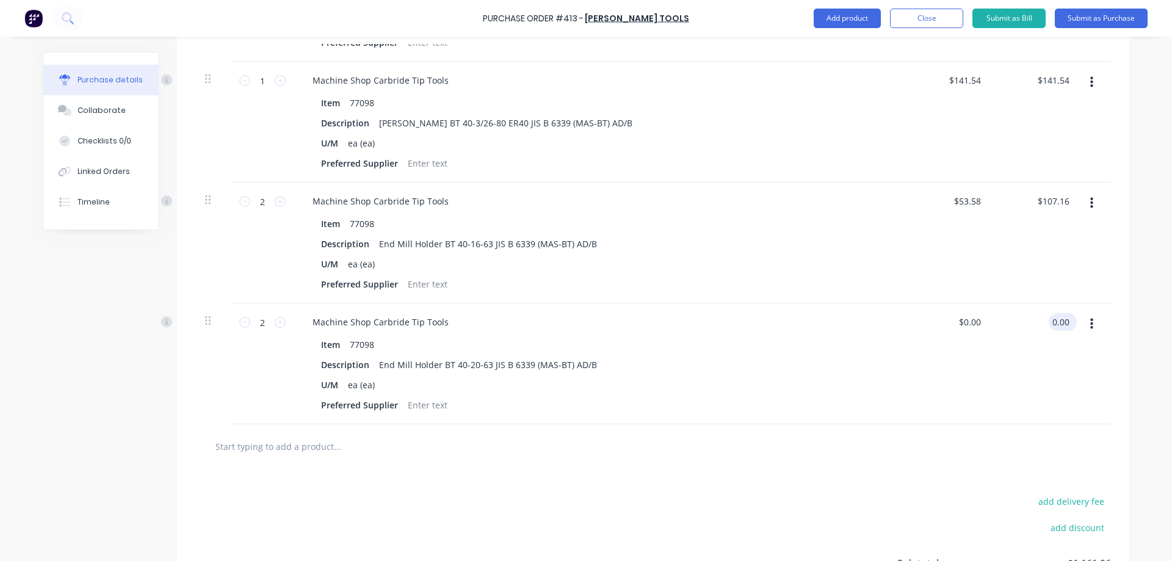
drag, startPoint x: 1065, startPoint y: 324, endPoint x: 1047, endPoint y: 325, distance: 17.7
click at [1049, 325] on input "0.00" at bounding box center [1060, 322] width 23 height 18
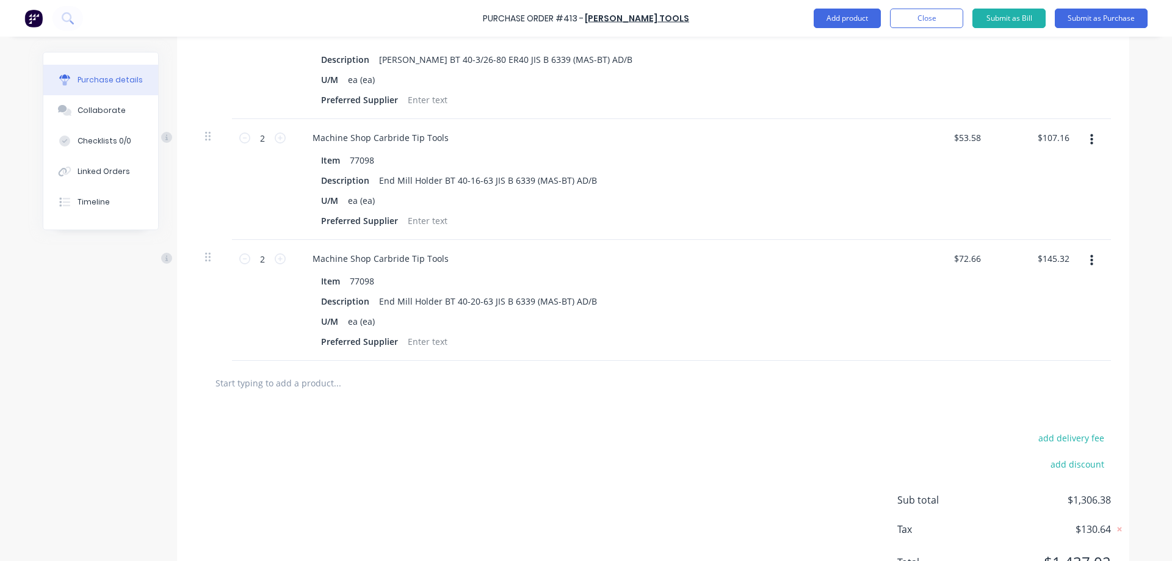
scroll to position [714, 0]
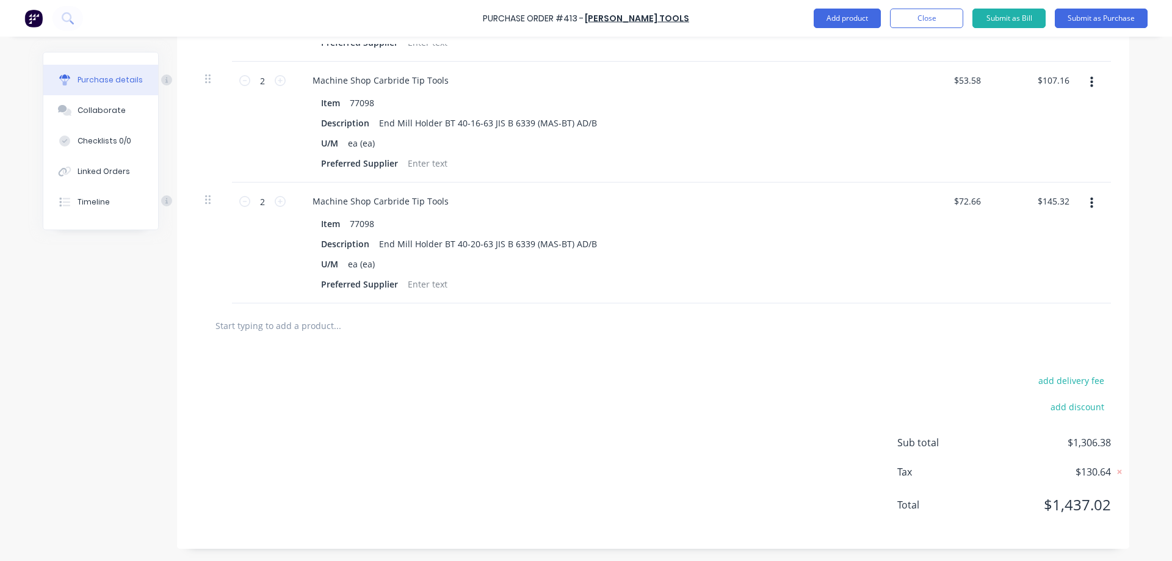
click at [314, 331] on input "text" at bounding box center [337, 325] width 244 height 24
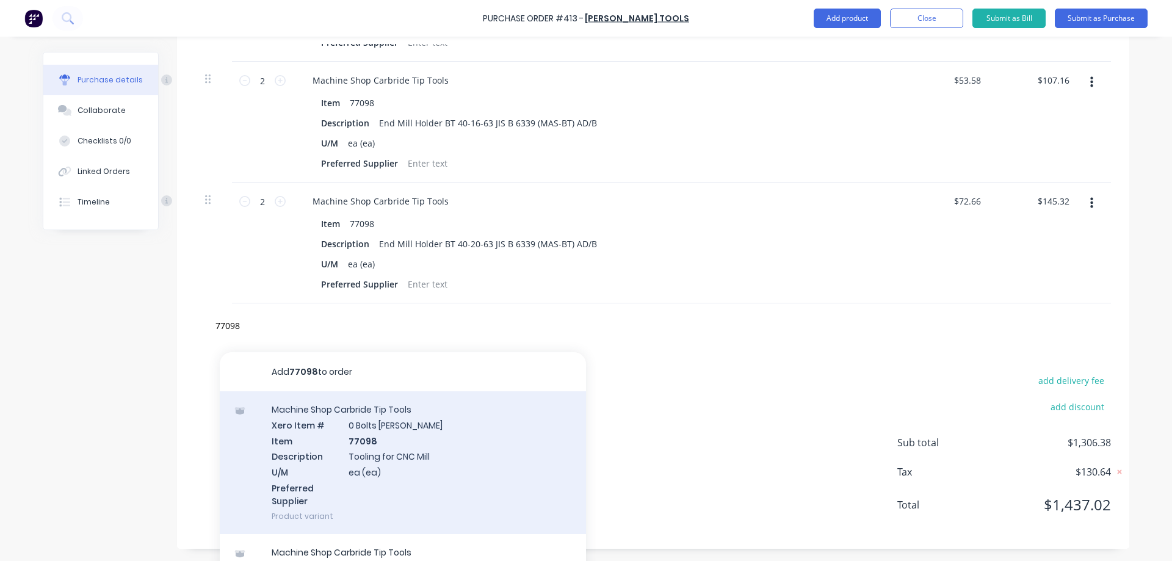
click at [515, 455] on div "Machine Shop Carbride Tip Tools Xero Item # 0 Bolts Metric Galvanised Item 7709…" at bounding box center [403, 462] width 366 height 143
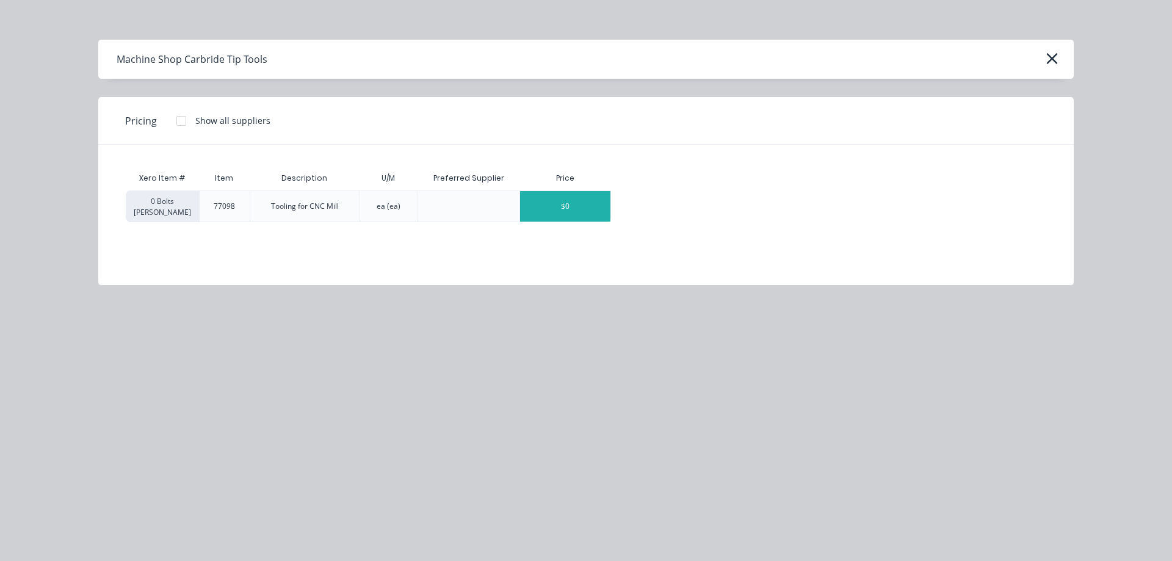
click at [562, 194] on div "$0" at bounding box center [565, 206] width 90 height 31
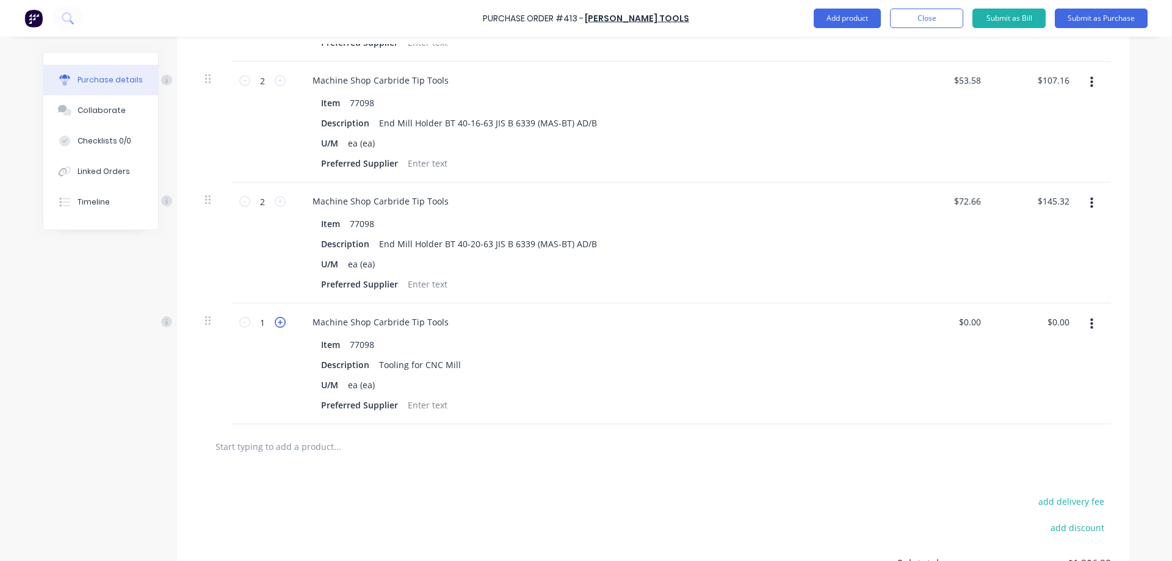
click at [276, 325] on icon at bounding box center [280, 322] width 11 height 11
drag, startPoint x: 452, startPoint y: 367, endPoint x: 374, endPoint y: 375, distance: 78.5
click at [374, 375] on div "Item 77098 Description Tooling for CNC Mill U/M ea (ea) Preferred Supplier" at bounding box center [598, 375] width 591 height 78
paste div
drag, startPoint x: 471, startPoint y: 363, endPoint x: 463, endPoint y: 364, distance: 8.6
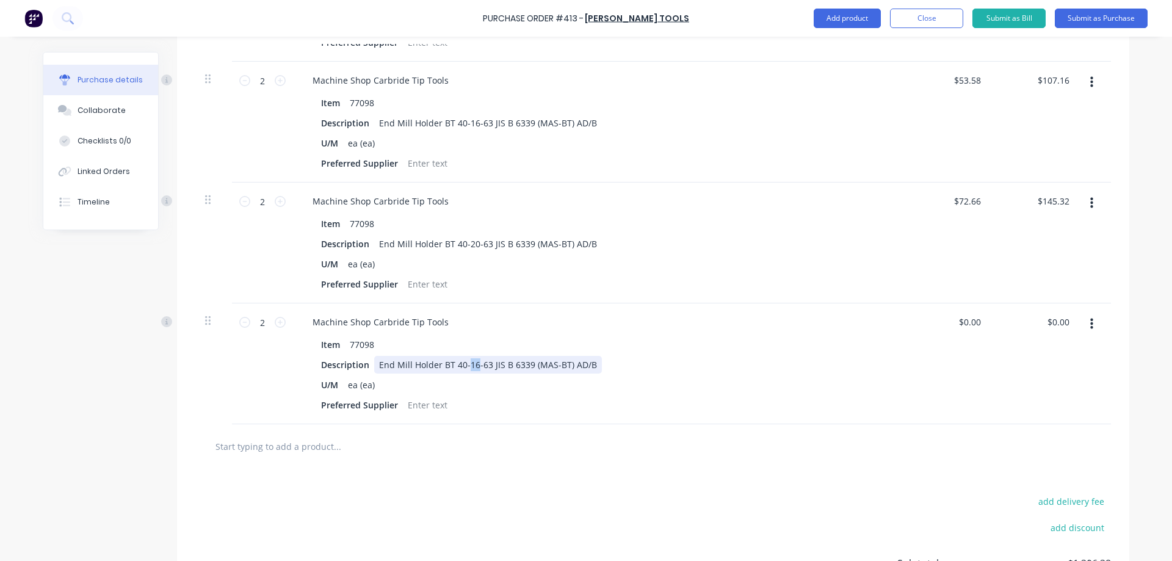
click at [463, 364] on div "End Mill Holder BT 40-16-63 JIS B 6339 (MAS-BT) AD/B" at bounding box center [488, 365] width 228 height 18
click at [259, 449] on input "text" at bounding box center [337, 446] width 244 height 24
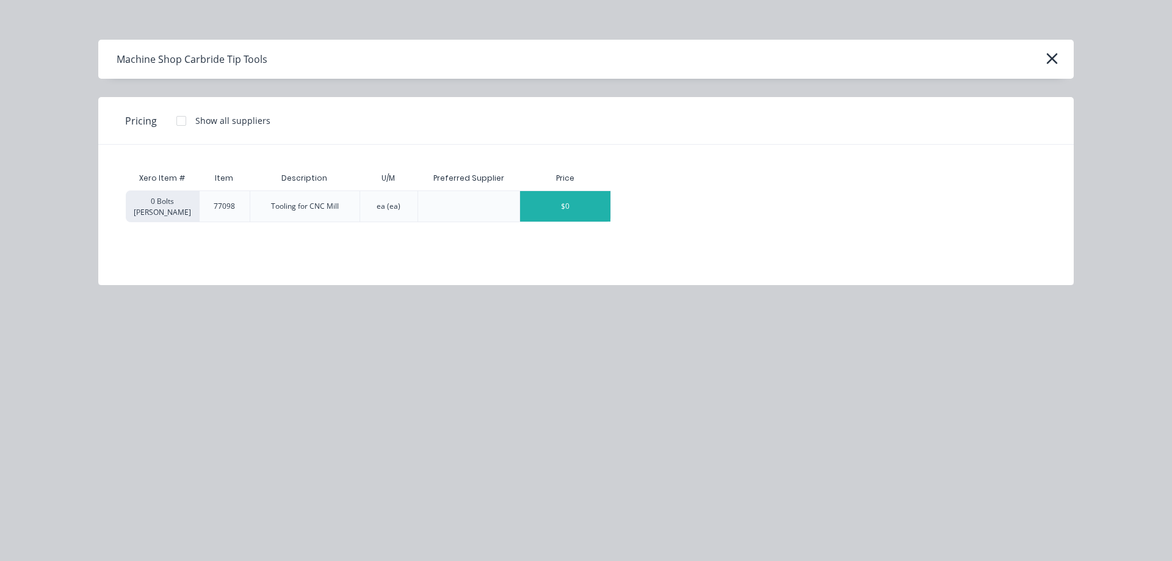
click at [598, 202] on div "$0" at bounding box center [565, 206] width 90 height 31
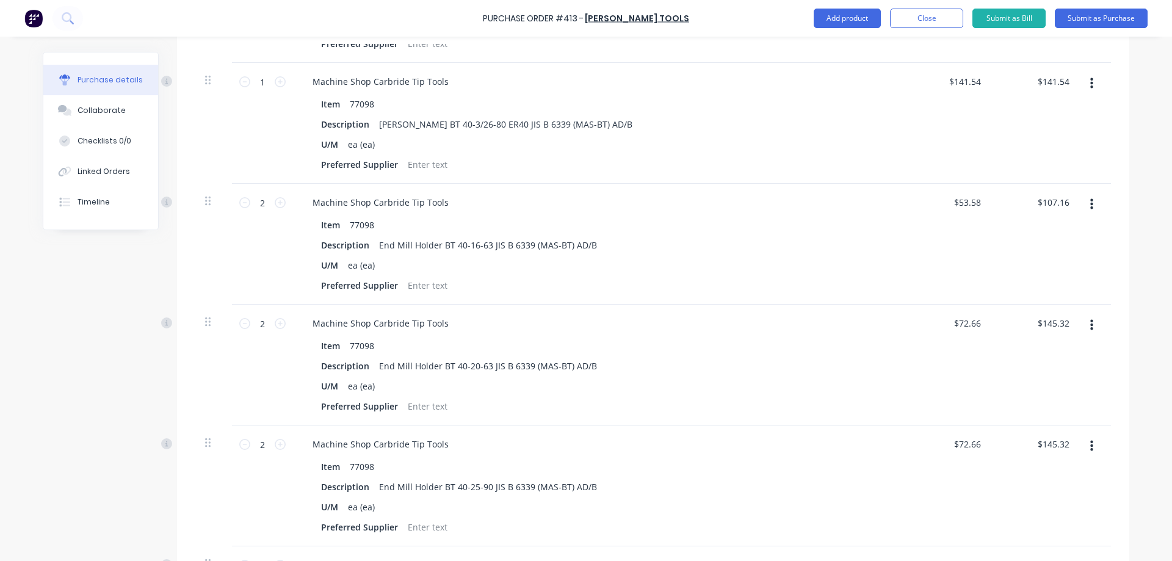
scroll to position [531, 0]
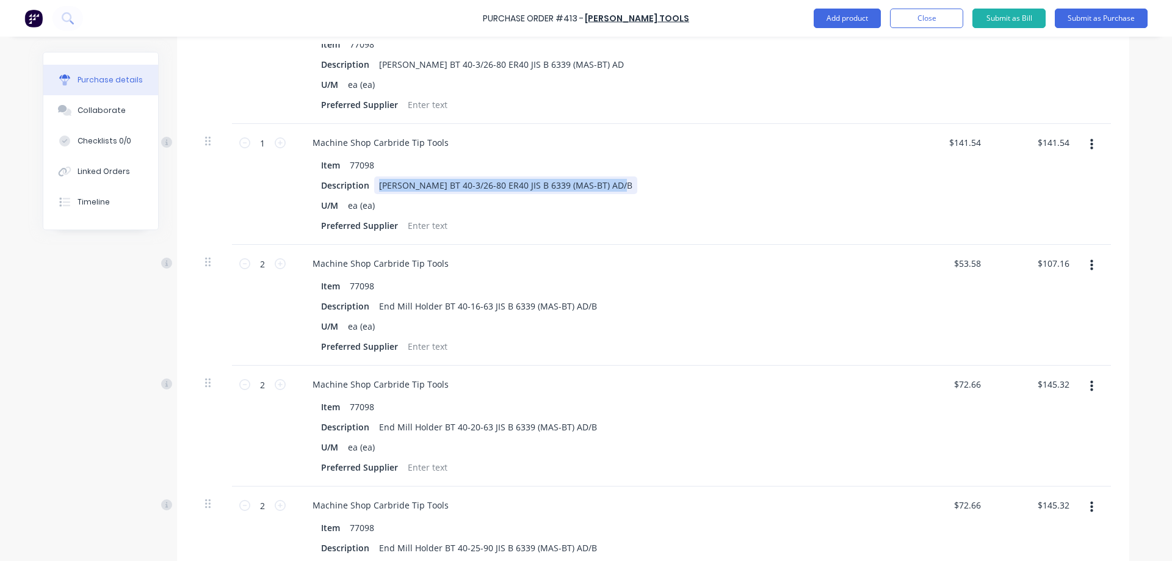
drag, startPoint x: 606, startPoint y: 185, endPoint x: 364, endPoint y: 194, distance: 242.5
click at [364, 194] on div "Item 77098 Description [PERSON_NAME] BT 40-3/26-80 ER40 JIS B 6339 (MAS-BT) AD/…" at bounding box center [598, 195] width 591 height 78
copy div "[PERSON_NAME] BT 40-3/26-80 ER40 JIS B 6339 (MAS-BT) AD/B"
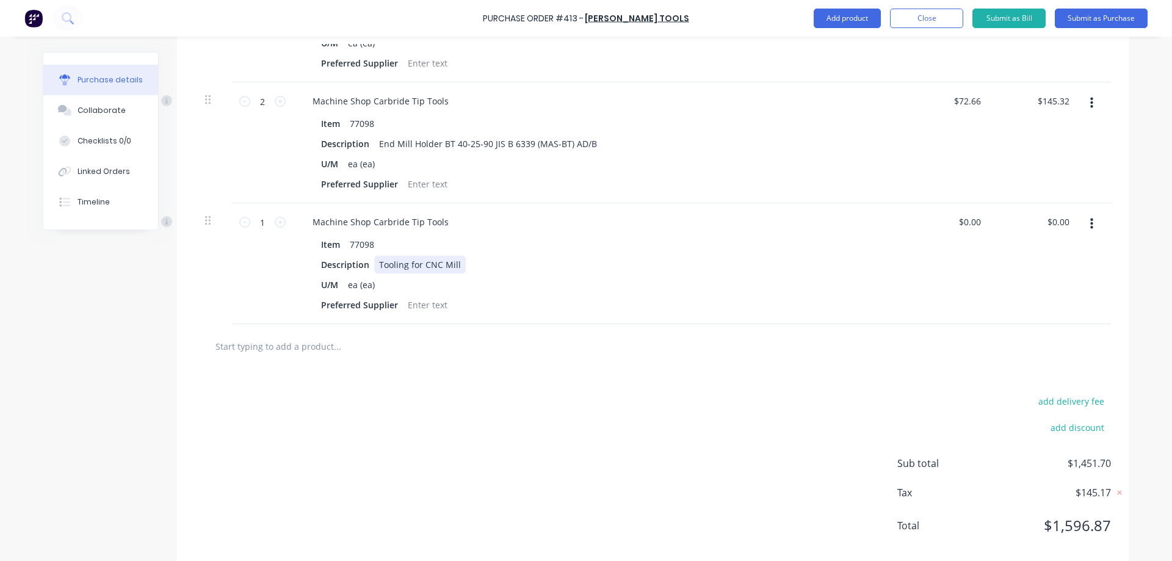
scroll to position [956, 0]
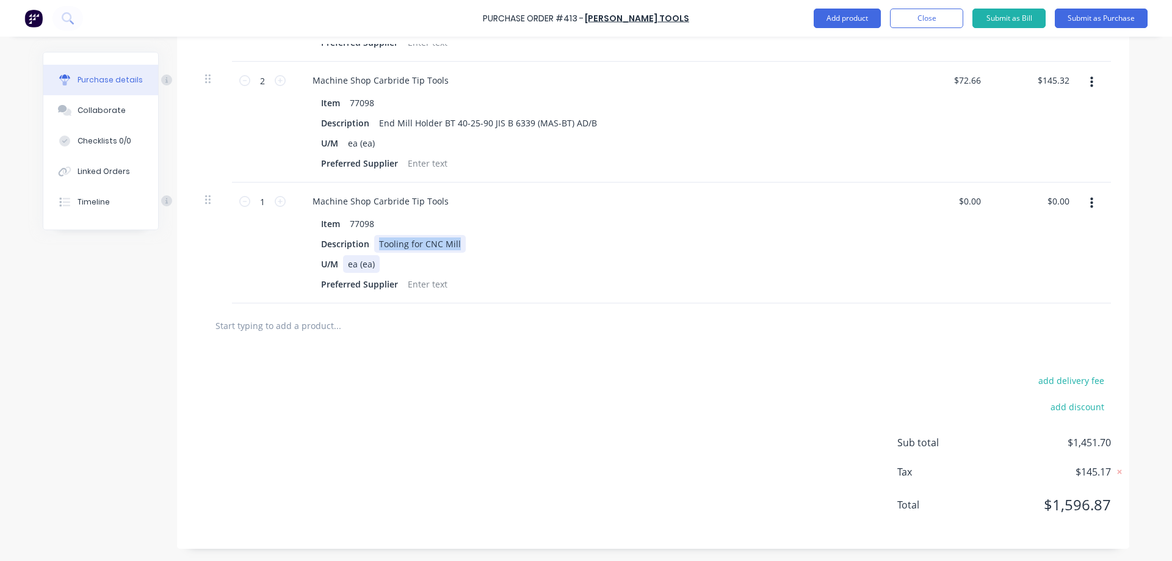
drag, startPoint x: 452, startPoint y: 245, endPoint x: 367, endPoint y: 256, distance: 86.1
click at [367, 256] on div "Item 77098 Description Tooling for CNC Mill U/M ea (ea) Preferred Supplier" at bounding box center [598, 254] width 591 height 78
paste div
click at [377, 240] on div "[PERSON_NAME] BT 40-3/26-80 ER40 JIS B 6339 (MAS-BT) AD/B" at bounding box center [505, 244] width 263 height 18
click at [309, 324] on input "text" at bounding box center [337, 325] width 244 height 24
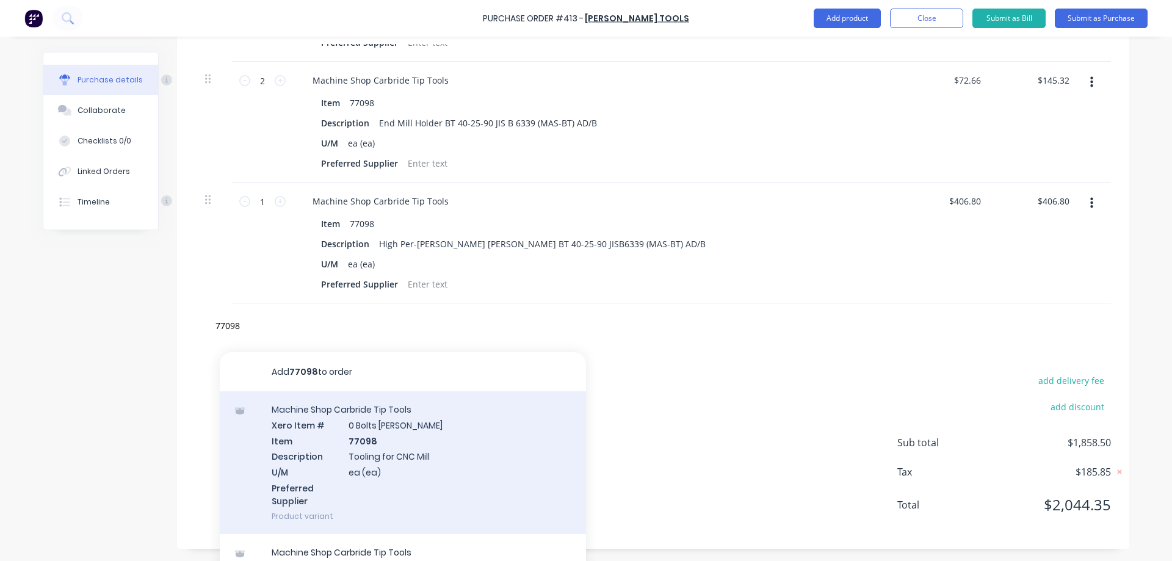
click at [350, 433] on div "Machine Shop Carbride Tip Tools Xero Item # 0 Bolts Metric Galvanised Item 7709…" at bounding box center [403, 462] width 366 height 143
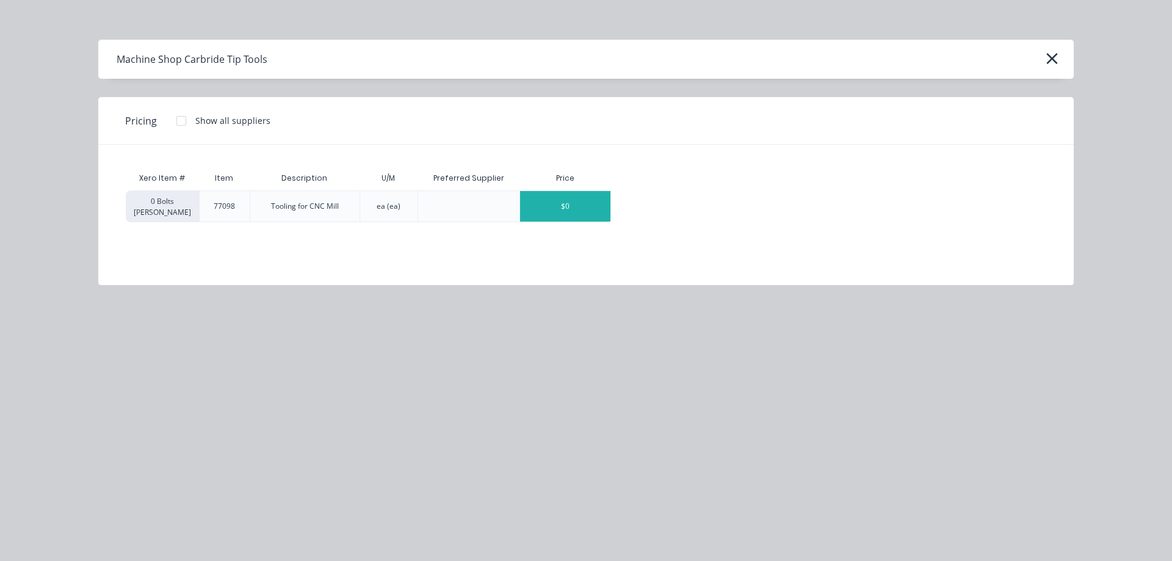
click at [554, 194] on div "$0" at bounding box center [565, 206] width 90 height 31
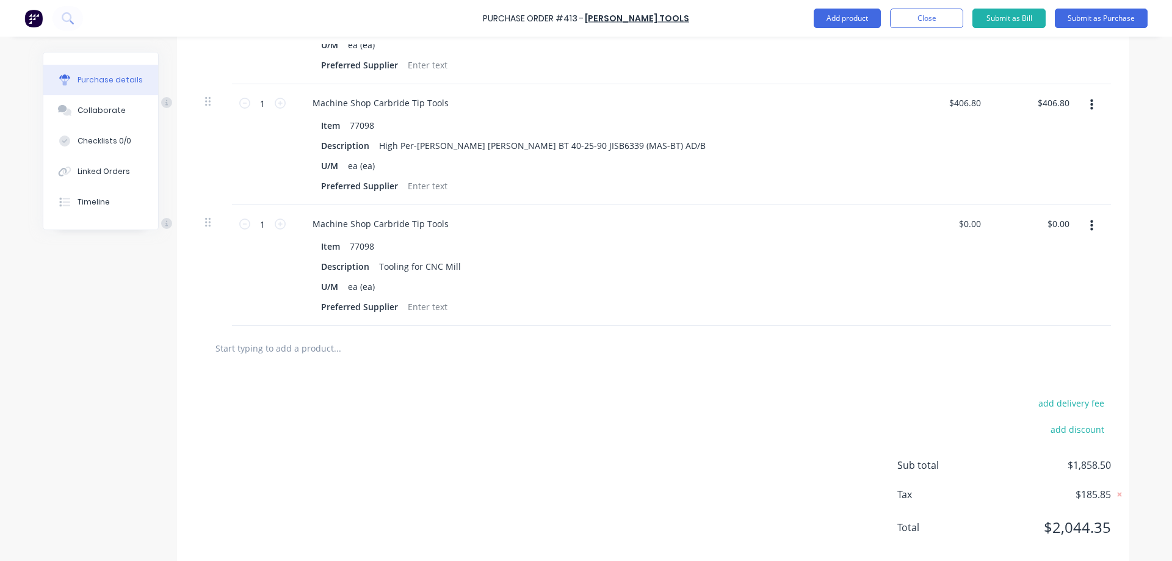
scroll to position [1077, 0]
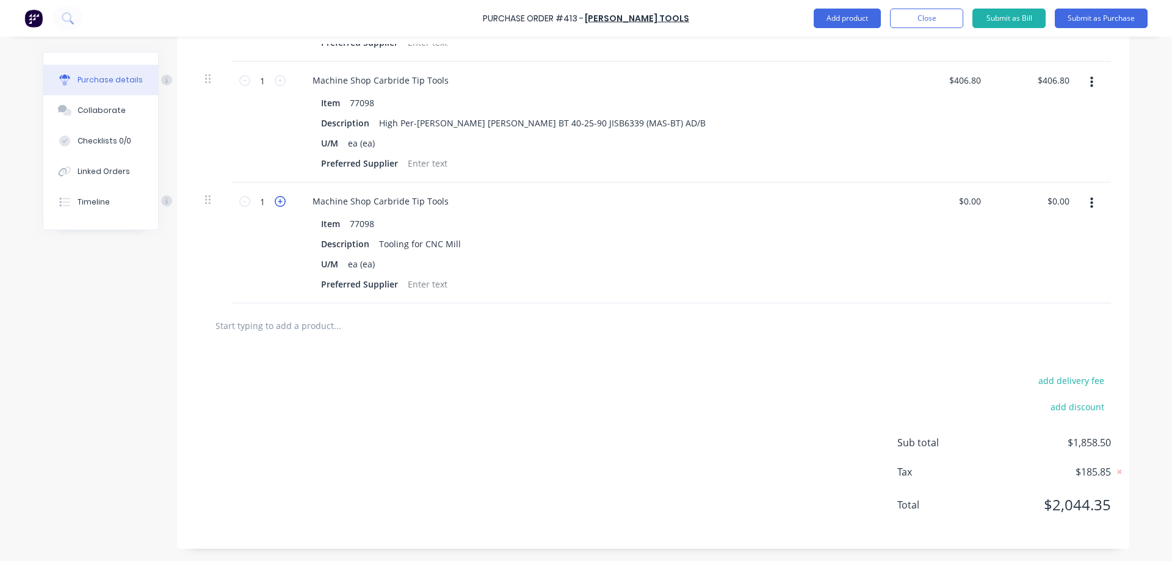
click at [275, 203] on icon at bounding box center [280, 201] width 11 height 11
drag, startPoint x: 452, startPoint y: 247, endPoint x: 375, endPoint y: 253, distance: 77.8
click at [375, 253] on div "Item 77098 Description Tooling for CNC Mill U/M ea (ea) Preferred Supplier" at bounding box center [598, 254] width 591 height 78
drag, startPoint x: 1065, startPoint y: 202, endPoint x: 1036, endPoint y: 202, distance: 28.7
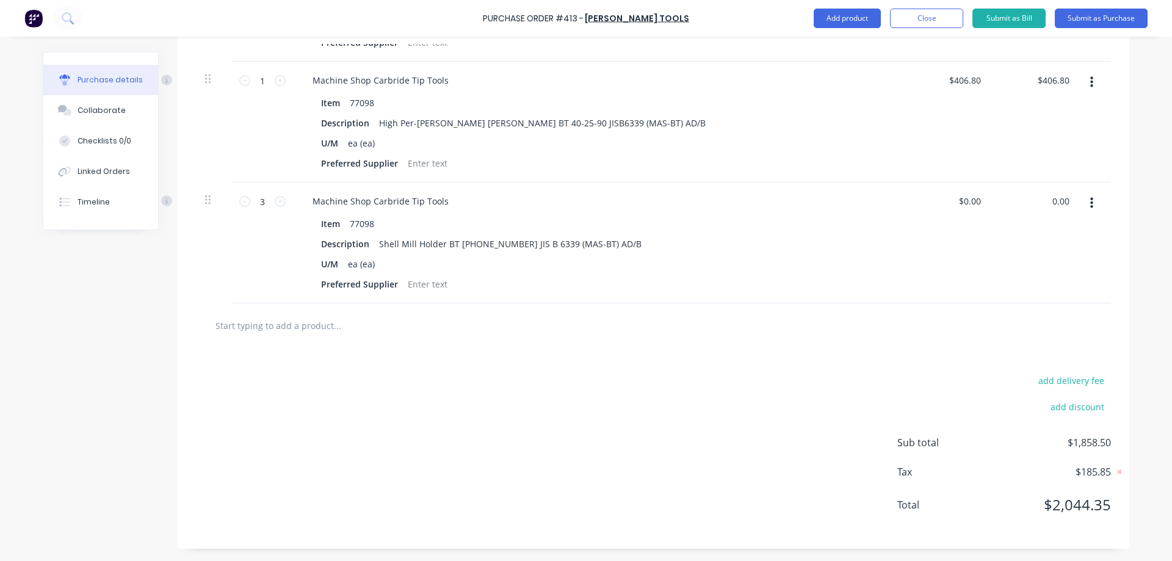
click at [1036, 202] on div "0.00 0.00" at bounding box center [1036, 243] width 89 height 121
click at [1148, 256] on div "Purchase Order #413 - [PERSON_NAME] Tools Add product Close Submit as Bill Subm…" at bounding box center [586, 280] width 1172 height 561
click at [278, 333] on input "text" at bounding box center [337, 325] width 244 height 24
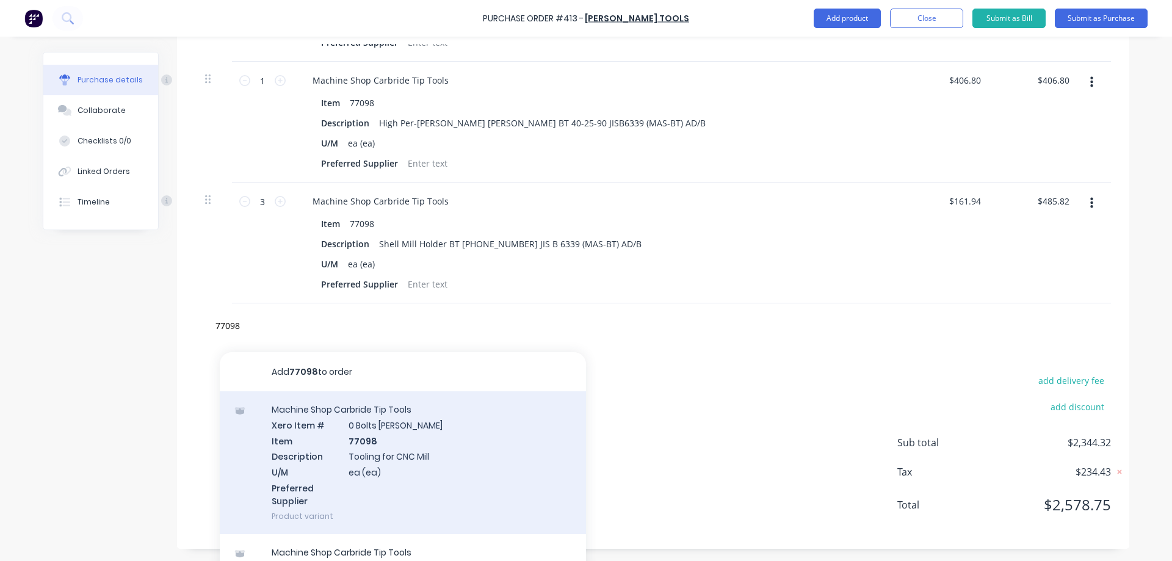
click at [394, 433] on div "Machine Shop Carbride Tip Tools Xero Item # 0 Bolts Metric Galvanised Item 7709…" at bounding box center [403, 462] width 366 height 143
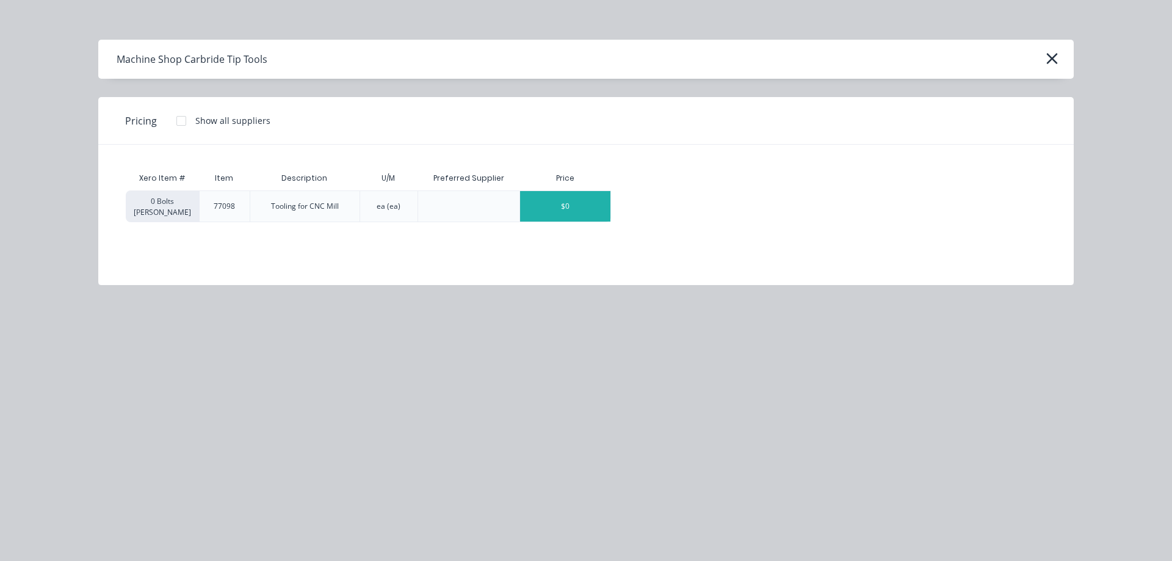
click at [572, 210] on div "$0" at bounding box center [565, 206] width 90 height 31
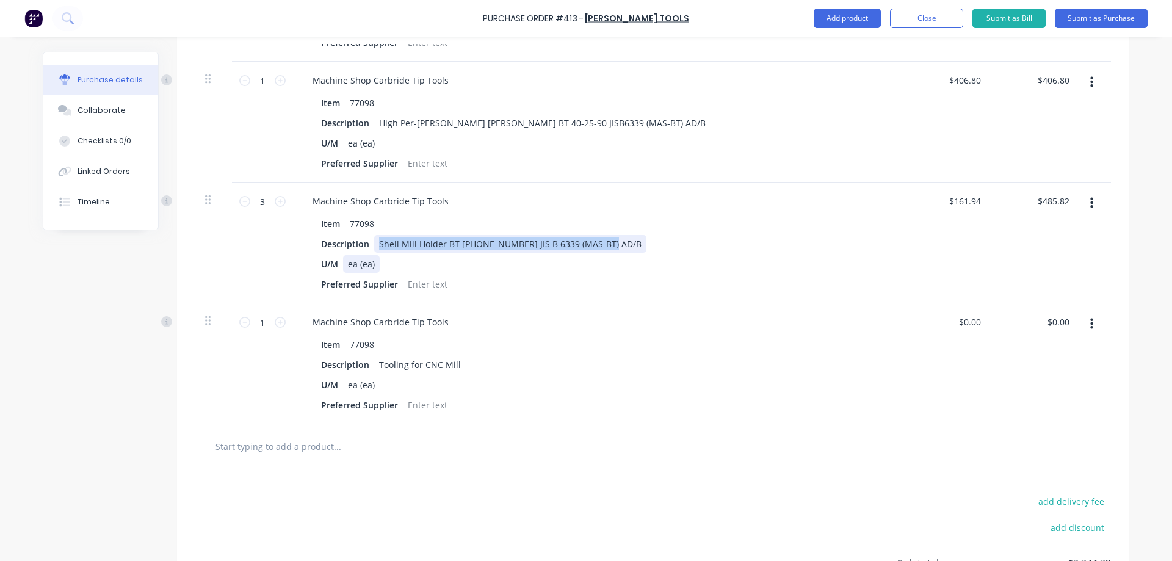
drag, startPoint x: 596, startPoint y: 248, endPoint x: 375, endPoint y: 262, distance: 222.0
click at [375, 262] on div "Item 77098 Description Shell Mill Holder BT [PHONE_NUMBER] JIS B 6339 (MAS-BT) …" at bounding box center [598, 254] width 591 height 78
copy div "Shell Mill Holder BT [PHONE_NUMBER] JIS B 6339 (MAS-BT) AD/B"
drag, startPoint x: 452, startPoint y: 363, endPoint x: 372, endPoint y: 364, distance: 80.6
click at [374, 364] on div "Tooling for CNC Mill" at bounding box center [420, 365] width 92 height 18
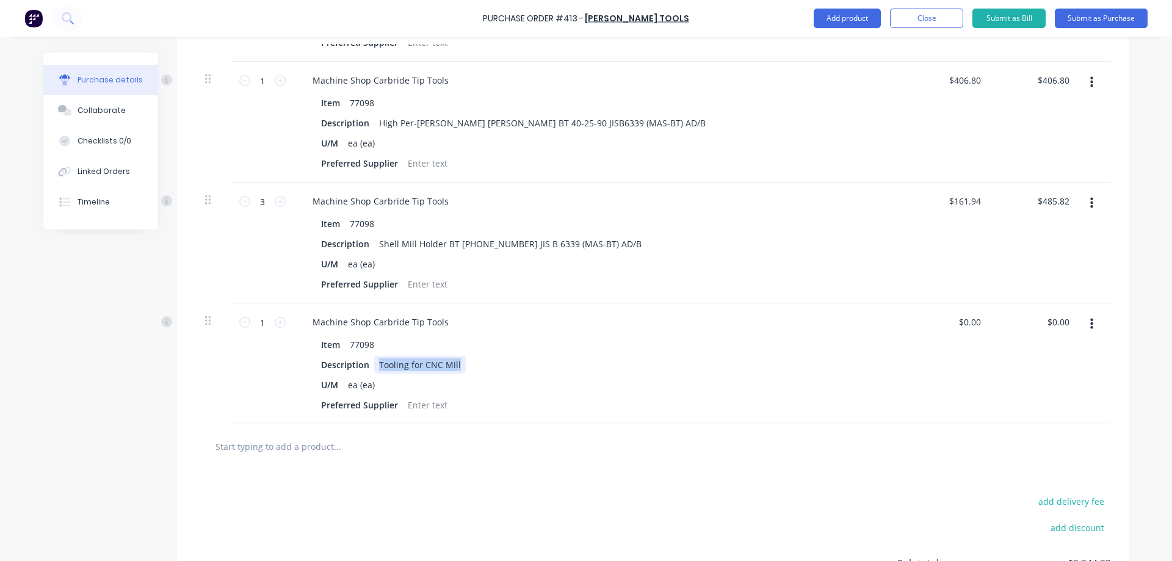
paste div
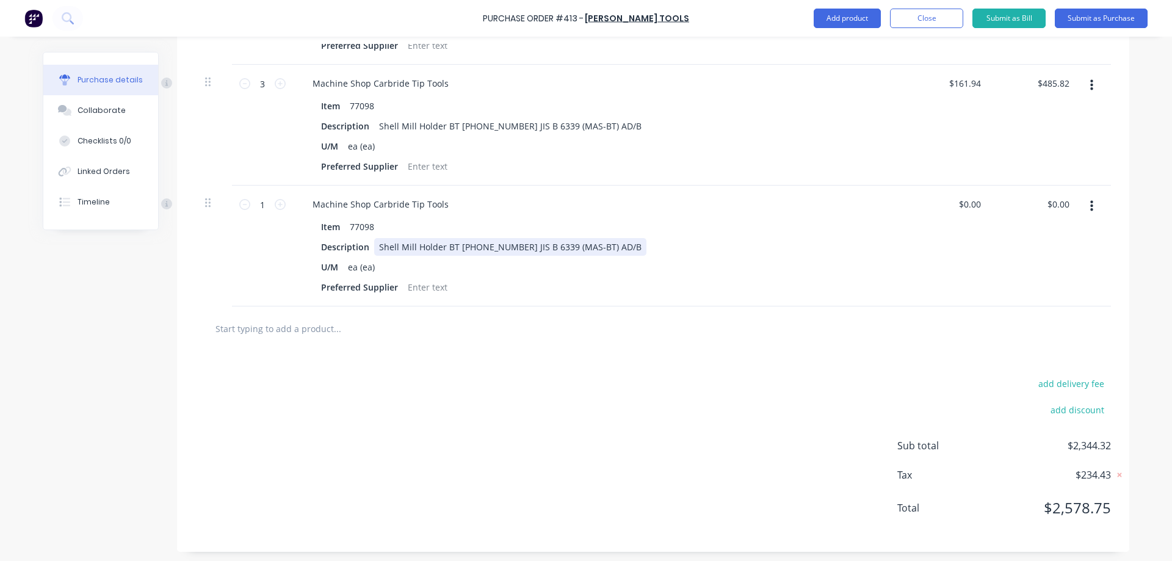
scroll to position [1198, 0]
drag, startPoint x: 454, startPoint y: 244, endPoint x: 493, endPoint y: 242, distance: 39.1
click at [493, 242] on div "Shell Mill Holder BT [PHONE_NUMBER] JIS B 6339 (MAS-BT) AD/B" at bounding box center [510, 244] width 272 height 18
click at [273, 330] on input "text" at bounding box center [337, 325] width 244 height 24
click at [270, 323] on input "text" at bounding box center [337, 325] width 244 height 24
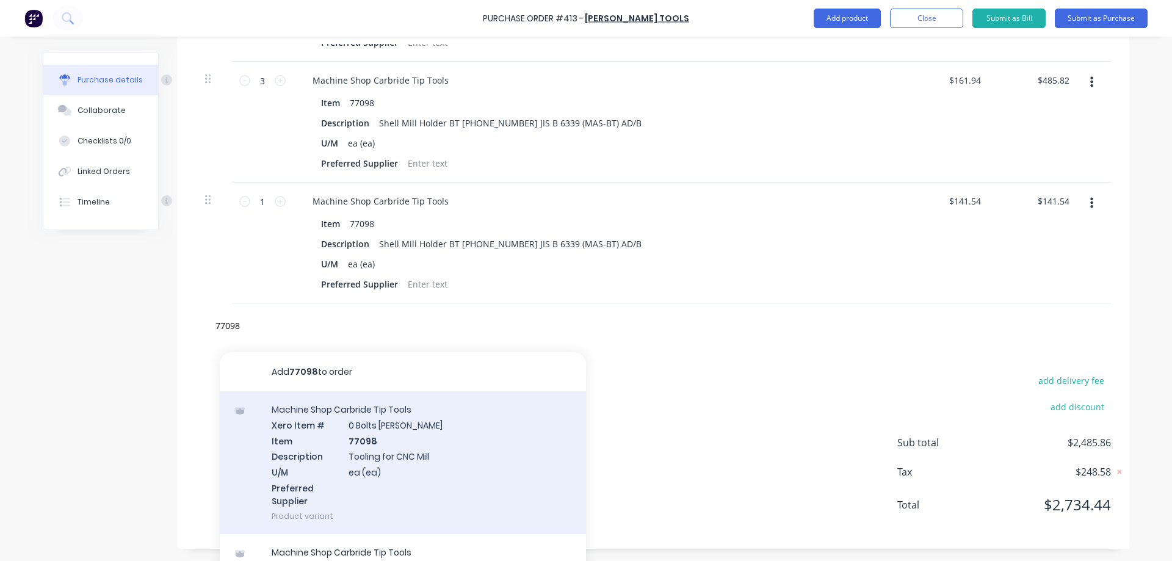
click at [397, 439] on div "Machine Shop Carbride Tip Tools Xero Item # 0 Bolts Metric Galvanised Item 7709…" at bounding box center [403, 462] width 366 height 143
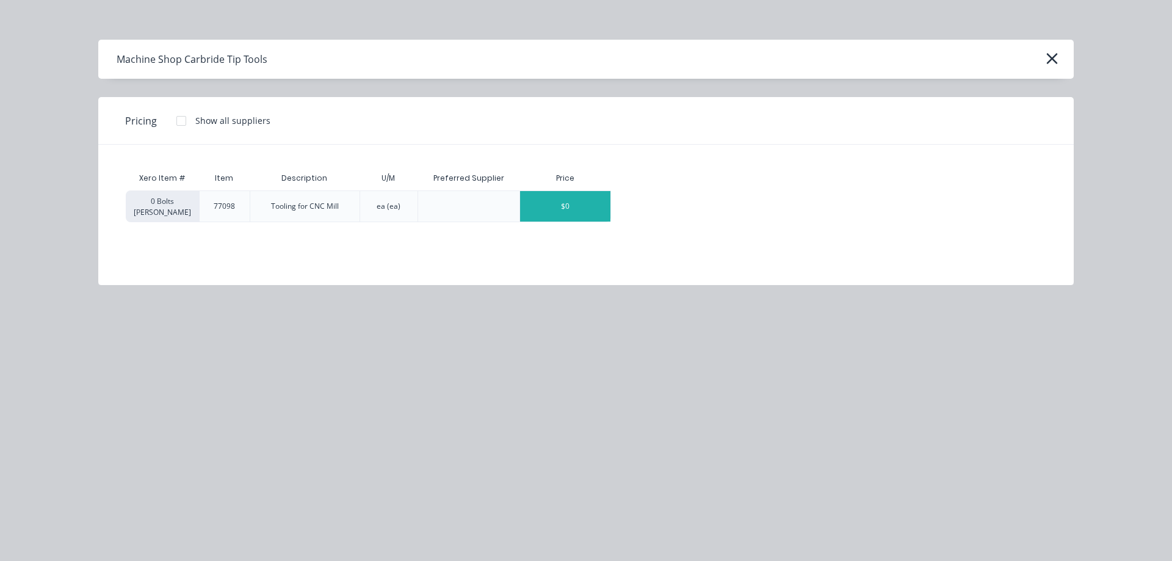
click at [580, 215] on div "$0" at bounding box center [565, 206] width 90 height 31
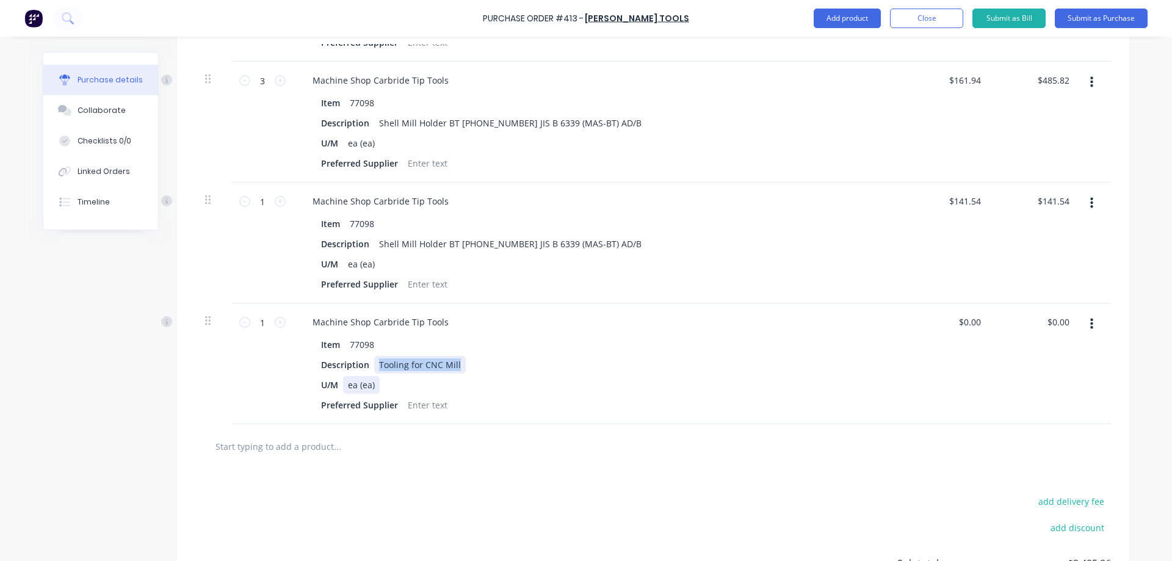
drag, startPoint x: 454, startPoint y: 369, endPoint x: 367, endPoint y: 376, distance: 87.0
click at [367, 376] on div "Item 77098 Description Tooling for CNC Mill U/M ea (ea) Preferred Supplier" at bounding box center [598, 375] width 591 height 78
drag, startPoint x: 1054, startPoint y: 325, endPoint x: 1036, endPoint y: 325, distance: 17.7
click at [1036, 325] on div "0.00 0.00" at bounding box center [1036, 363] width 89 height 121
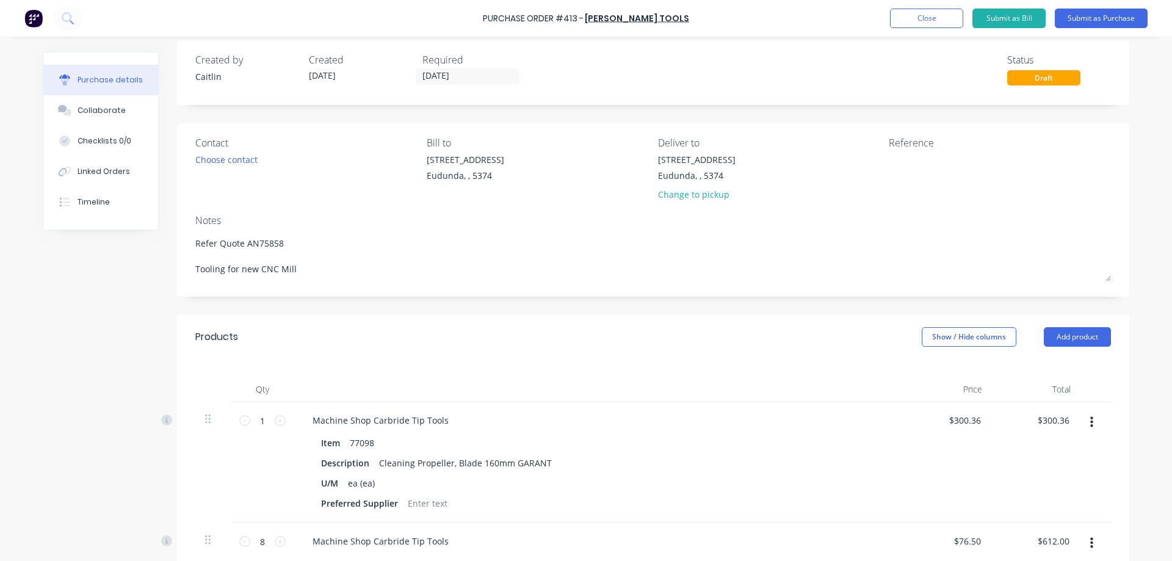
scroll to position [0, 0]
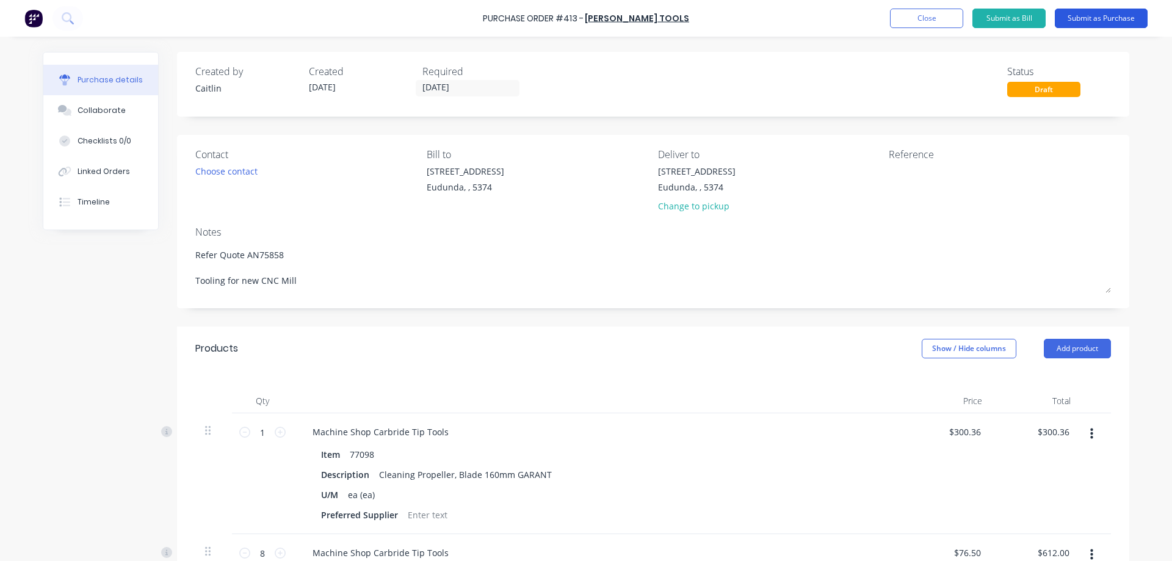
click at [1104, 20] on button "Submit as Purchase" at bounding box center [1101, 19] width 93 height 20
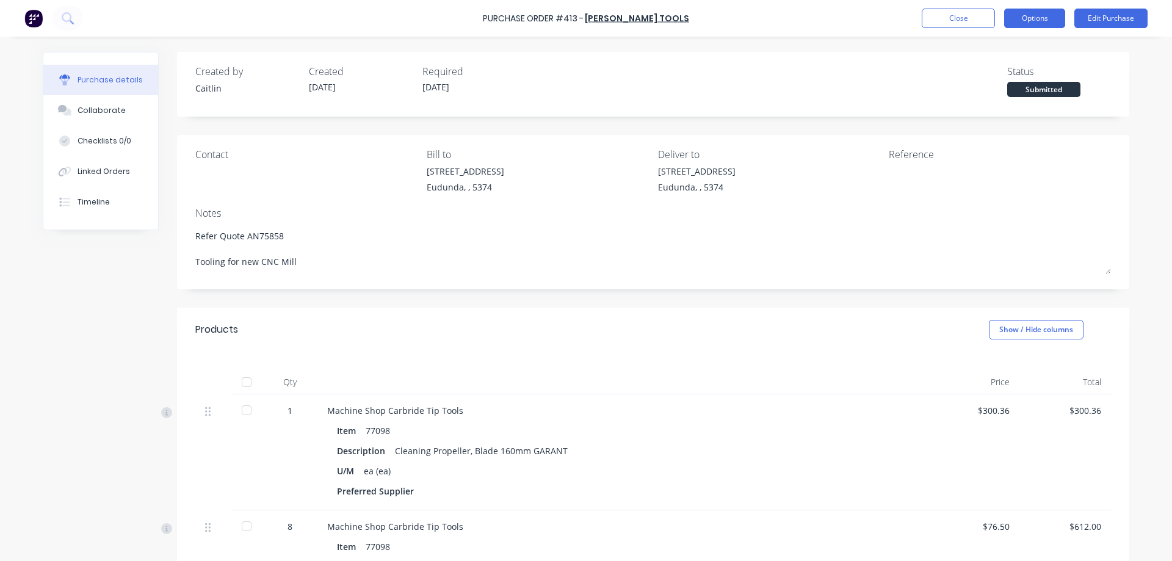
click at [1044, 20] on button "Options" at bounding box center [1034, 19] width 61 height 20
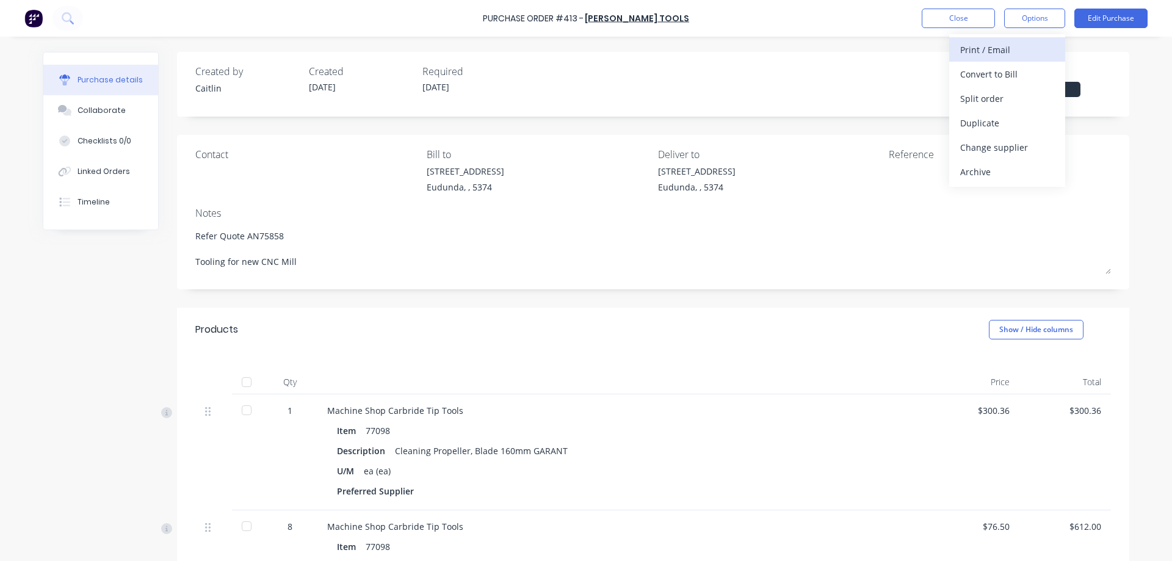
click at [1002, 51] on div "Print / Email" at bounding box center [1007, 50] width 94 height 18
click at [996, 71] on div "With pricing" at bounding box center [1007, 74] width 94 height 18
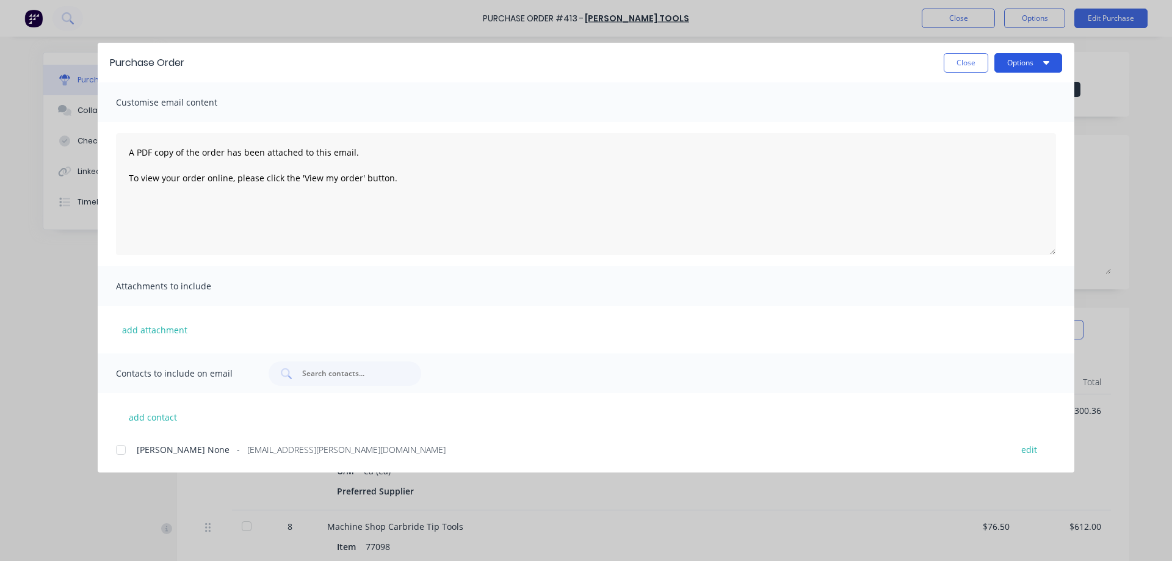
click at [1043, 65] on button "Options" at bounding box center [1028, 63] width 68 height 20
click at [1030, 84] on button "Preview" at bounding box center [1004, 94] width 116 height 24
click at [125, 448] on div at bounding box center [121, 450] width 24 height 24
click at [128, 151] on textarea "A PDF copy of the order has been attached to this email. To view your order onl…" at bounding box center [586, 194] width 940 height 122
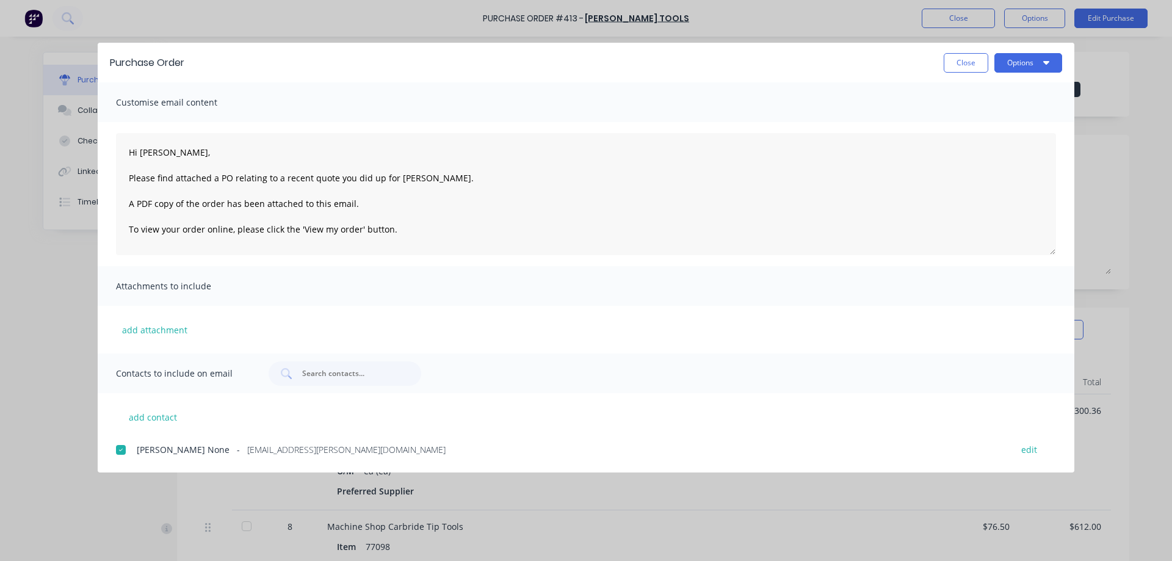
click at [1005, 73] on div "Purchase Order Close Options" at bounding box center [586, 63] width 977 height 40
click at [1008, 70] on button "Options" at bounding box center [1028, 63] width 68 height 20
click at [1014, 136] on div "Email" at bounding box center [1004, 143] width 94 height 18
click at [455, 181] on textarea "Hi [PERSON_NAME], Please find attached a PO relating to a recent quote you did …" at bounding box center [586, 194] width 940 height 122
click at [962, 69] on button "Close" at bounding box center [966, 63] width 45 height 20
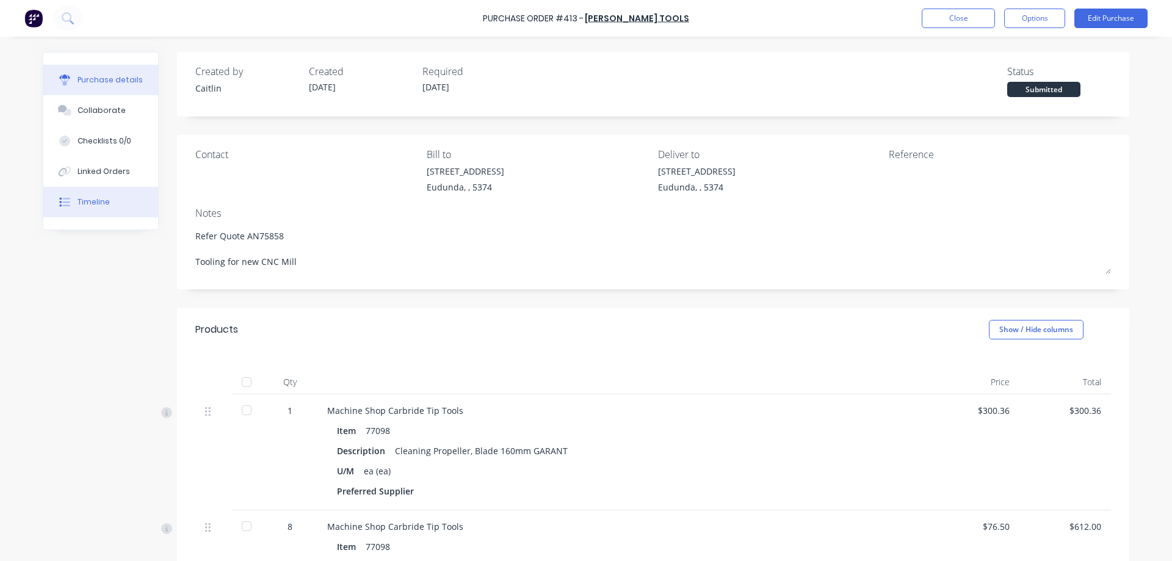
click at [119, 196] on button "Timeline" at bounding box center [100, 202] width 115 height 31
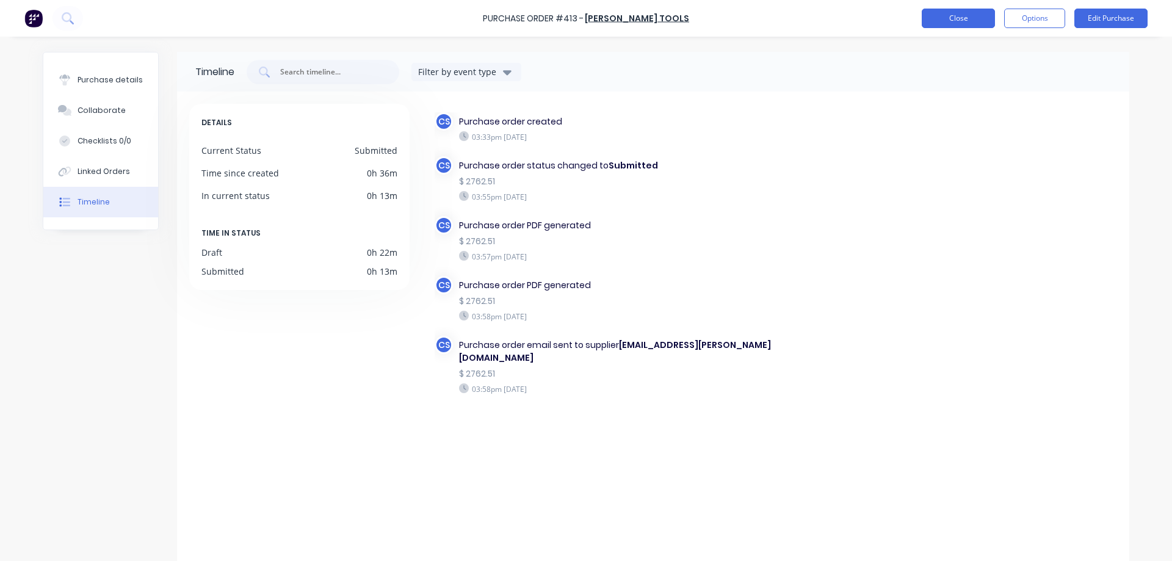
click at [958, 12] on button "Close" at bounding box center [958, 19] width 73 height 20
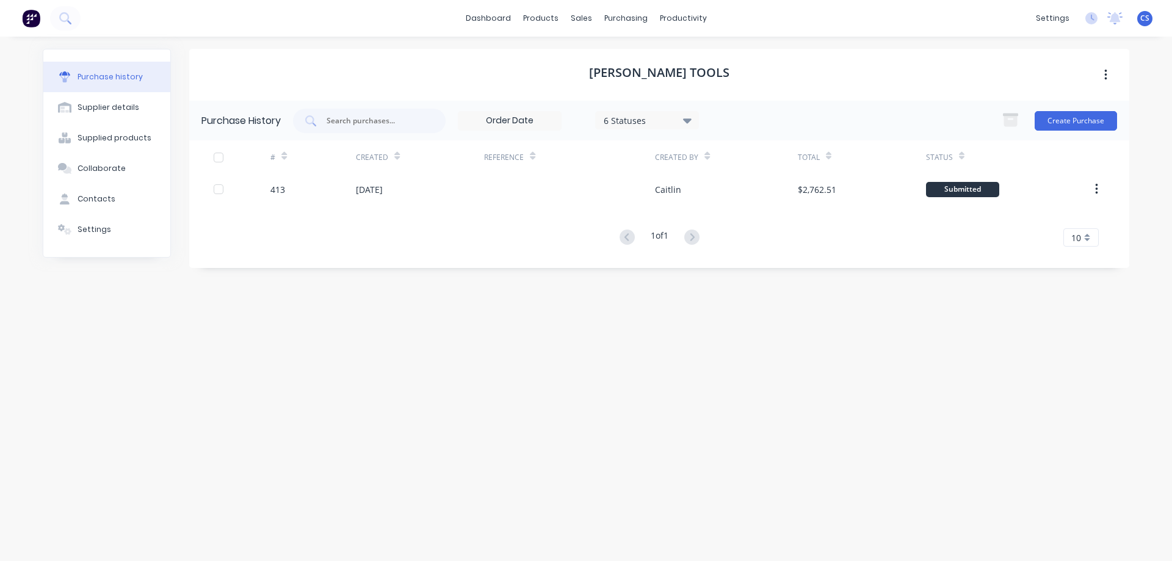
click at [1027, 328] on div "[PERSON_NAME] Tools Purchase History 6 Statuses 6 Statuses Create Purchase # Cr…" at bounding box center [659, 293] width 940 height 488
click at [1058, 125] on button "Create Purchase" at bounding box center [1076, 121] width 82 height 20
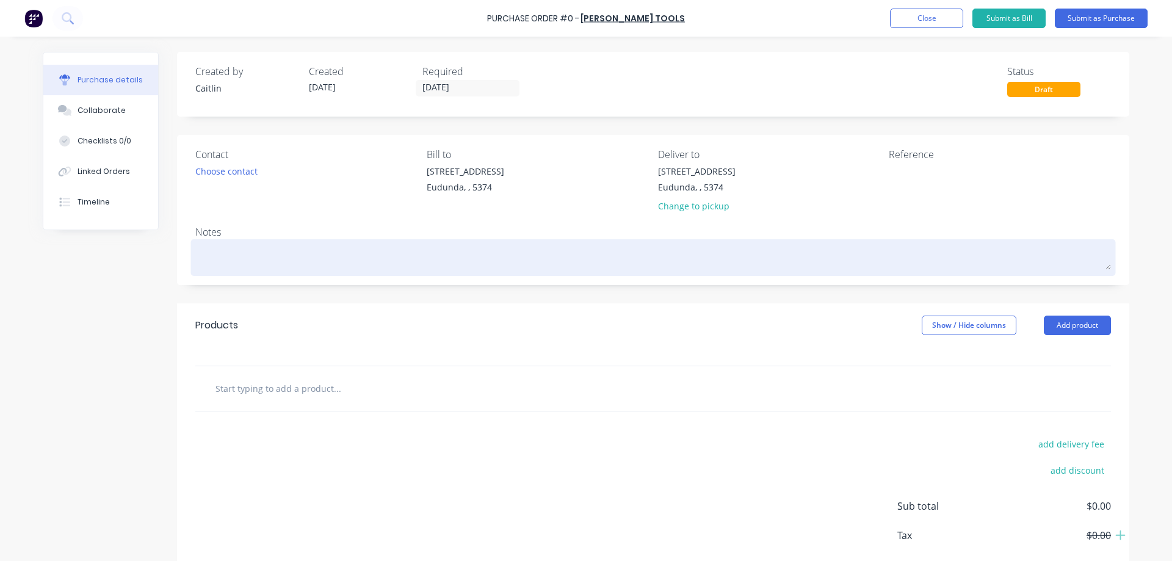
click at [206, 258] on textarea at bounding box center [653, 255] width 916 height 27
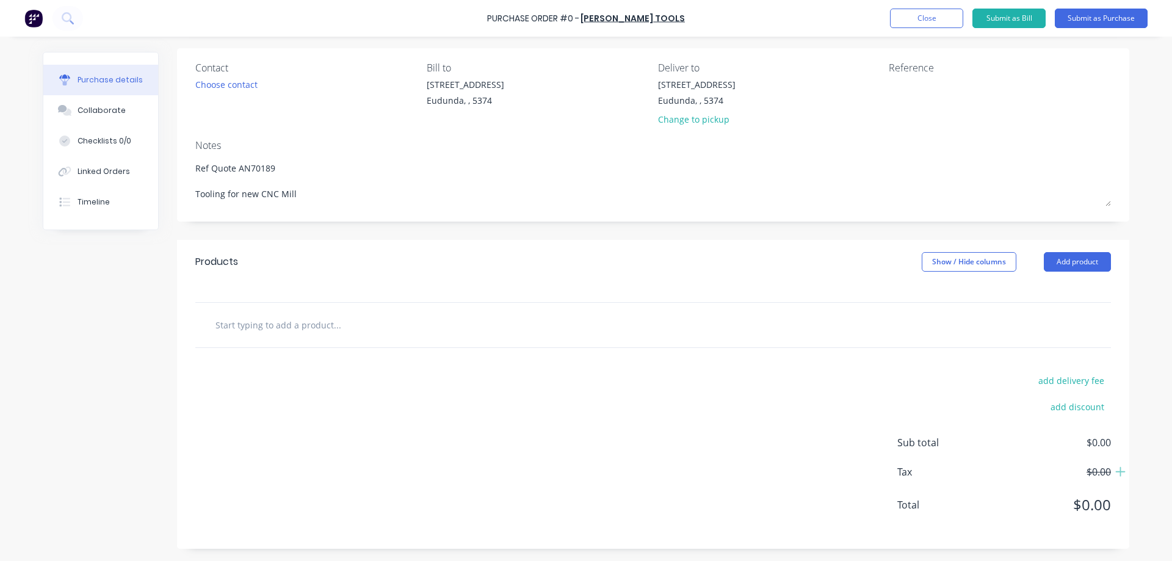
click at [247, 328] on div at bounding box center [653, 325] width 916 height 45
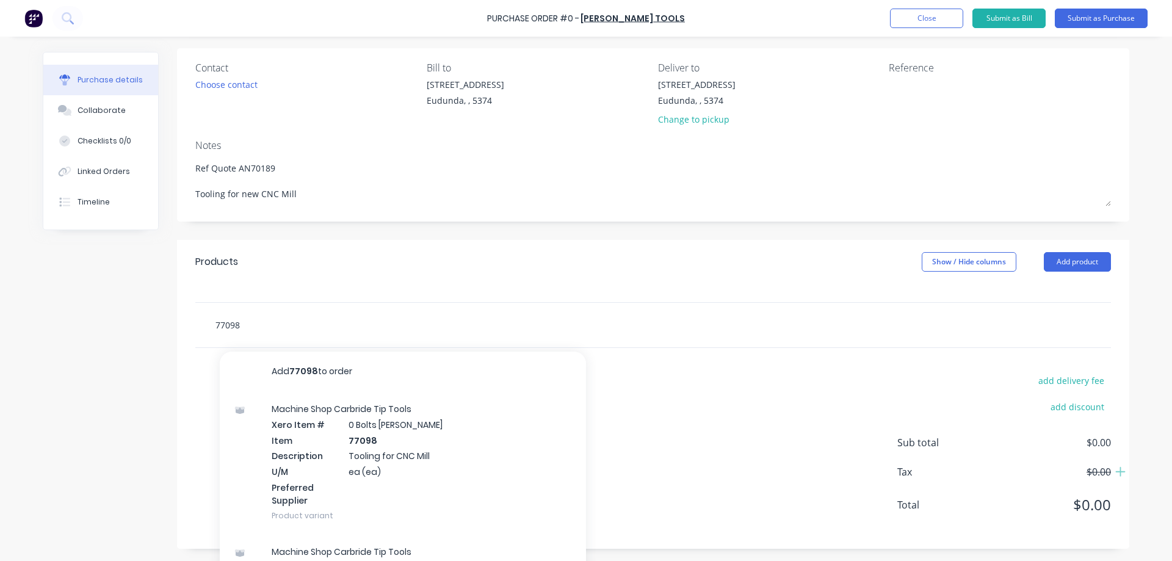
scroll to position [26, 0]
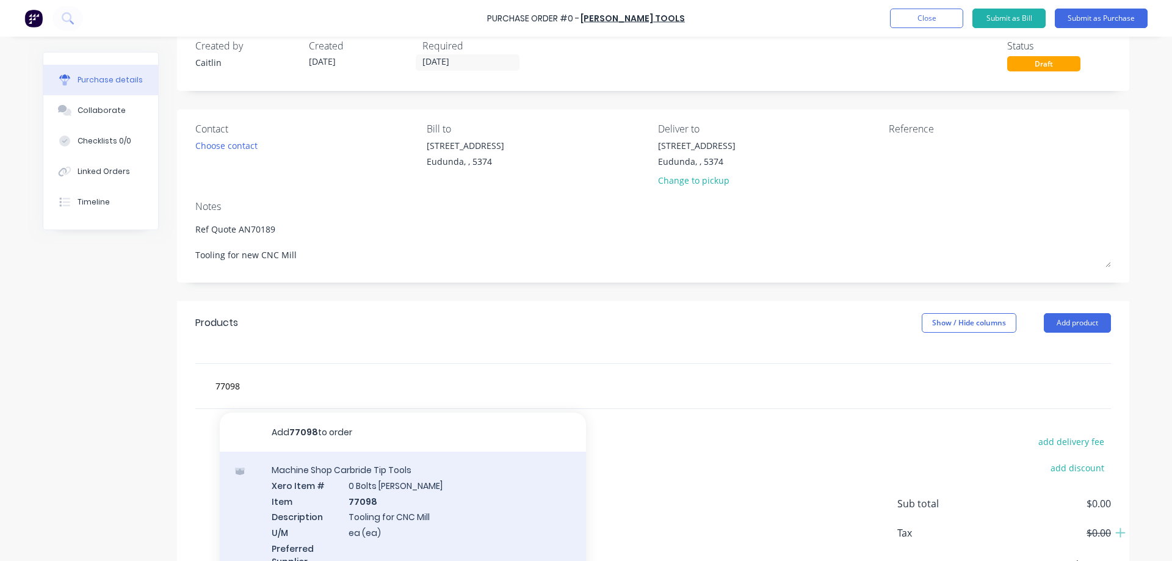
click at [395, 486] on div "Machine Shop Carbride Tip Tools Xero Item # 0 Bolts Metric Galvanised Item 7709…" at bounding box center [403, 523] width 366 height 143
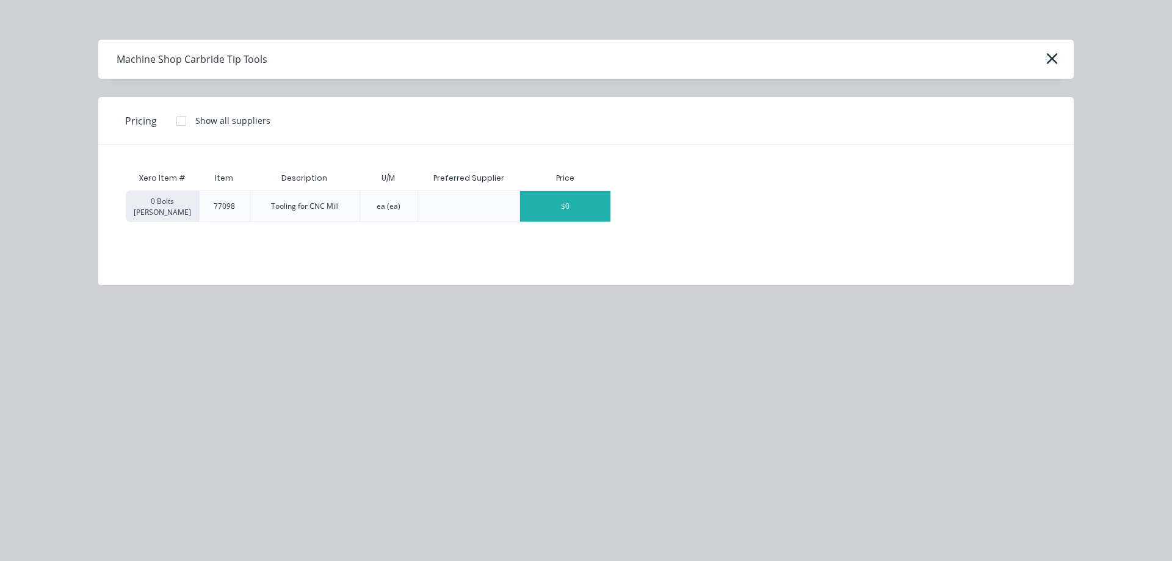
click at [571, 209] on div "$0" at bounding box center [565, 206] width 90 height 31
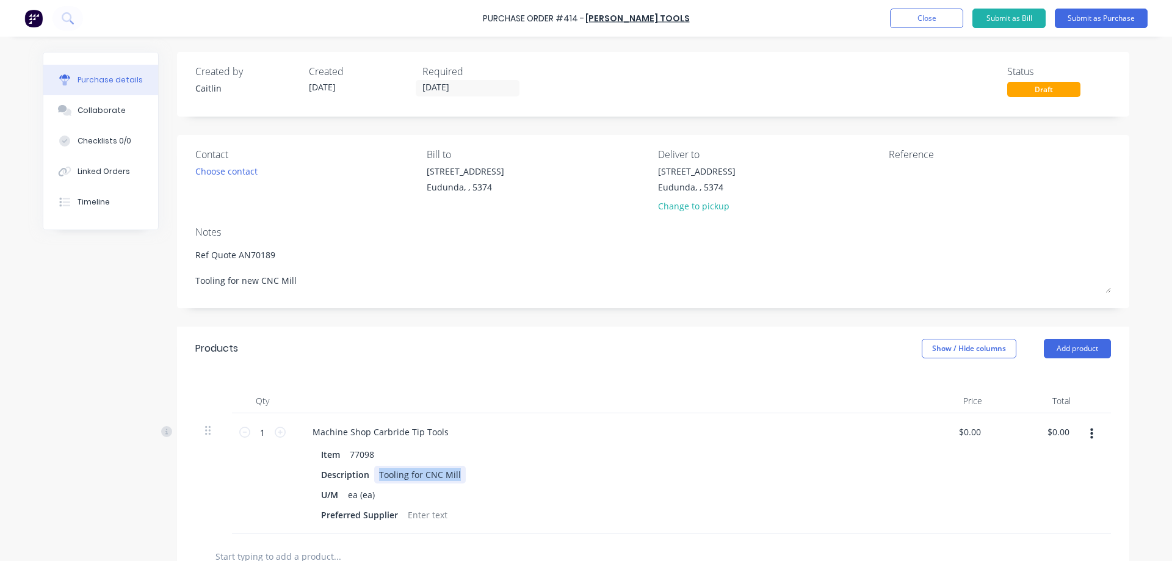
drag, startPoint x: 456, startPoint y: 472, endPoint x: 371, endPoint y: 469, distance: 84.9
click at [374, 469] on div "Tooling for CNC Mill" at bounding box center [420, 475] width 92 height 18
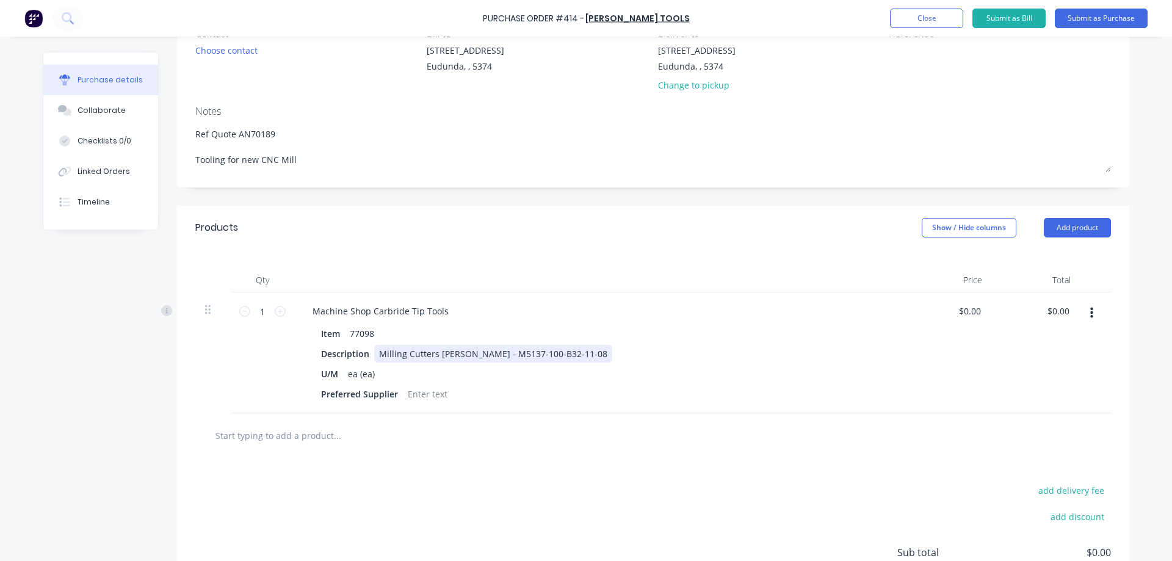
scroll to position [122, 0]
drag, startPoint x: 1066, startPoint y: 308, endPoint x: 1038, endPoint y: 308, distance: 27.5
click at [1038, 308] on div "0.00 0.00" at bounding box center [1036, 351] width 89 height 121
click at [943, 383] on div "$771.00 $771.00" at bounding box center [947, 351] width 89 height 121
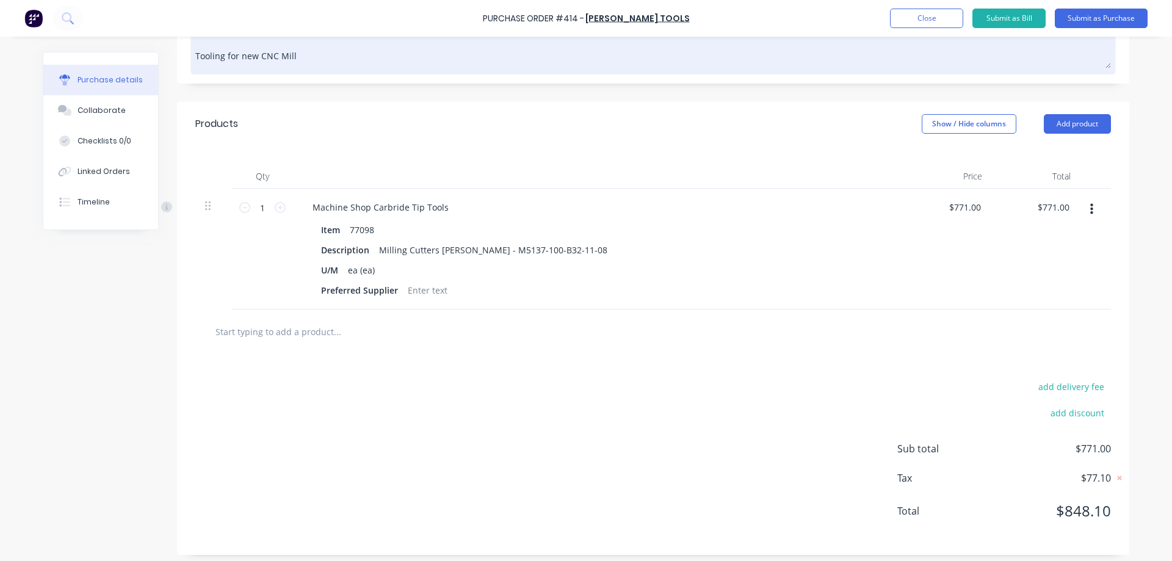
scroll to position [231, 0]
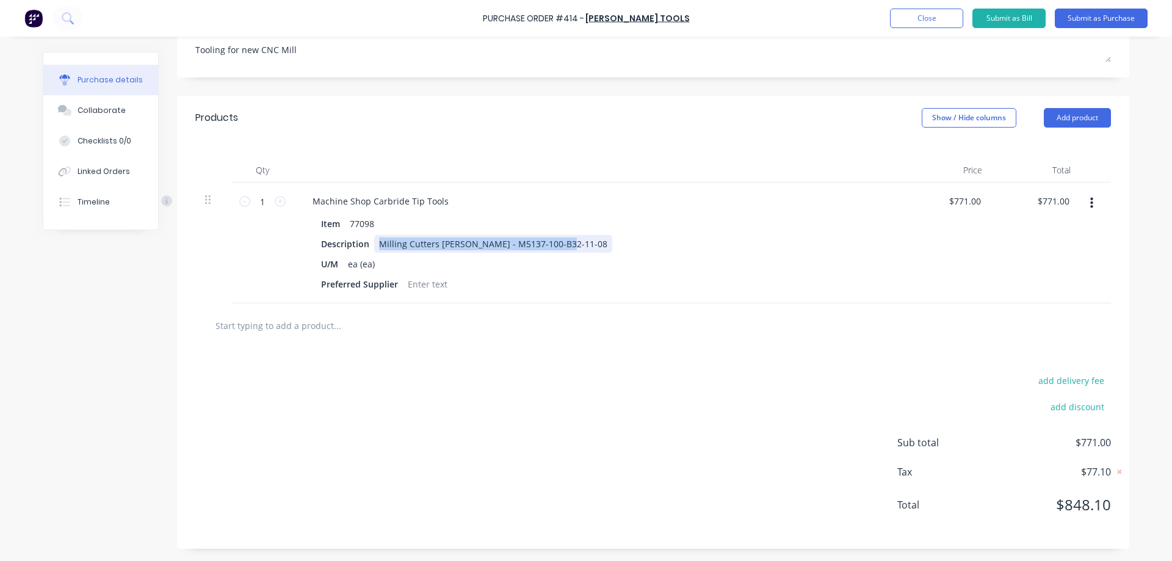
drag, startPoint x: 556, startPoint y: 244, endPoint x: 376, endPoint y: 242, distance: 180.1
click at [376, 242] on div "Milling Cutters [PERSON_NAME] - M5137-100-B32-11-08" at bounding box center [493, 244] width 238 height 18
copy div "Milling Cutters [PERSON_NAME] - M5137-100-B32-11-08"
click at [291, 327] on input "text" at bounding box center [337, 325] width 244 height 24
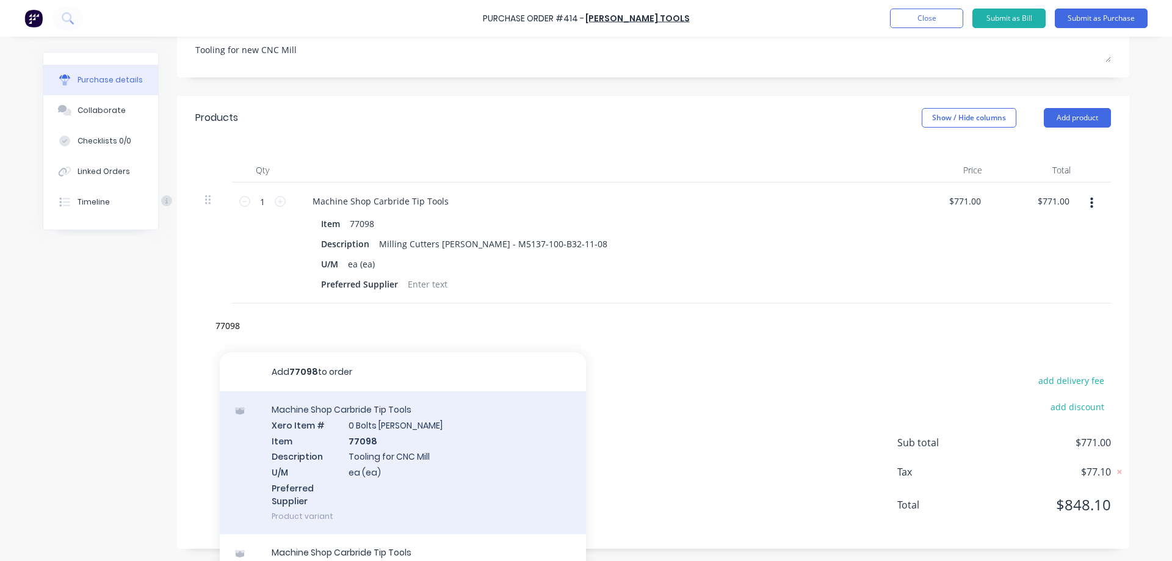
click at [403, 427] on div "Machine Shop Carbride Tip Tools Xero Item # 0 Bolts Metric Galvanised Item 7709…" at bounding box center [403, 462] width 366 height 143
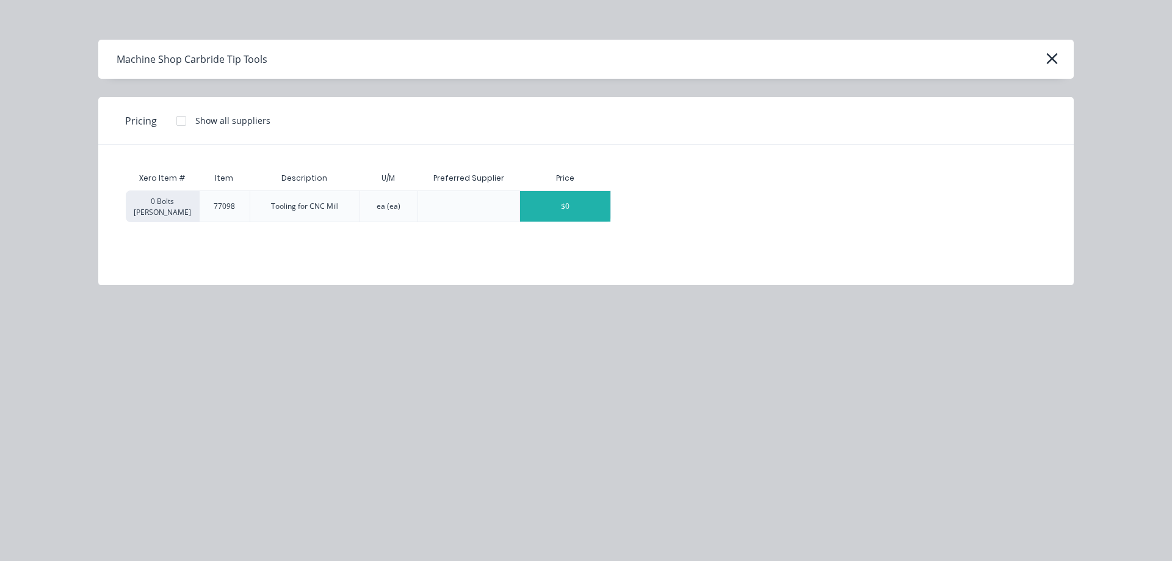
click at [546, 204] on div "$0" at bounding box center [565, 206] width 90 height 31
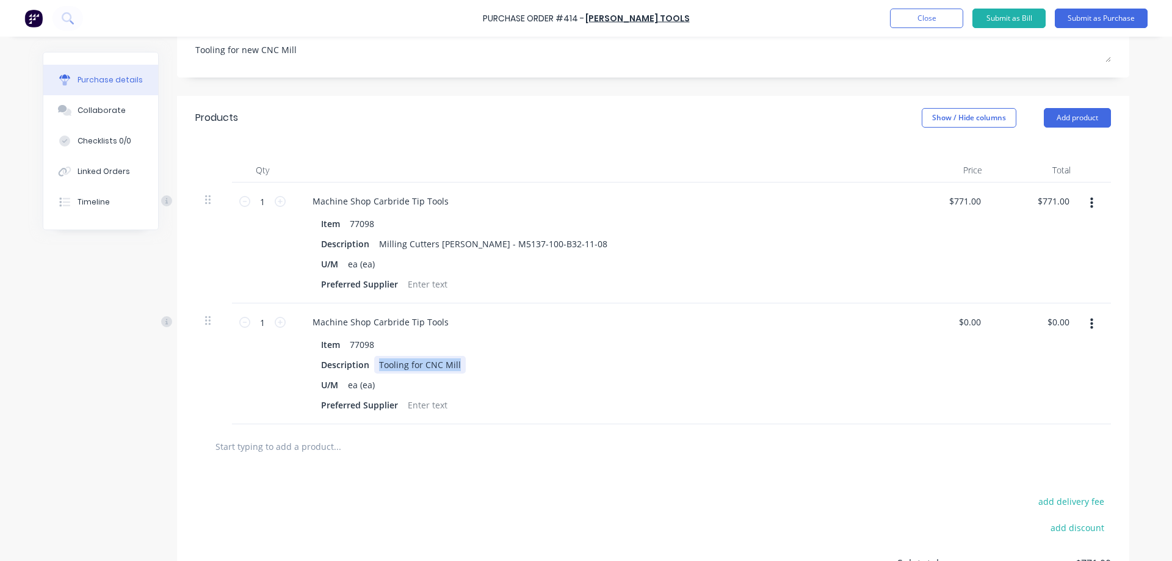
drag, startPoint x: 454, startPoint y: 363, endPoint x: 372, endPoint y: 370, distance: 82.1
click at [374, 370] on div "Tooling for CNC Mill" at bounding box center [420, 365] width 92 height 18
paste div
click at [275, 325] on icon at bounding box center [280, 322] width 11 height 11
click at [469, 365] on div "Milling Cutters [PERSON_NAME] - M5137-100-B32-11-08" at bounding box center [493, 365] width 238 height 18
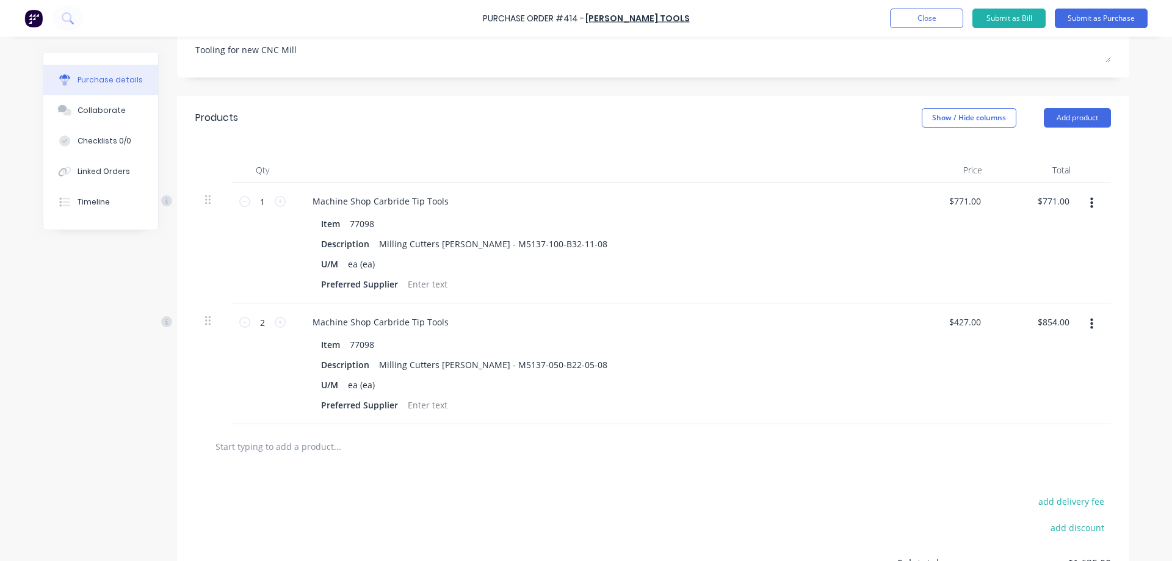
click at [260, 444] on input "text" at bounding box center [337, 446] width 244 height 24
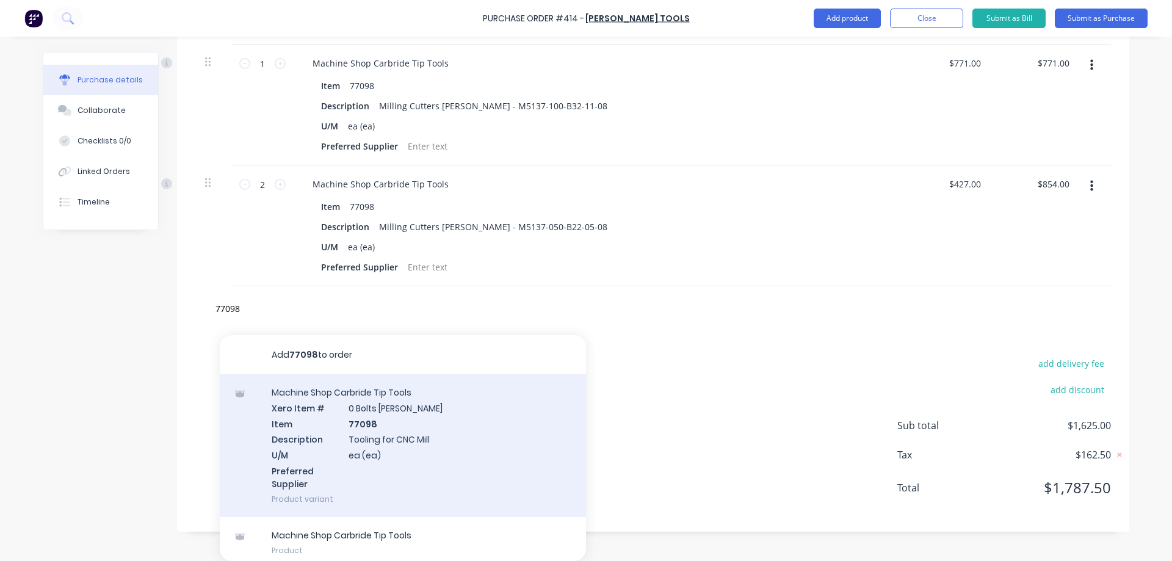
click at [480, 432] on div "Machine Shop Carbride Tip Tools Xero Item # 0 Bolts Metric Galvanised Item 7709…" at bounding box center [403, 445] width 366 height 143
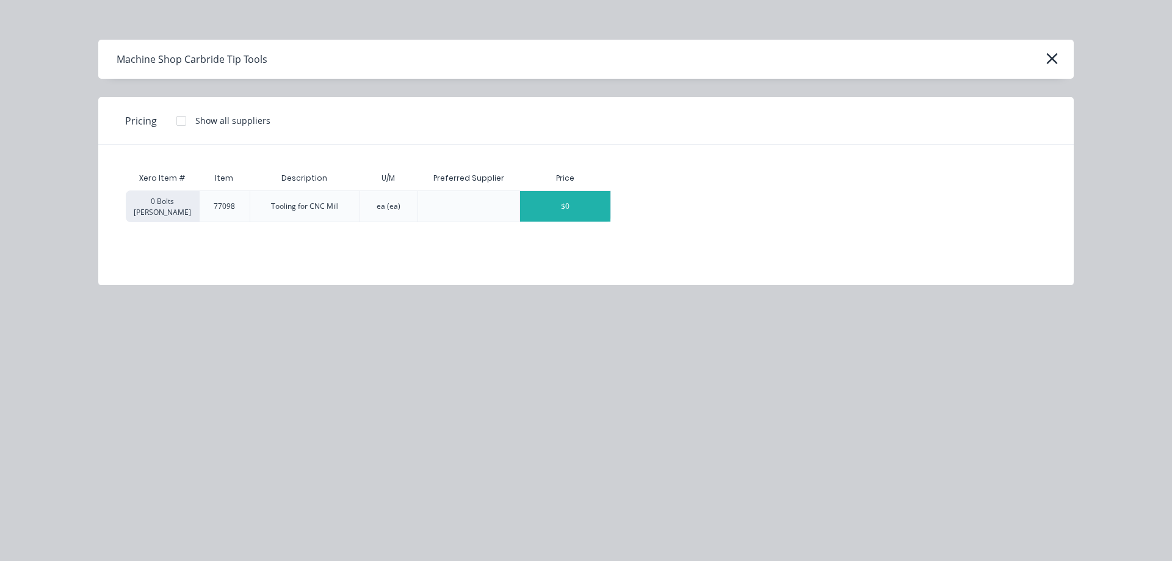
click at [551, 206] on div "$0" at bounding box center [565, 206] width 90 height 31
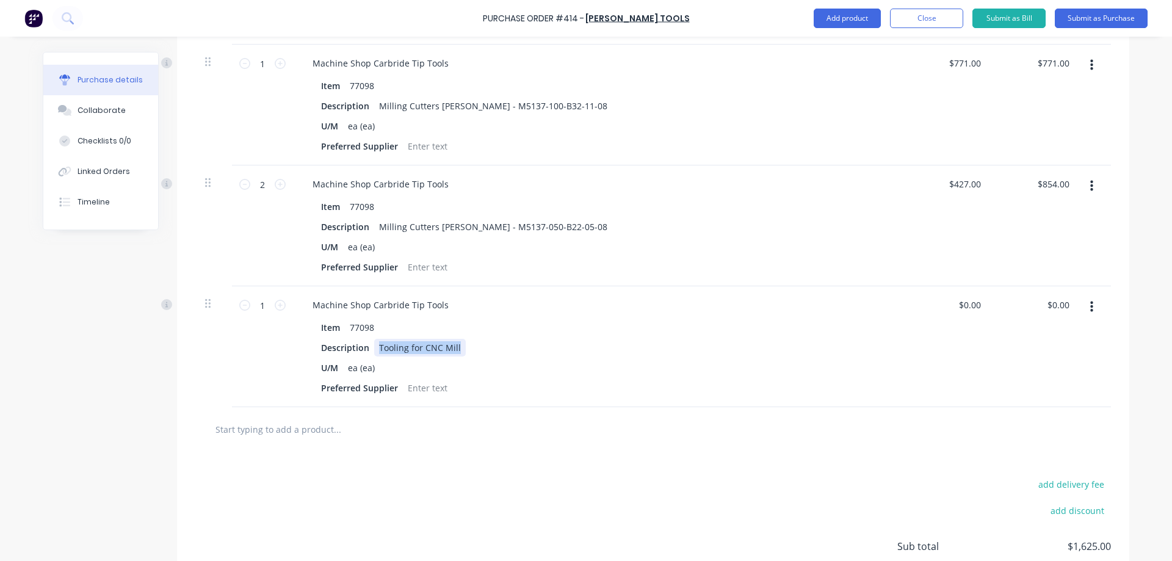
drag, startPoint x: 454, startPoint y: 351, endPoint x: 375, endPoint y: 356, distance: 78.9
click at [375, 356] on div "Item 77098 Description Tooling for CNC Mill U/M ea (ea) Preferred Supplier" at bounding box center [598, 358] width 591 height 78
paste div
click at [473, 475] on div "add delivery fee add discount Sub total $1,625.00 Tax $162.50 Total $1,787.50" at bounding box center [653, 552] width 952 height 201
click at [494, 347] on div "Milling Cutters [PERSON_NAME] - M5137-100-B32-11-08" at bounding box center [493, 348] width 238 height 18
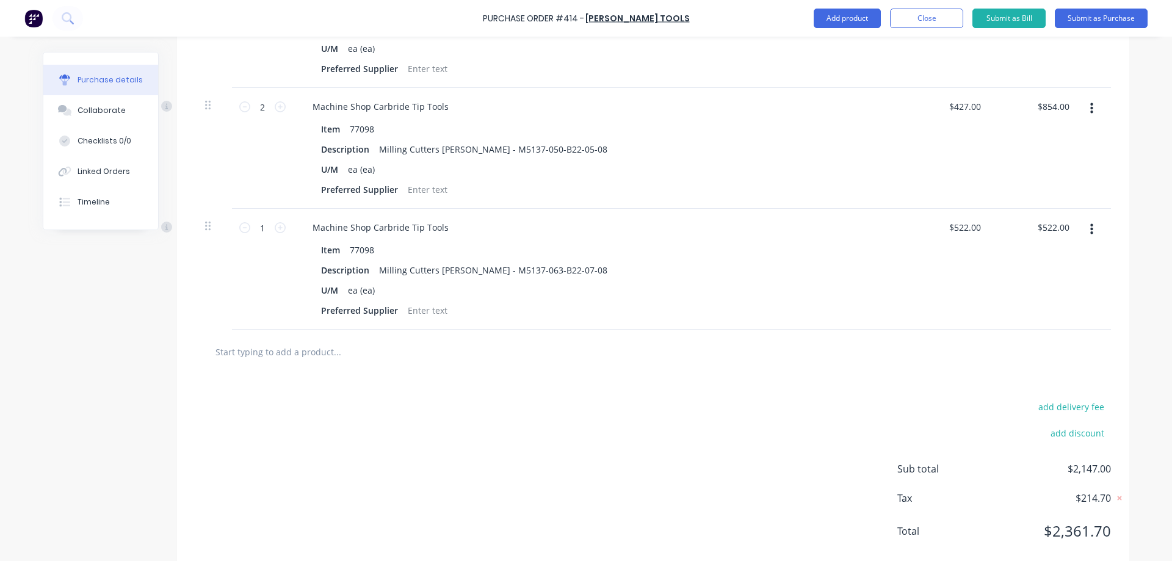
scroll to position [472, 0]
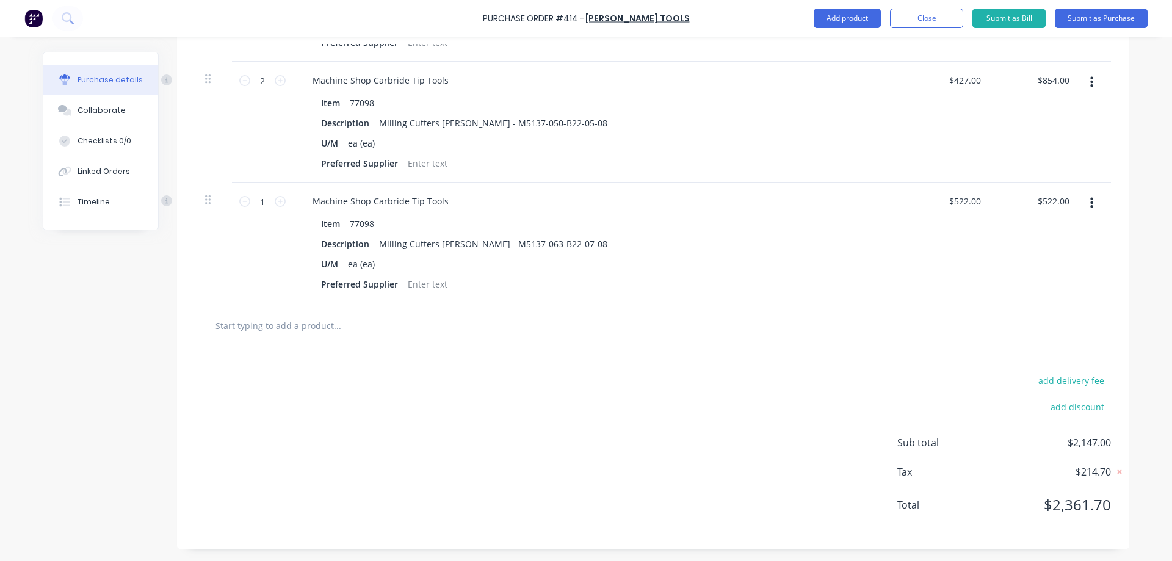
click at [302, 327] on input "text" at bounding box center [337, 325] width 244 height 24
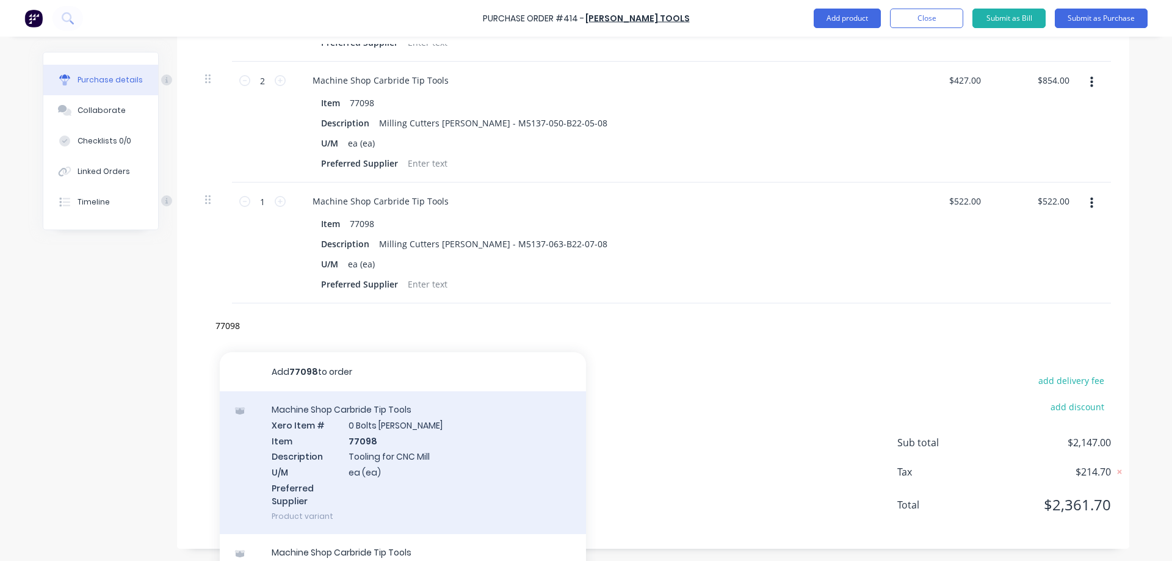
click at [416, 437] on div "Machine Shop Carbride Tip Tools Xero Item # 0 Bolts Metric Galvanised Item 7709…" at bounding box center [403, 462] width 366 height 143
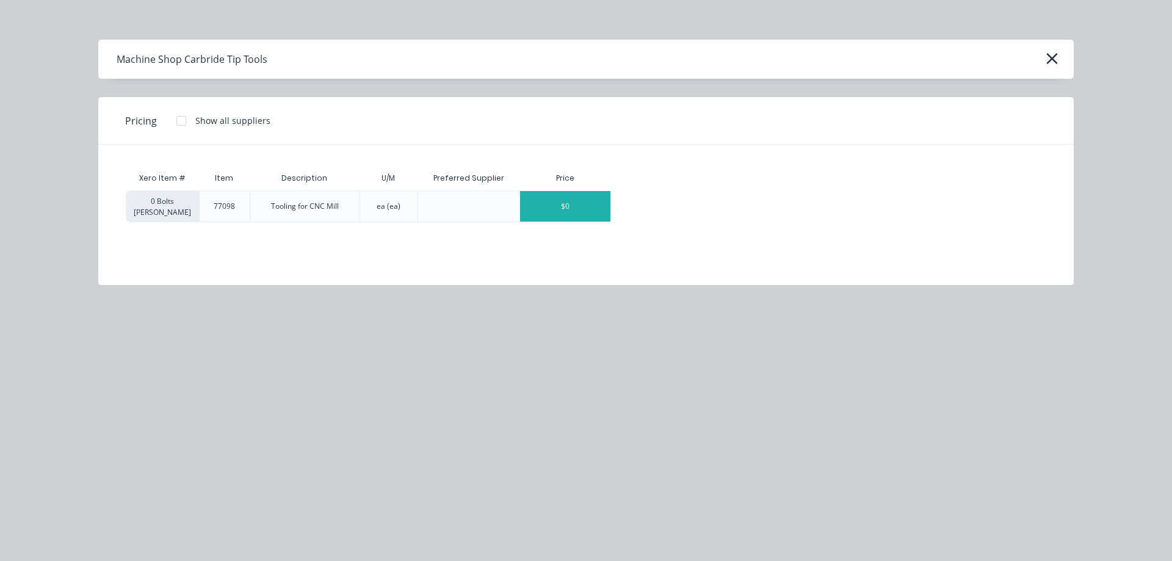
click at [587, 216] on div "$0" at bounding box center [565, 206] width 90 height 31
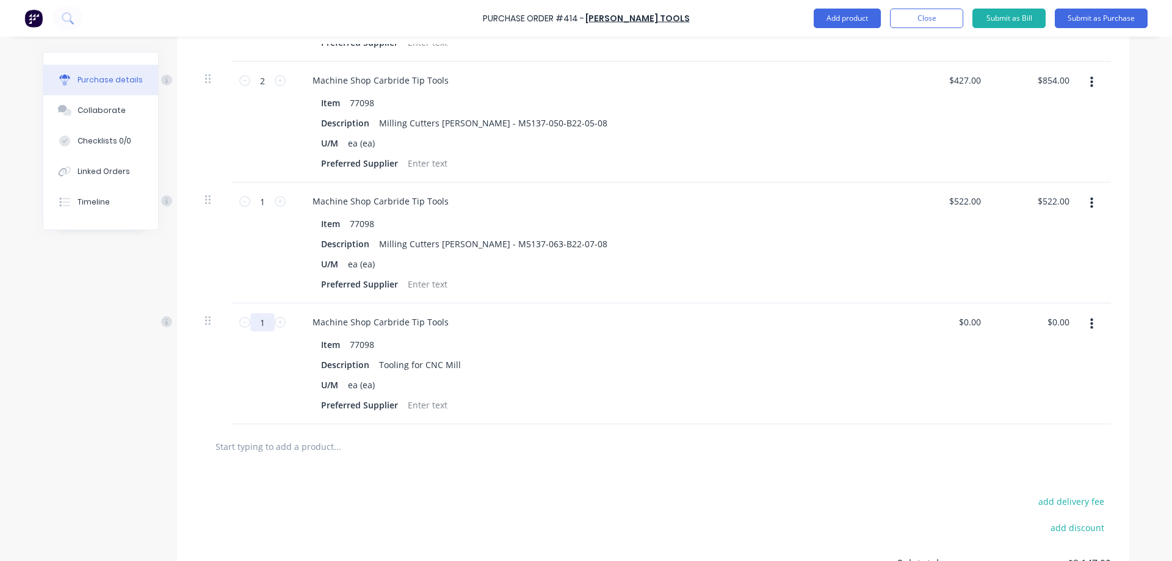
drag, startPoint x: 264, startPoint y: 319, endPoint x: 251, endPoint y: 319, distance: 12.8
click at [251, 319] on input "1" at bounding box center [262, 322] width 24 height 18
drag, startPoint x: 452, startPoint y: 366, endPoint x: 365, endPoint y: 366, distance: 86.7
click at [365, 366] on div "Description Tooling for CNC Mill" at bounding box center [595, 365] width 559 height 18
paste div
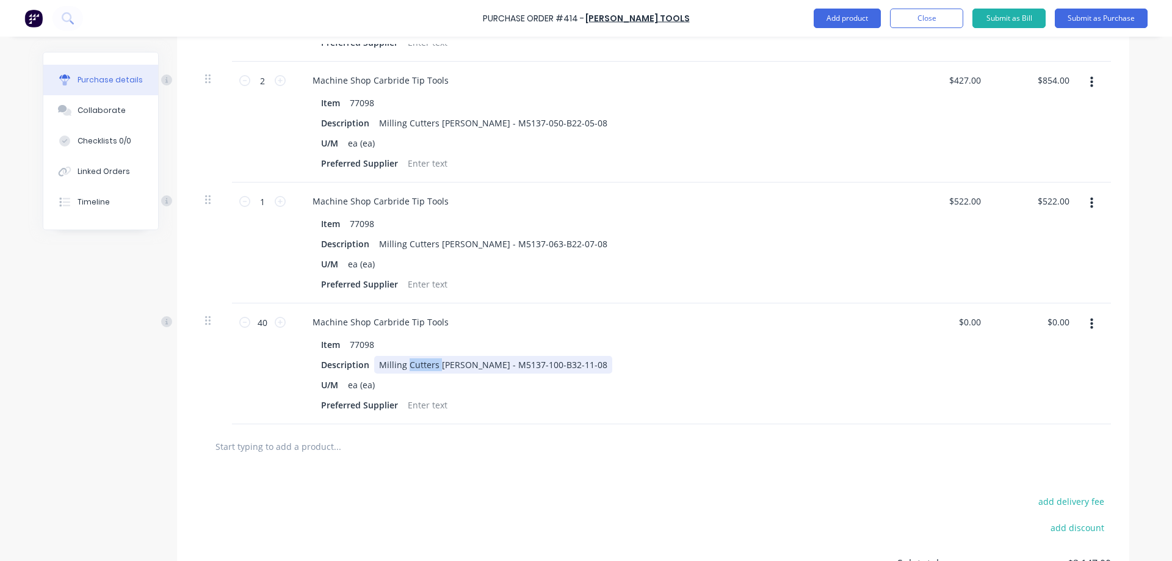
drag, startPoint x: 403, startPoint y: 363, endPoint x: 435, endPoint y: 369, distance: 31.7
click at [435, 369] on div "Milling Cutters [PERSON_NAME] - M5137-100-B32-11-08" at bounding box center [493, 365] width 238 height 18
drag, startPoint x: 463, startPoint y: 364, endPoint x: 563, endPoint y: 370, distance: 99.7
click at [563, 370] on div "Description Milling Inserts [PERSON_NAME] - M5137-100-B32-11-08" at bounding box center [595, 365] width 559 height 18
drag, startPoint x: 1057, startPoint y: 321, endPoint x: 1049, endPoint y: 319, distance: 8.7
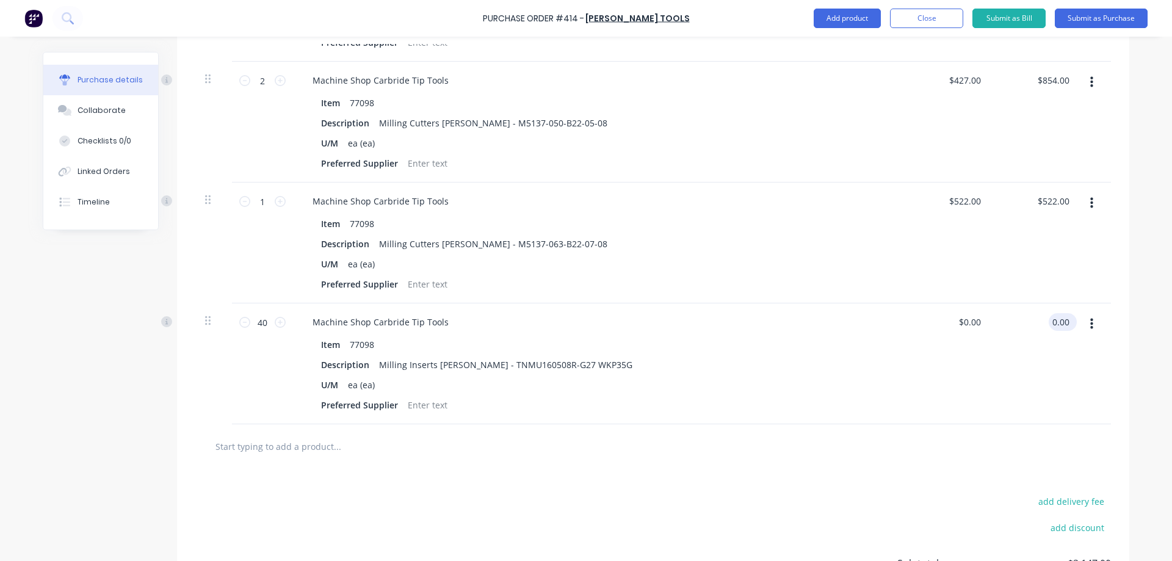
click at [1049, 319] on input "0.00" at bounding box center [1060, 322] width 23 height 18
click at [1127, 377] on div "Purchase Order #414 - [PERSON_NAME] Tools Add product Close Submit as Bill Subm…" at bounding box center [586, 280] width 1172 height 561
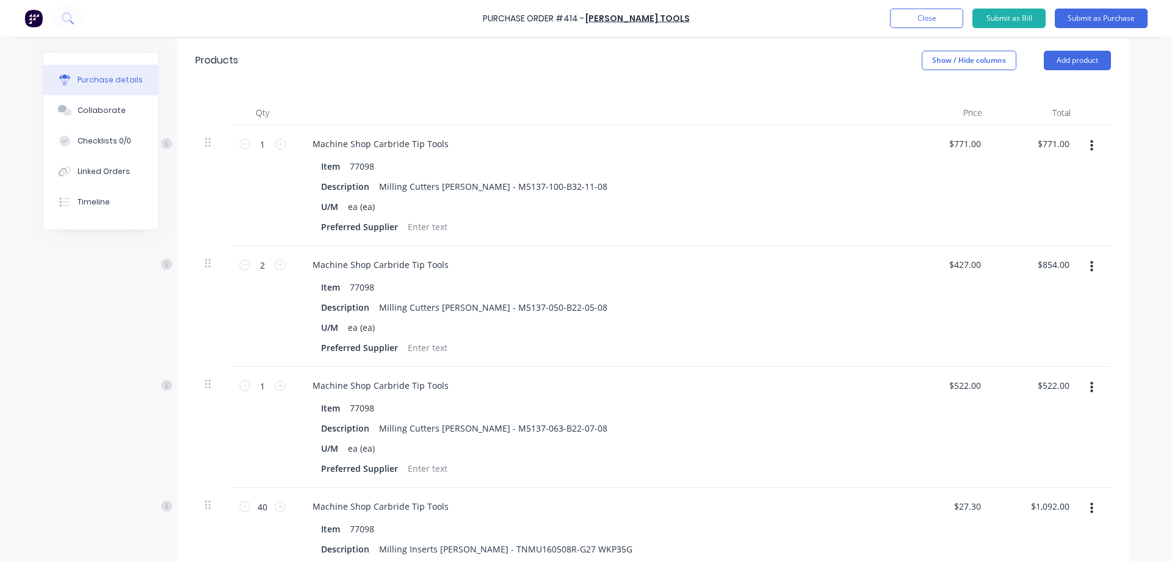
scroll to position [0, 0]
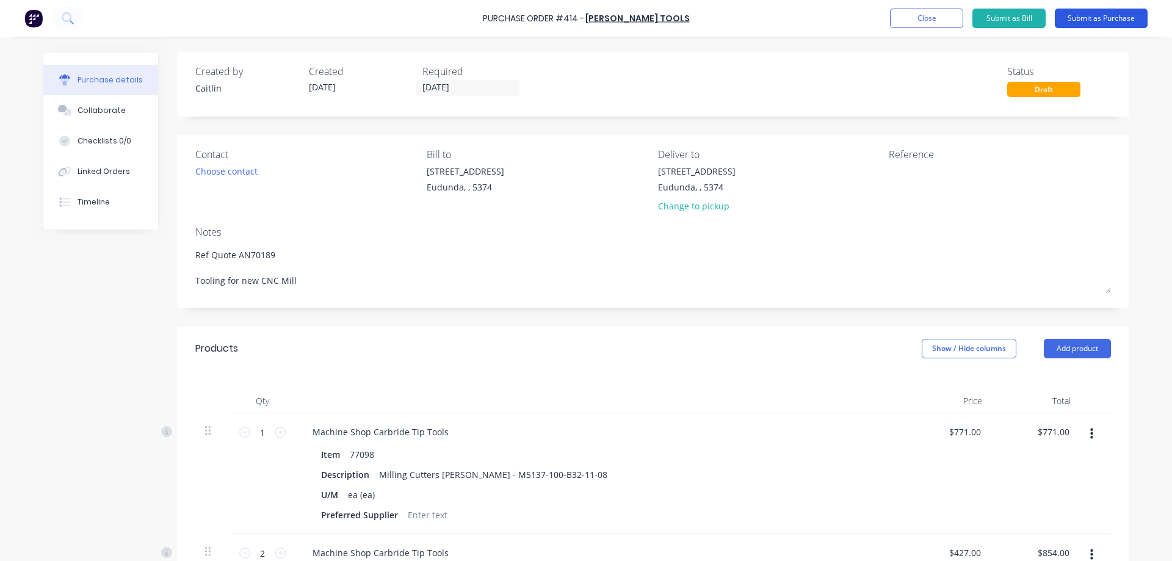
click at [1090, 23] on button "Submit as Purchase" at bounding box center [1101, 19] width 93 height 20
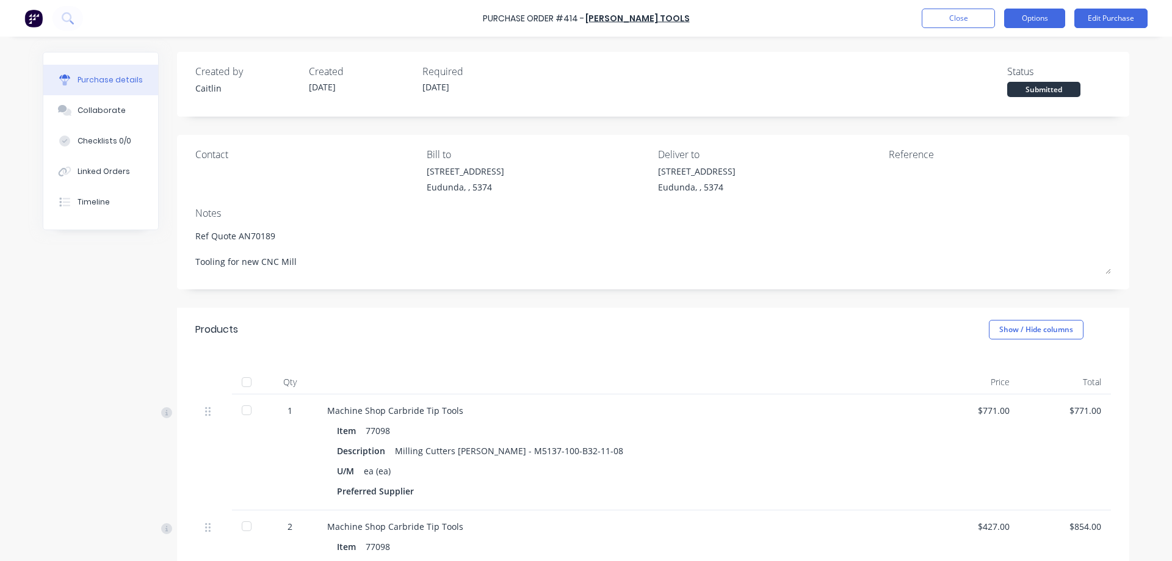
click at [1050, 20] on button "Options" at bounding box center [1034, 19] width 61 height 20
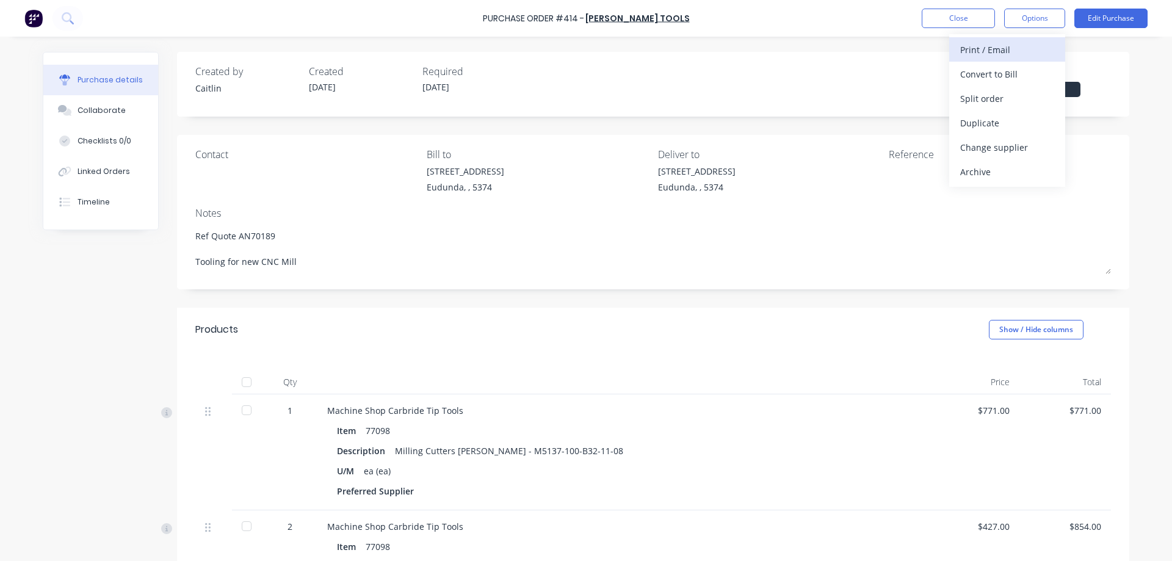
click at [1039, 40] on button "Print / Email" at bounding box center [1007, 49] width 116 height 24
click at [1030, 64] on button "With pricing" at bounding box center [1007, 74] width 116 height 24
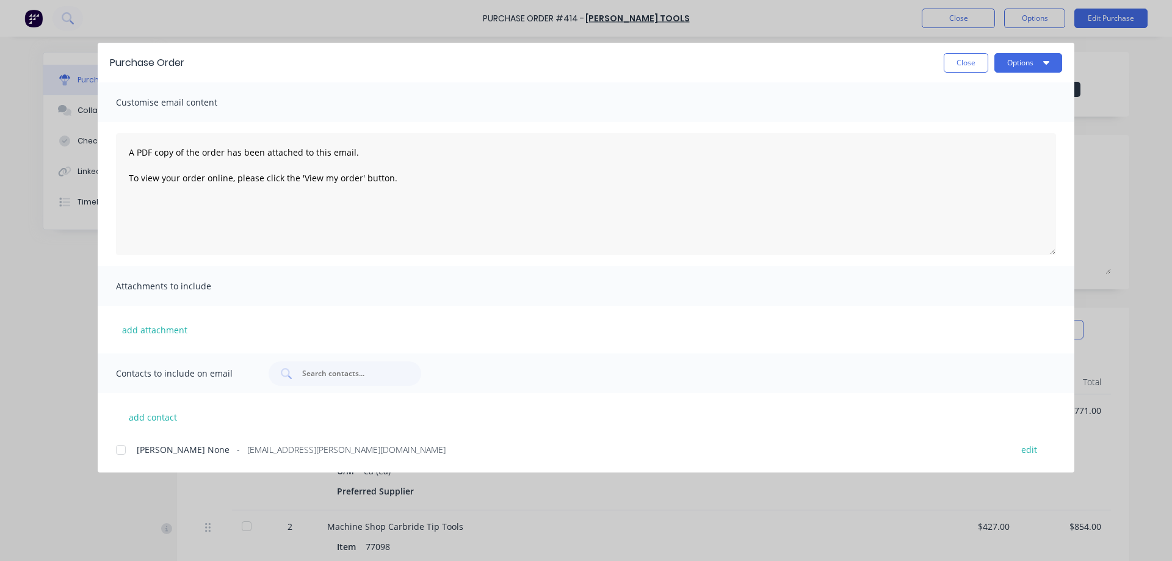
click at [1030, 64] on button "Options" at bounding box center [1028, 63] width 68 height 20
click at [1033, 93] on div "Preview" at bounding box center [1004, 94] width 94 height 18
click at [124, 447] on div at bounding box center [121, 450] width 24 height 24
click at [1004, 73] on div "Purchase Order Close Options" at bounding box center [586, 63] width 977 height 40
click at [130, 148] on textarea "A PDF copy of the order has been attached to this email. To view your order onl…" at bounding box center [586, 194] width 940 height 122
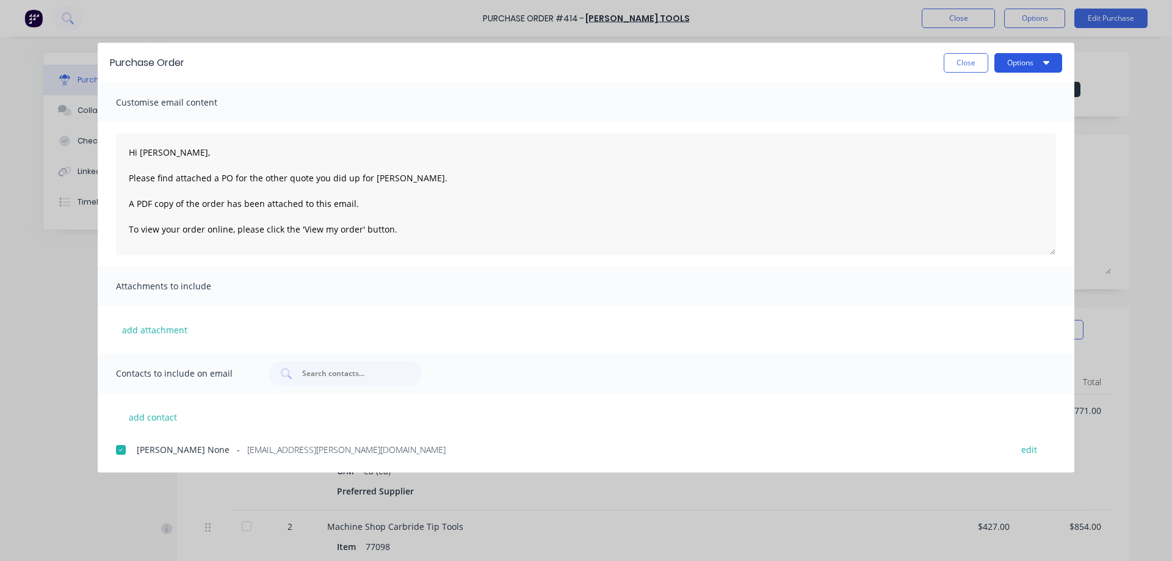
click at [1017, 54] on button "Options" at bounding box center [1028, 63] width 68 height 20
click at [1001, 146] on div "Email" at bounding box center [1004, 143] width 94 height 18
click at [970, 68] on button "Close" at bounding box center [966, 63] width 45 height 20
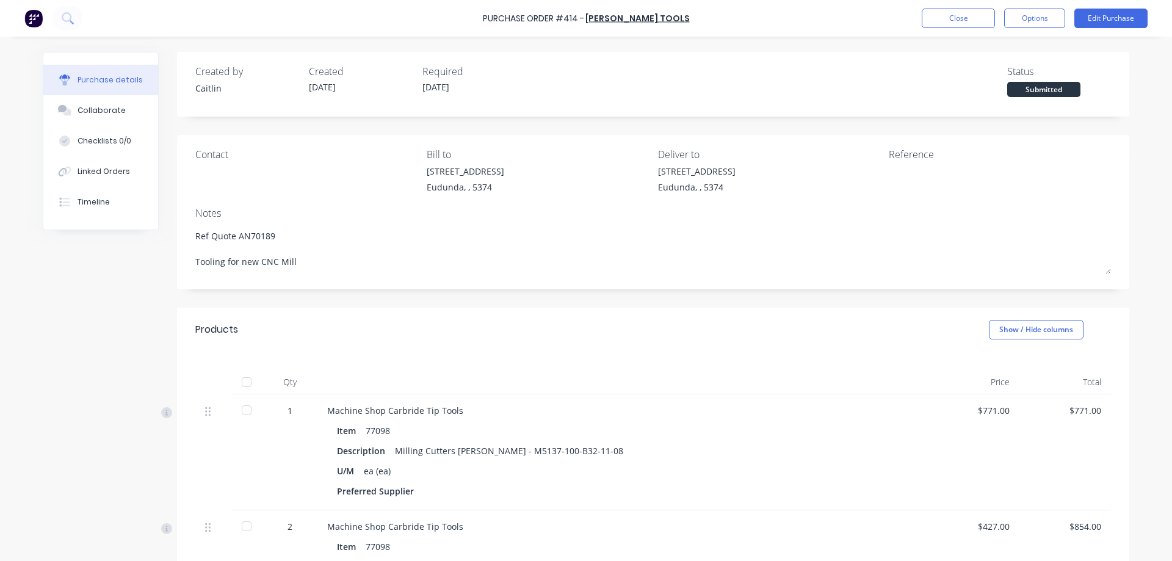
drag, startPoint x: 950, startPoint y: 23, endPoint x: 944, endPoint y: 29, distance: 8.2
click at [944, 28] on div "Purchase Order #414 - [PERSON_NAME] Tools Close Options Edit Purchase" at bounding box center [586, 18] width 1172 height 37
click at [945, 20] on button "Close" at bounding box center [958, 19] width 73 height 20
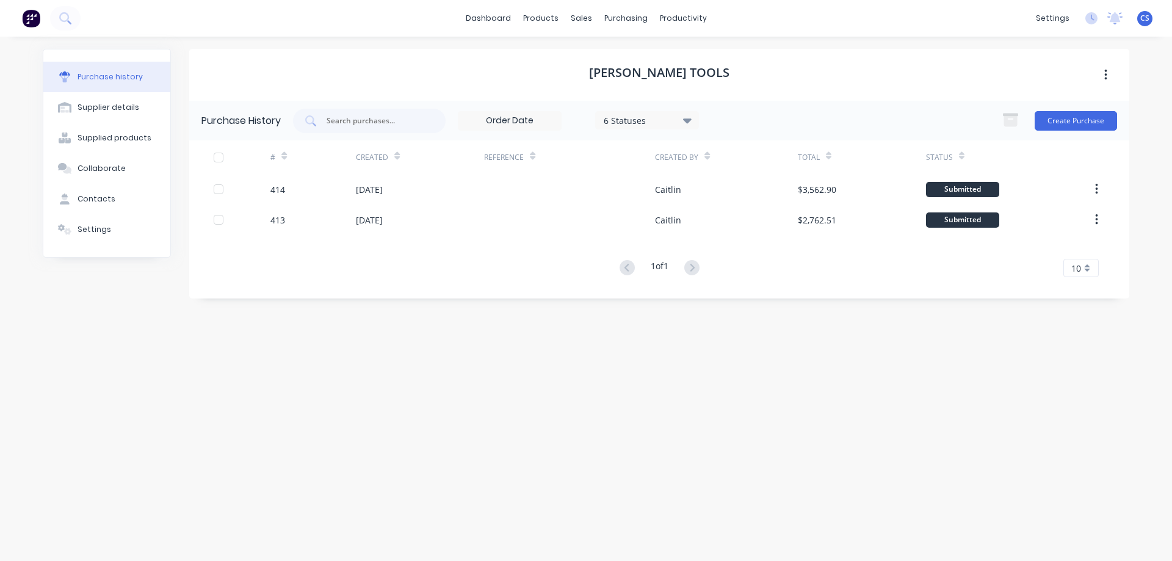
click at [34, 23] on img at bounding box center [31, 18] width 18 height 18
